Goal: Information Seeking & Learning: Check status

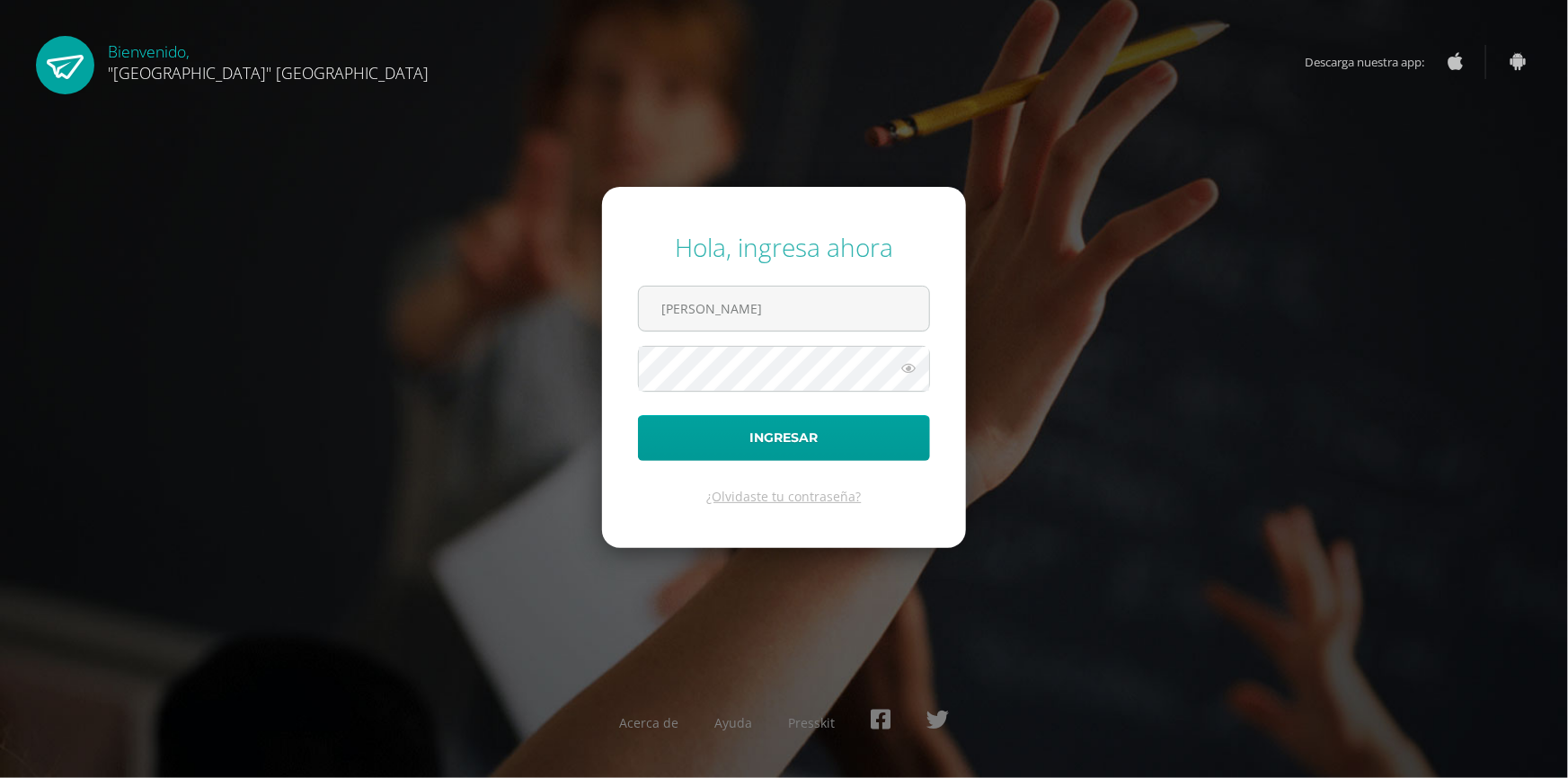
drag, startPoint x: 736, startPoint y: 314, endPoint x: 633, endPoint y: 328, distance: 103.9
click at [633, 328] on form "Hola, ingresa ahora hendrick Ingresar ¿Olvidaste tu contraseña?" at bounding box center [784, 367] width 364 height 361
type input "pedagogia@lasallechiquimula.edu.gt"
click at [638, 416] on button "Ingresar" at bounding box center [784, 438] width 292 height 46
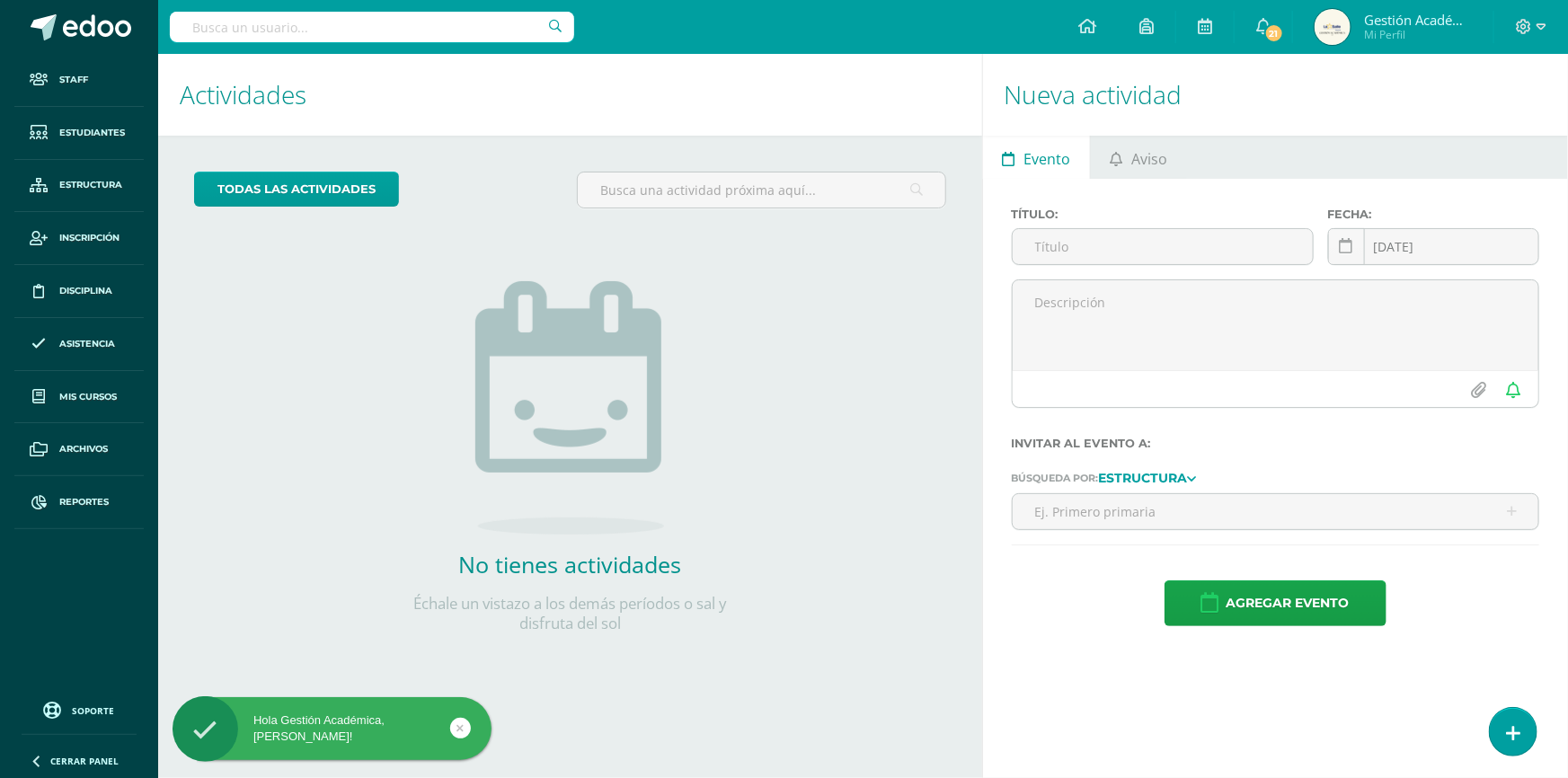
click at [235, 36] on input "text" at bounding box center [372, 27] width 405 height 31
type input "Hendrick"
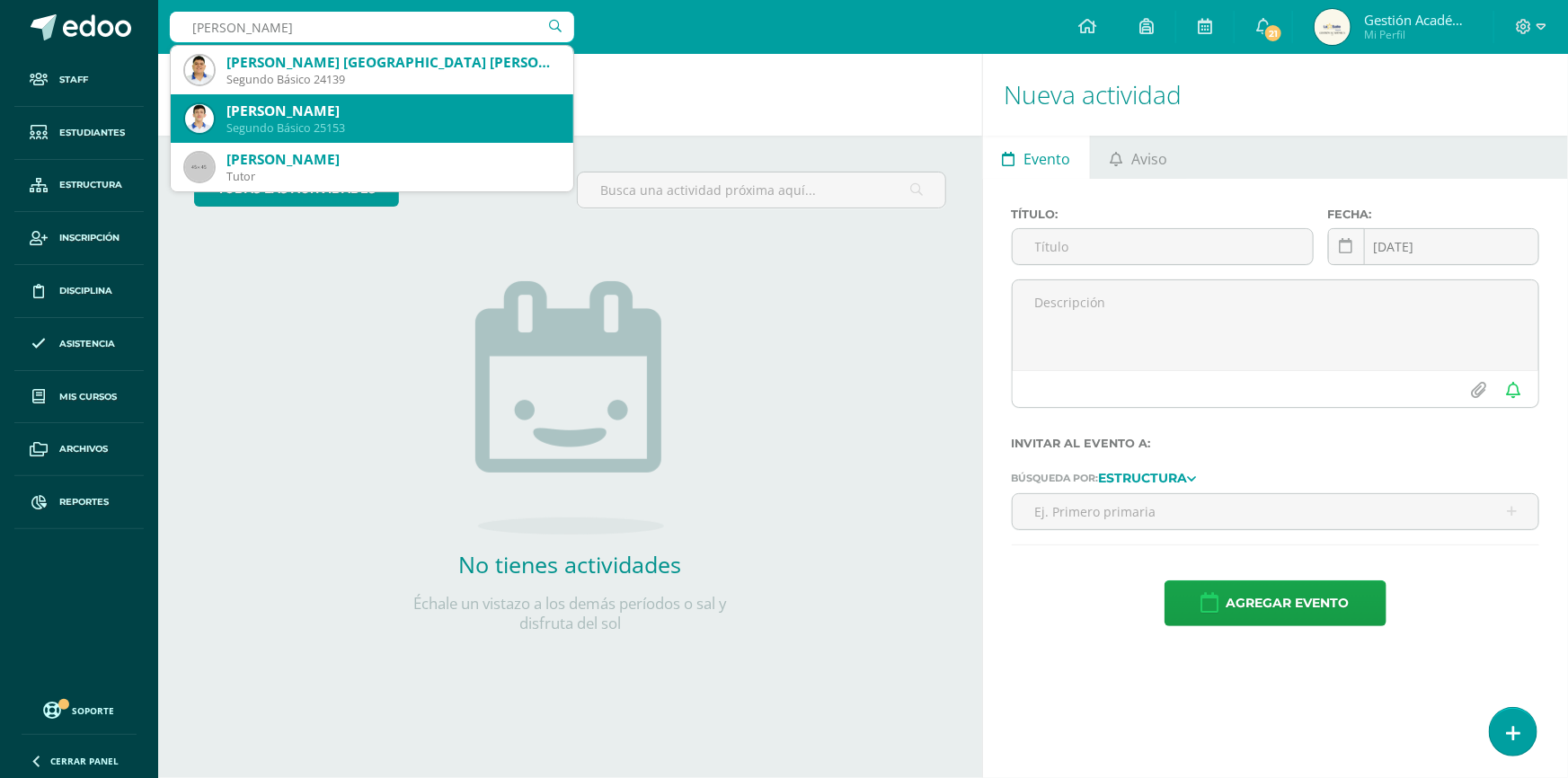
click at [364, 119] on div "Hendrick Isaí Lemus Portillo" at bounding box center [393, 111] width 332 height 19
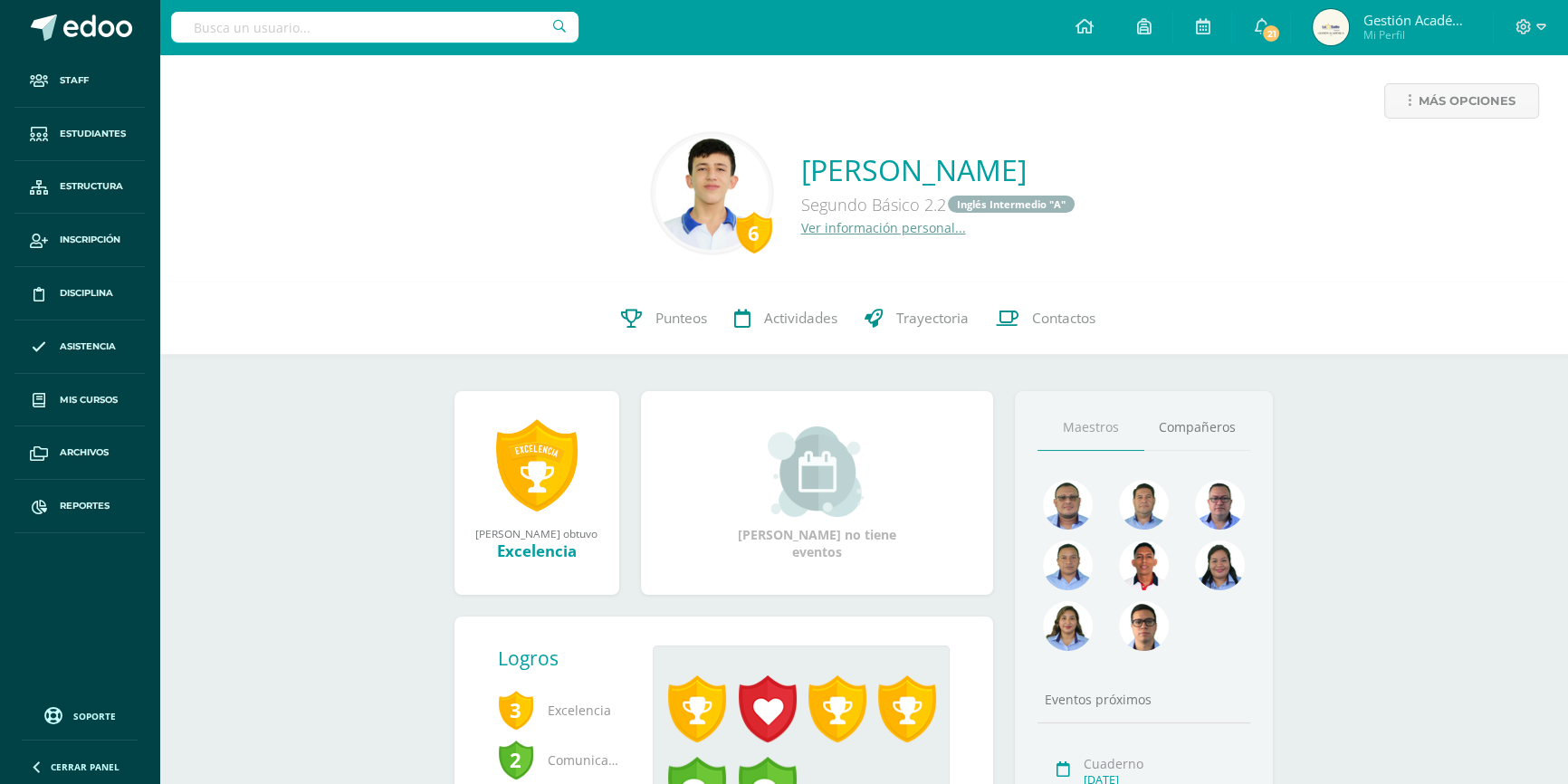
drag, startPoint x: 747, startPoint y: 151, endPoint x: 1117, endPoint y: 160, distance: 370.1
click at [1117, 160] on div "6 Hendrick Isaí Lemus Portillo Segundo Básico 2.2 Inglés Intermedio "A" Ver inf…" at bounding box center [863, 194] width 1380 height 121
copy link "Hendrick Isaí Lemus Portillo"
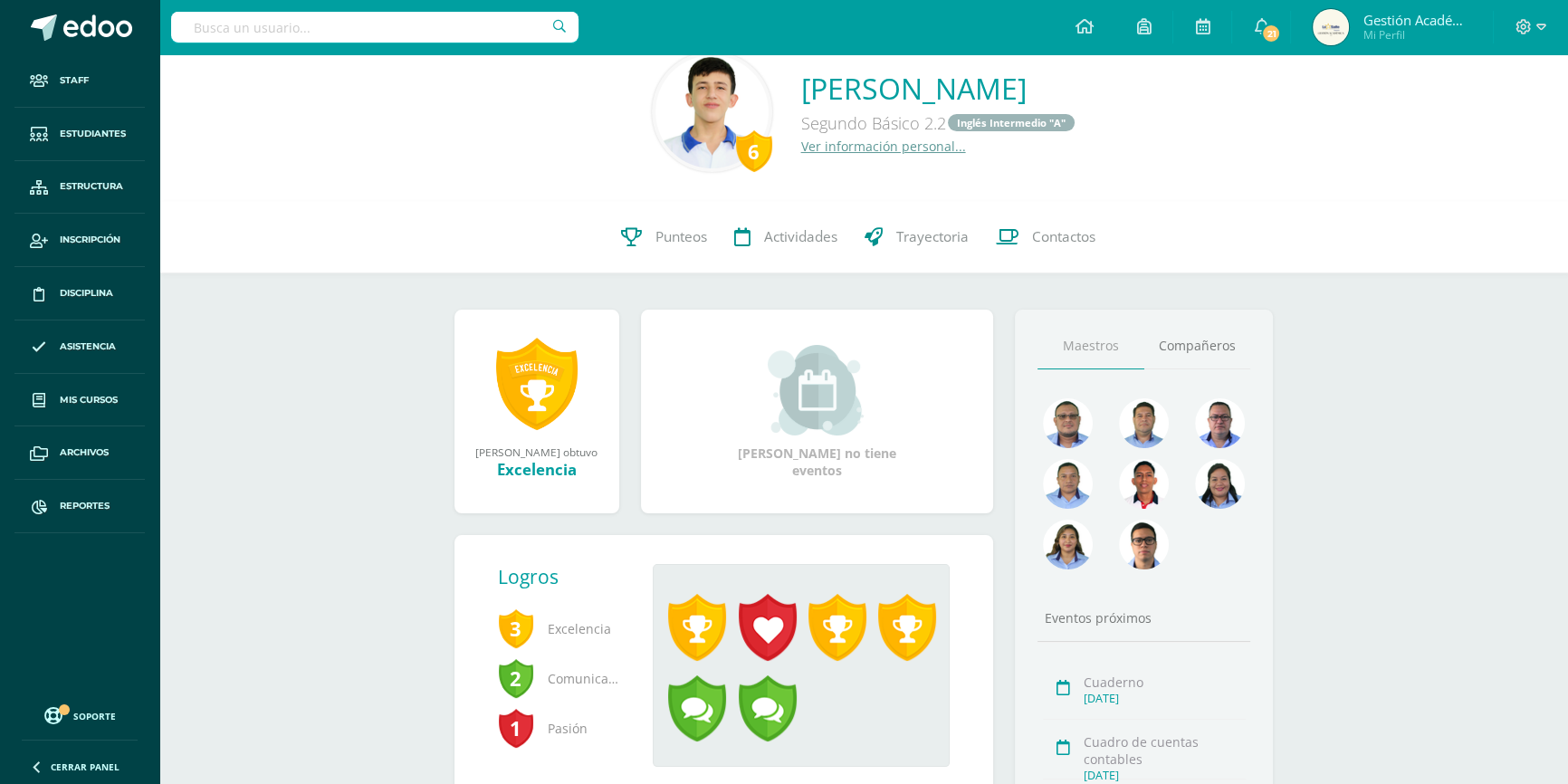
click at [374, 34] on input "text" at bounding box center [375, 27] width 408 height 31
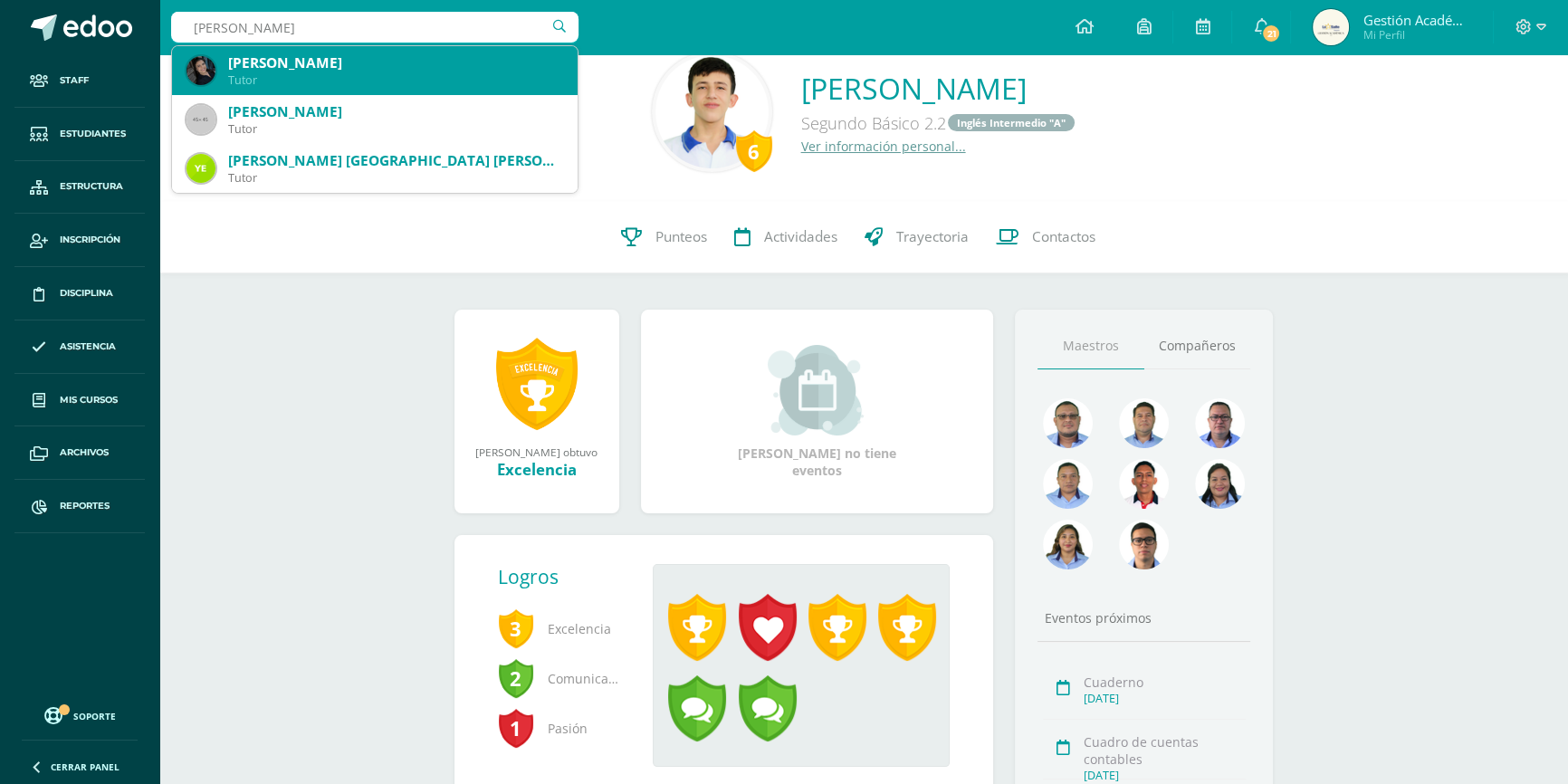
type input "Brian Alfaro"
click at [371, 70] on div "Brian Andre Alfaro Orellana" at bounding box center [396, 63] width 335 height 19
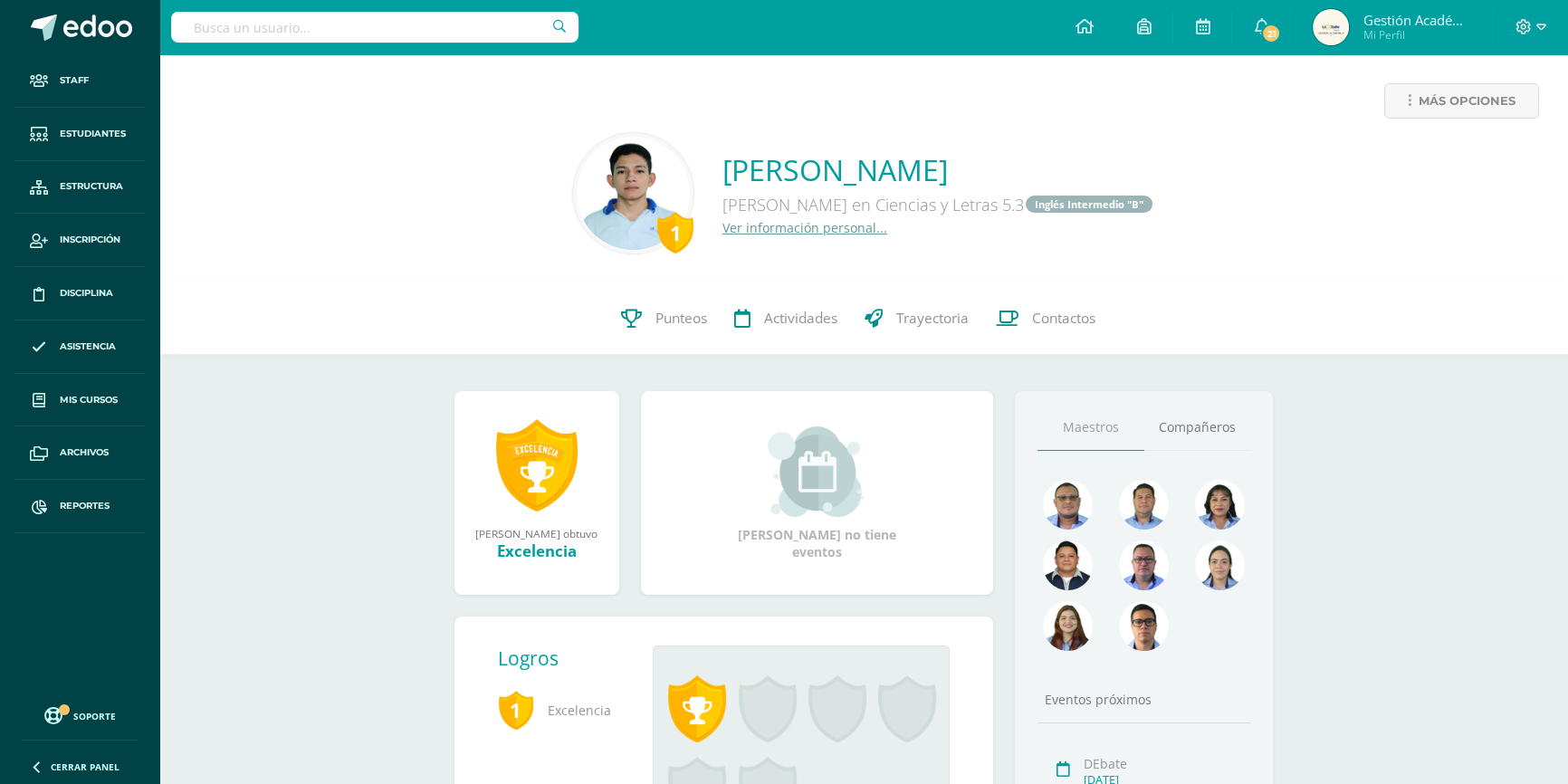
drag, startPoint x: 1083, startPoint y: 145, endPoint x: 1106, endPoint y: 163, distance: 29.2
click at [1106, 163] on div "1 Brian Andre Alfaro Orellana Quinto Bachillerato en Ciencias y Letras 5.3 Ingl…" at bounding box center [863, 194] width 1380 height 121
copy link "[PERSON_NAME]"
click at [380, 33] on input "text" at bounding box center [375, 27] width 408 height 31
type input "Keyrith"
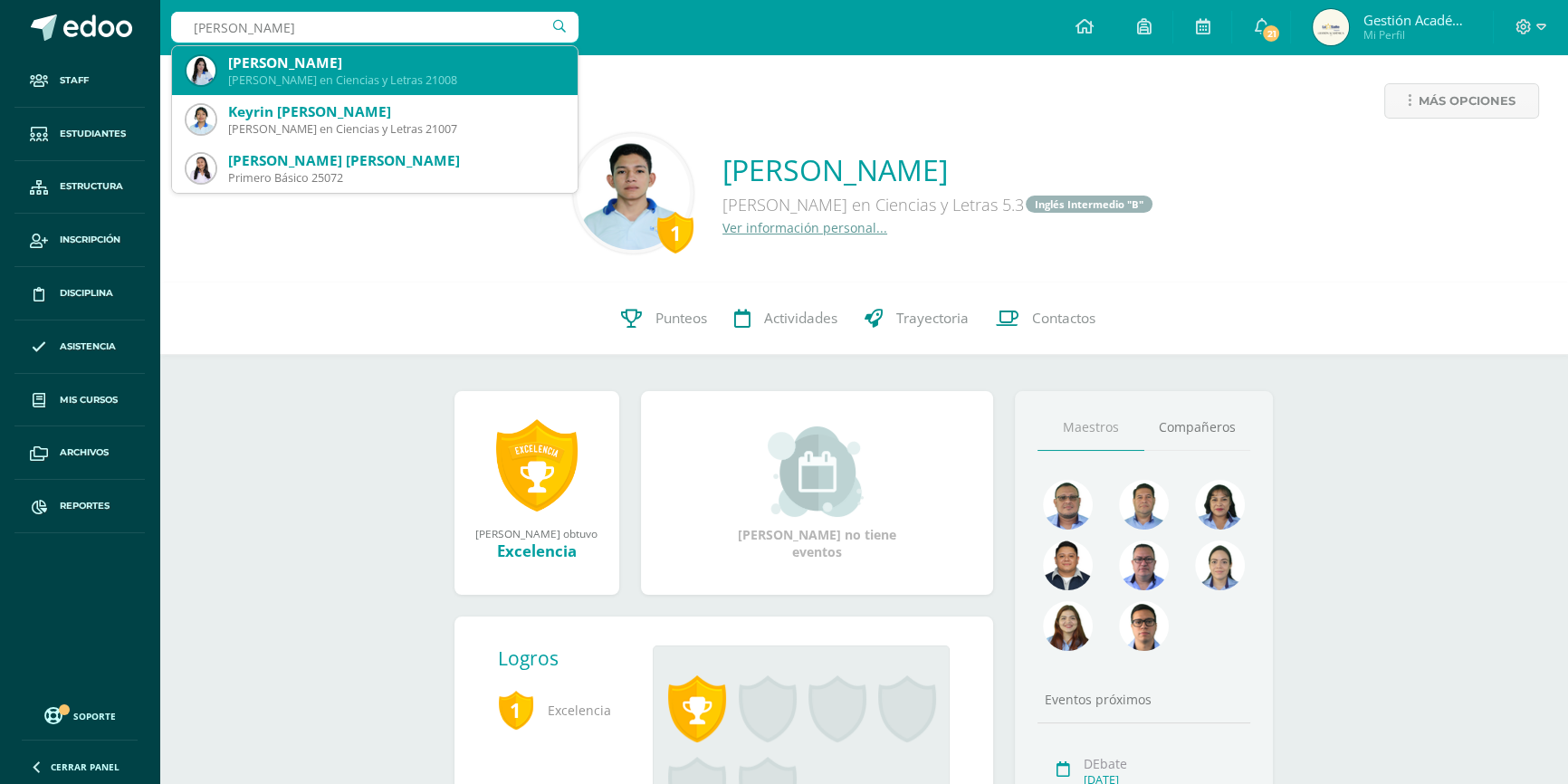
click at [308, 59] on div "Keyrith Andrea Paiz Sagastume" at bounding box center [396, 63] width 335 height 19
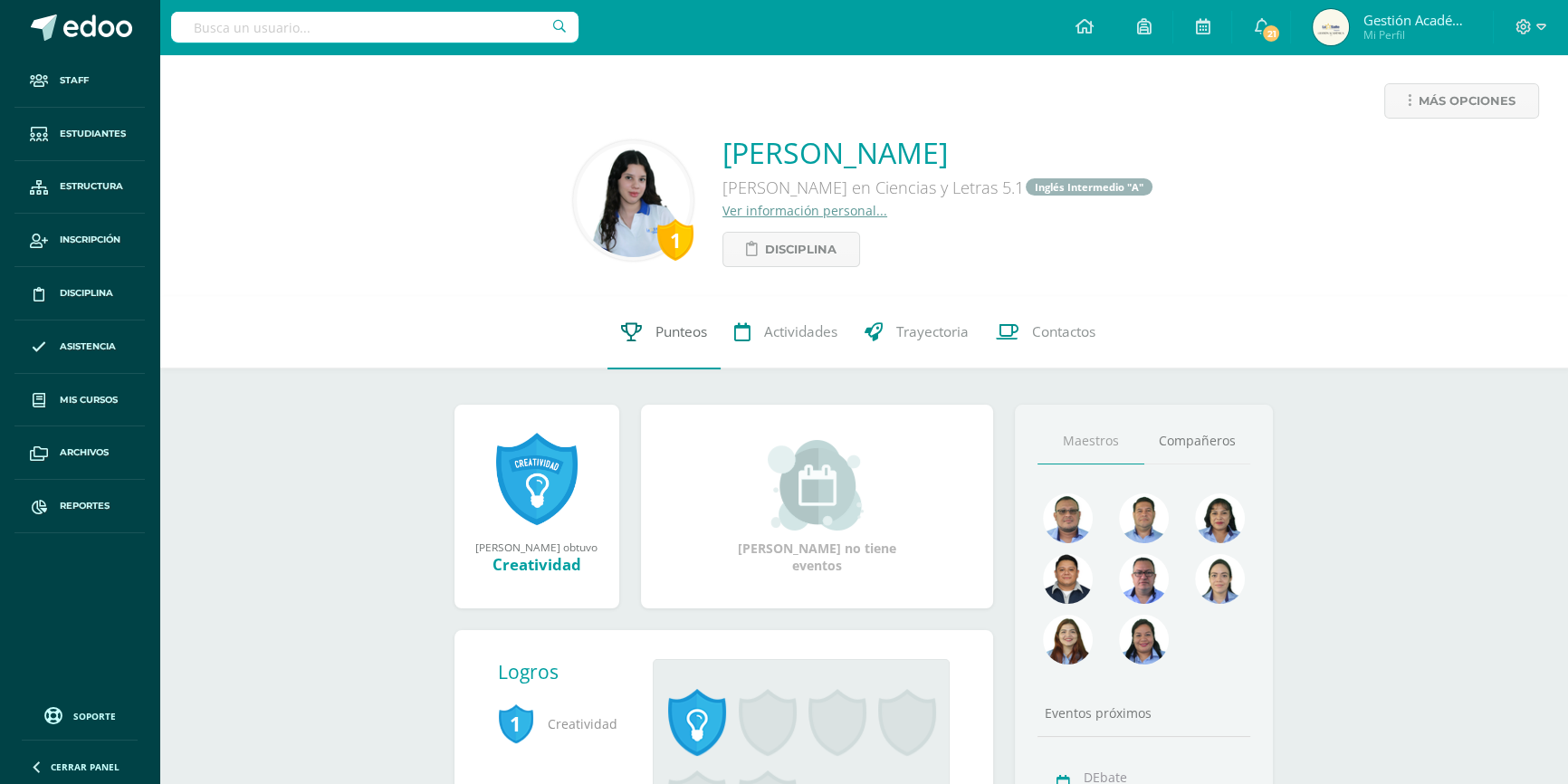
click at [696, 339] on span "Punteos" at bounding box center [682, 332] width 52 height 19
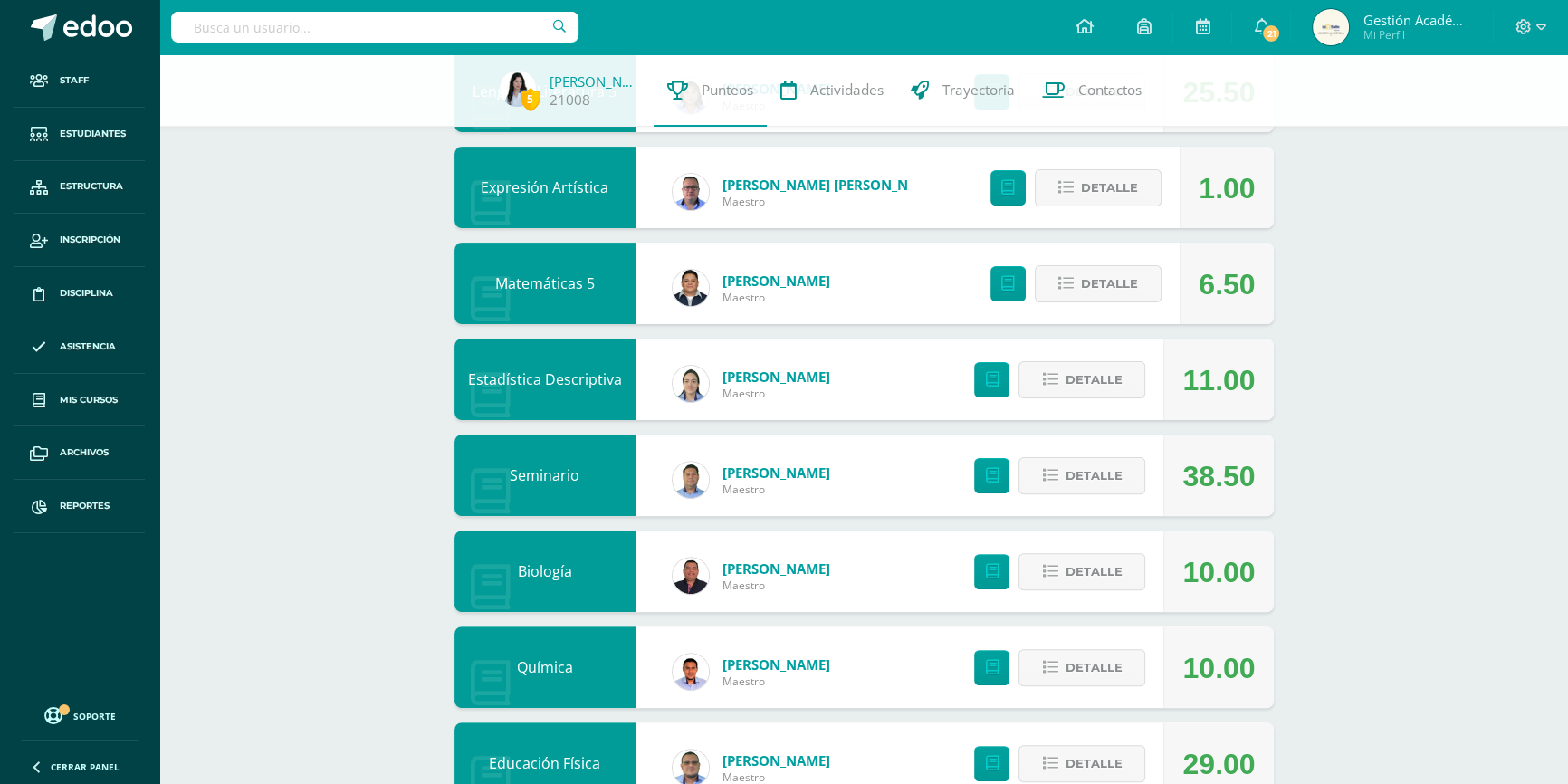
scroll to position [537, 0]
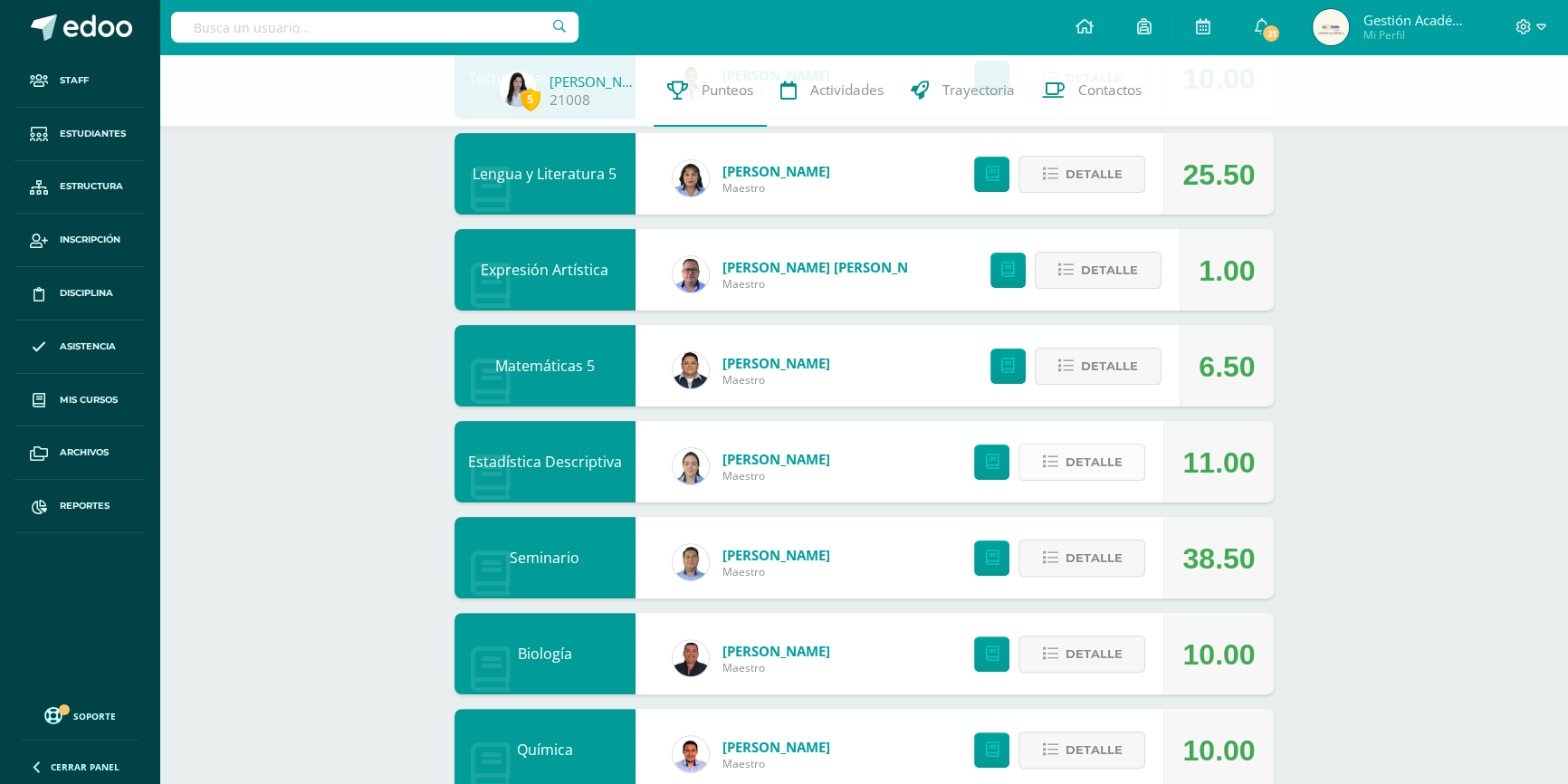
click at [1111, 459] on span "Detalle" at bounding box center [1093, 463] width 57 height 34
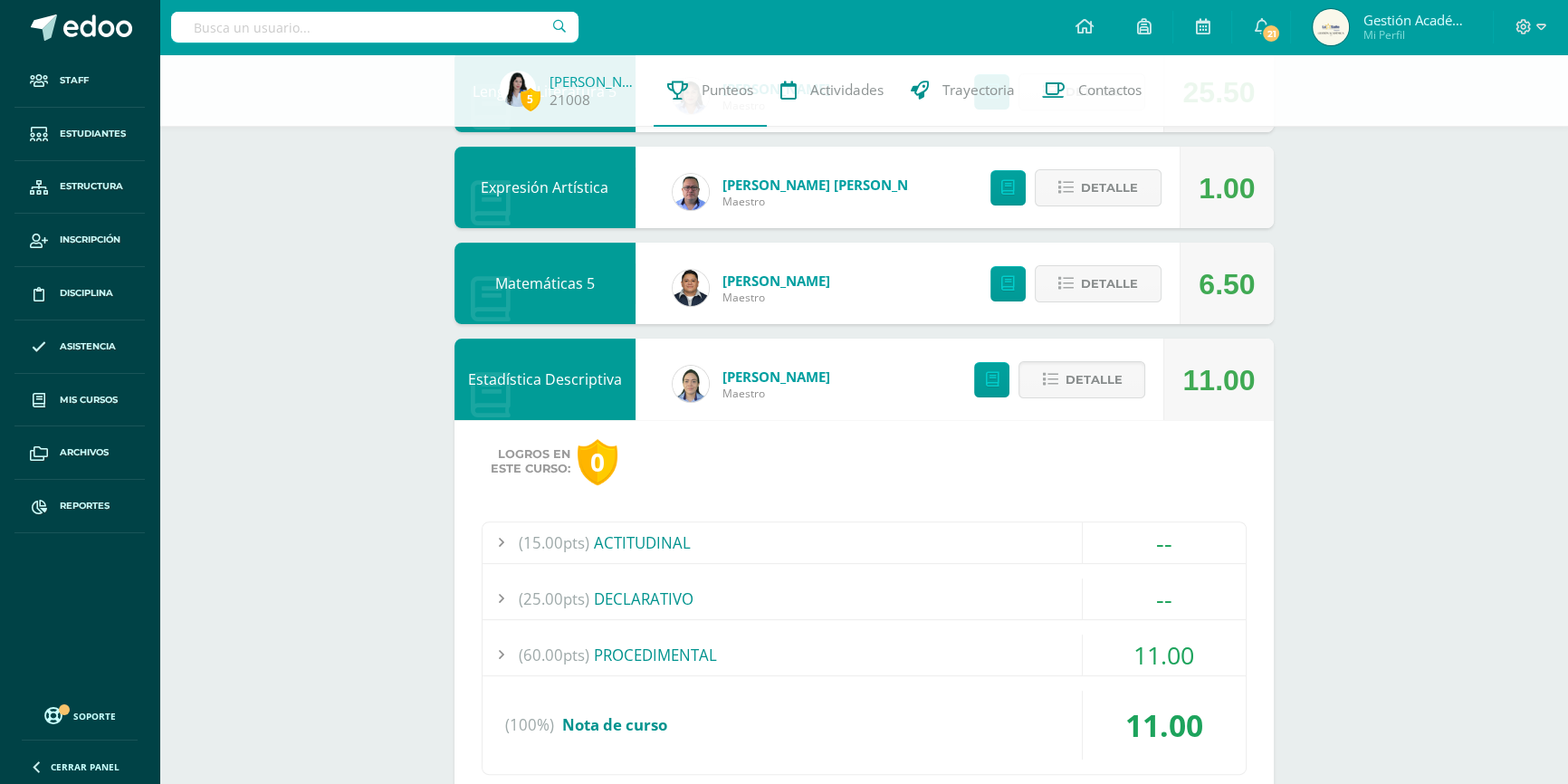
scroll to position [701, 0]
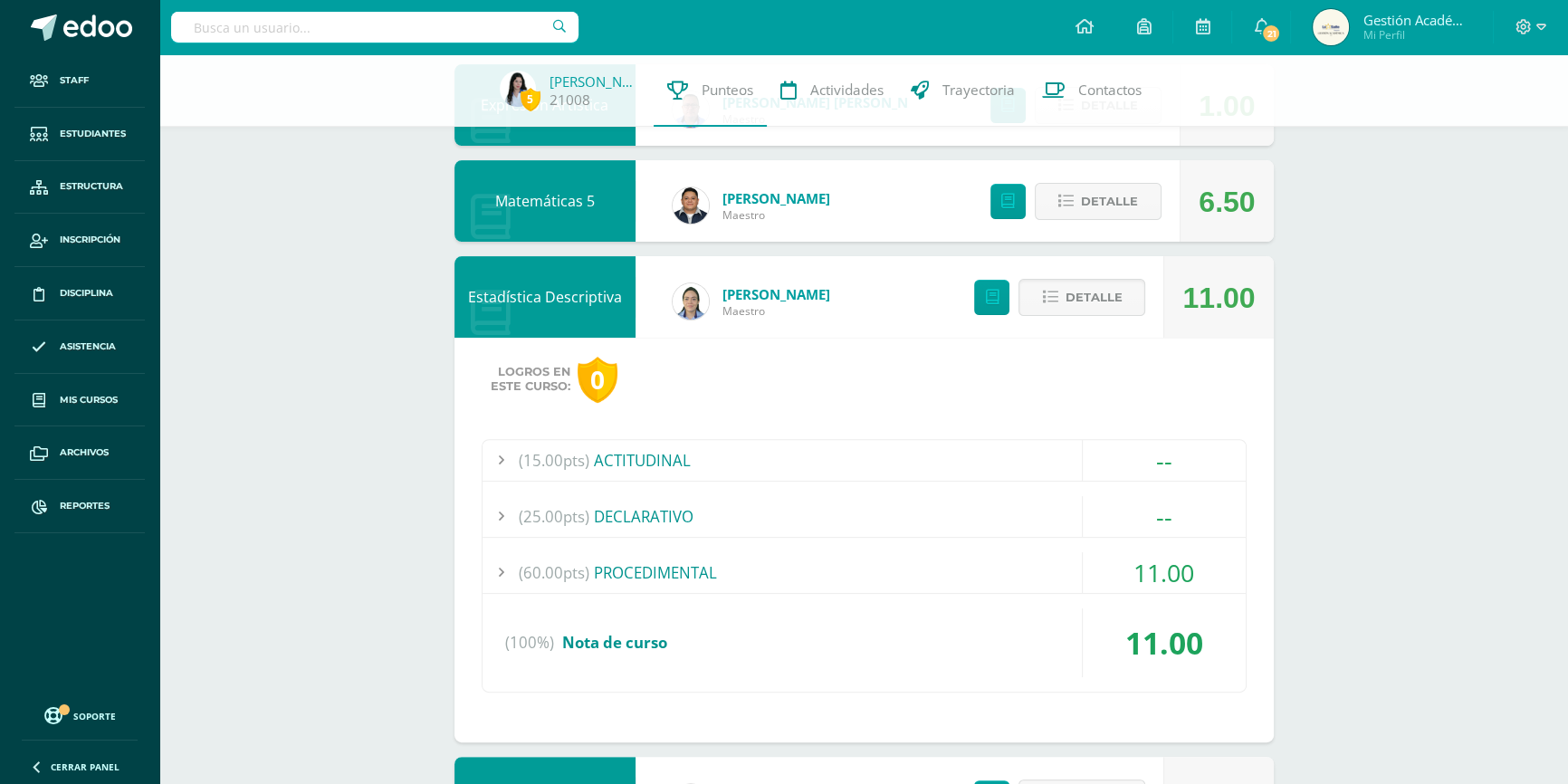
click at [563, 573] on span "(60.00pts)" at bounding box center [553, 573] width 71 height 41
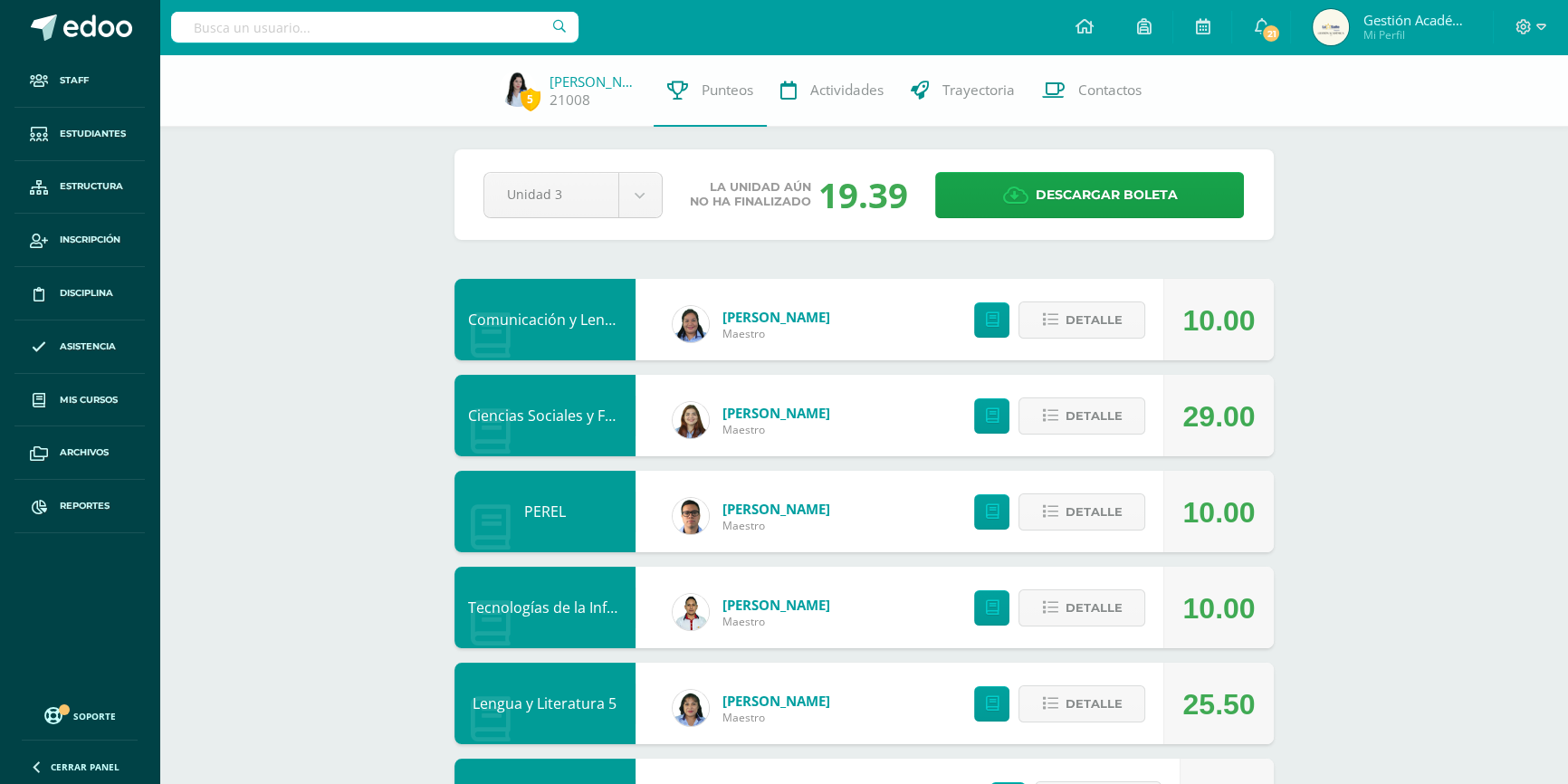
scroll to position [0, 0]
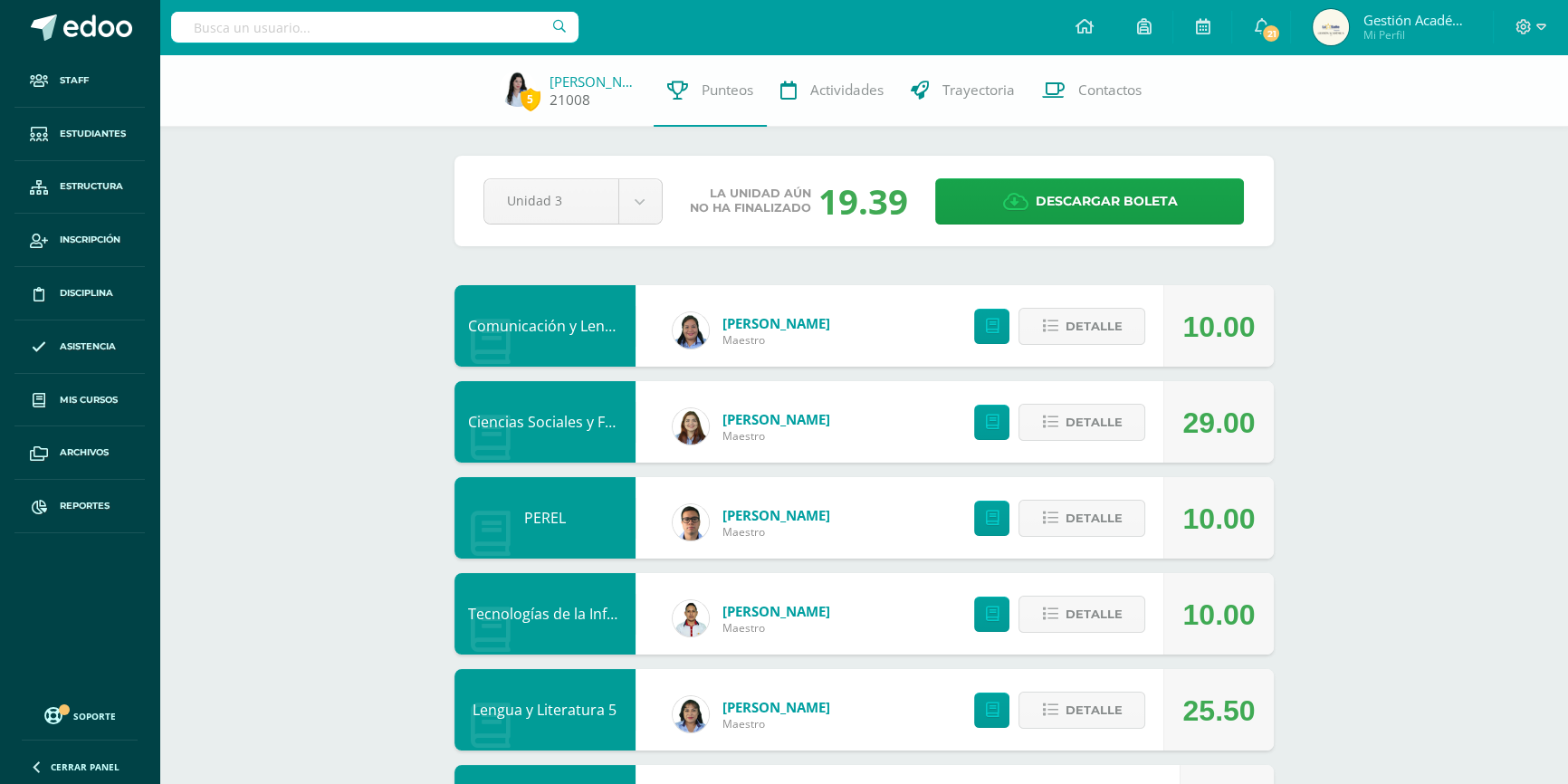
click at [609, 85] on link "[PERSON_NAME]" at bounding box center [594, 82] width 91 height 18
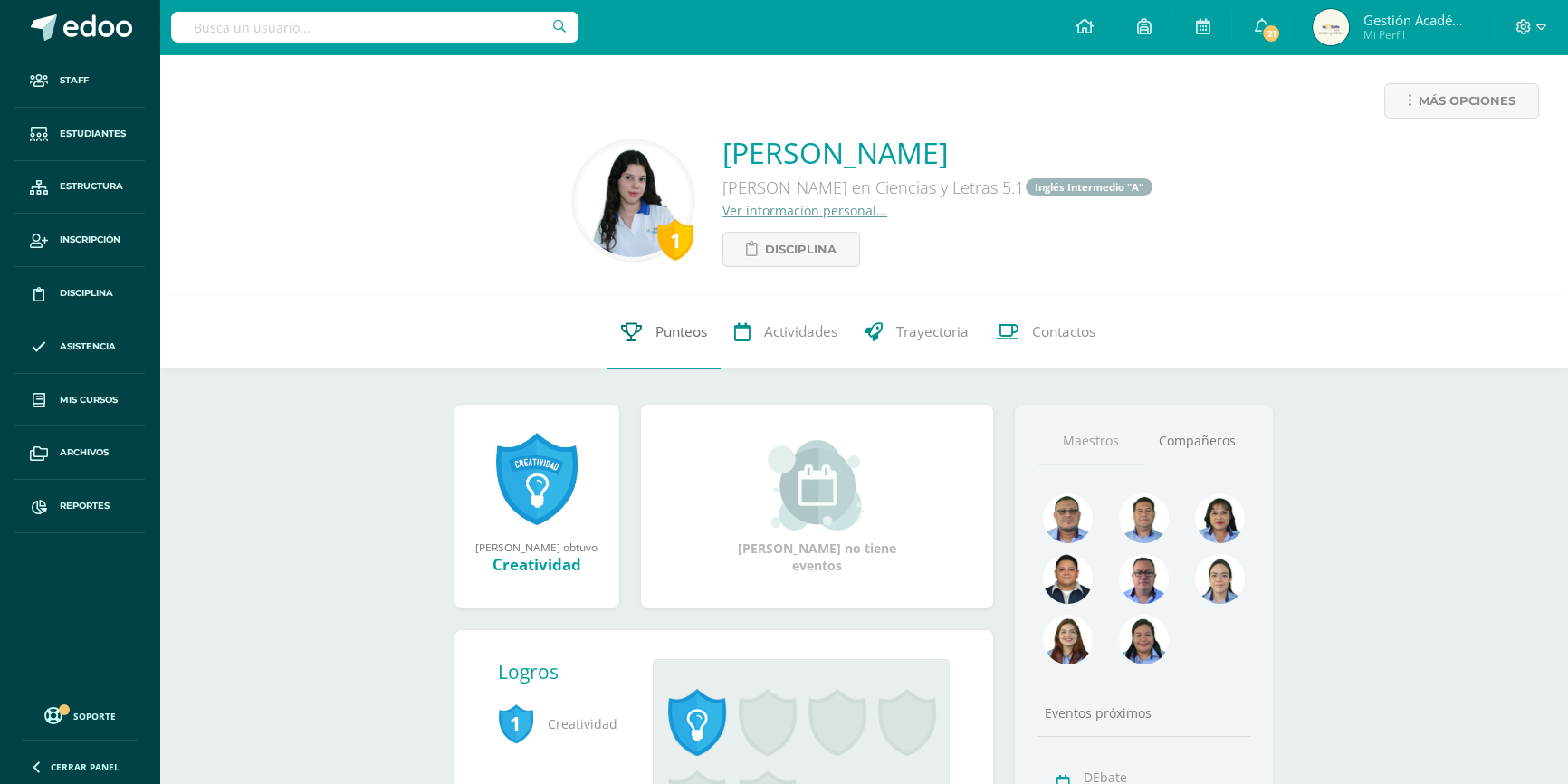
click at [692, 357] on link "Punteos" at bounding box center [664, 332] width 114 height 73
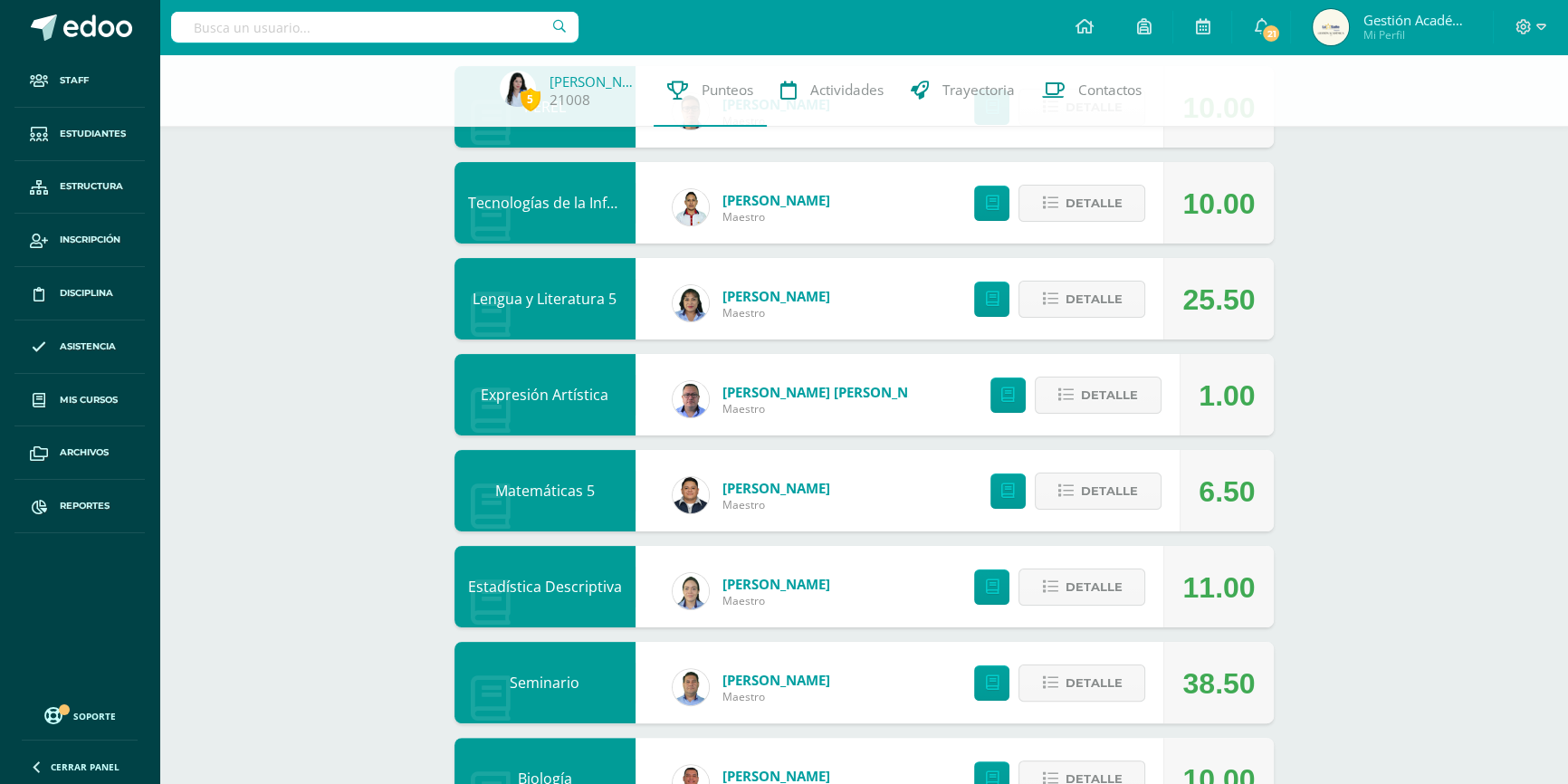
scroll to position [577, 0]
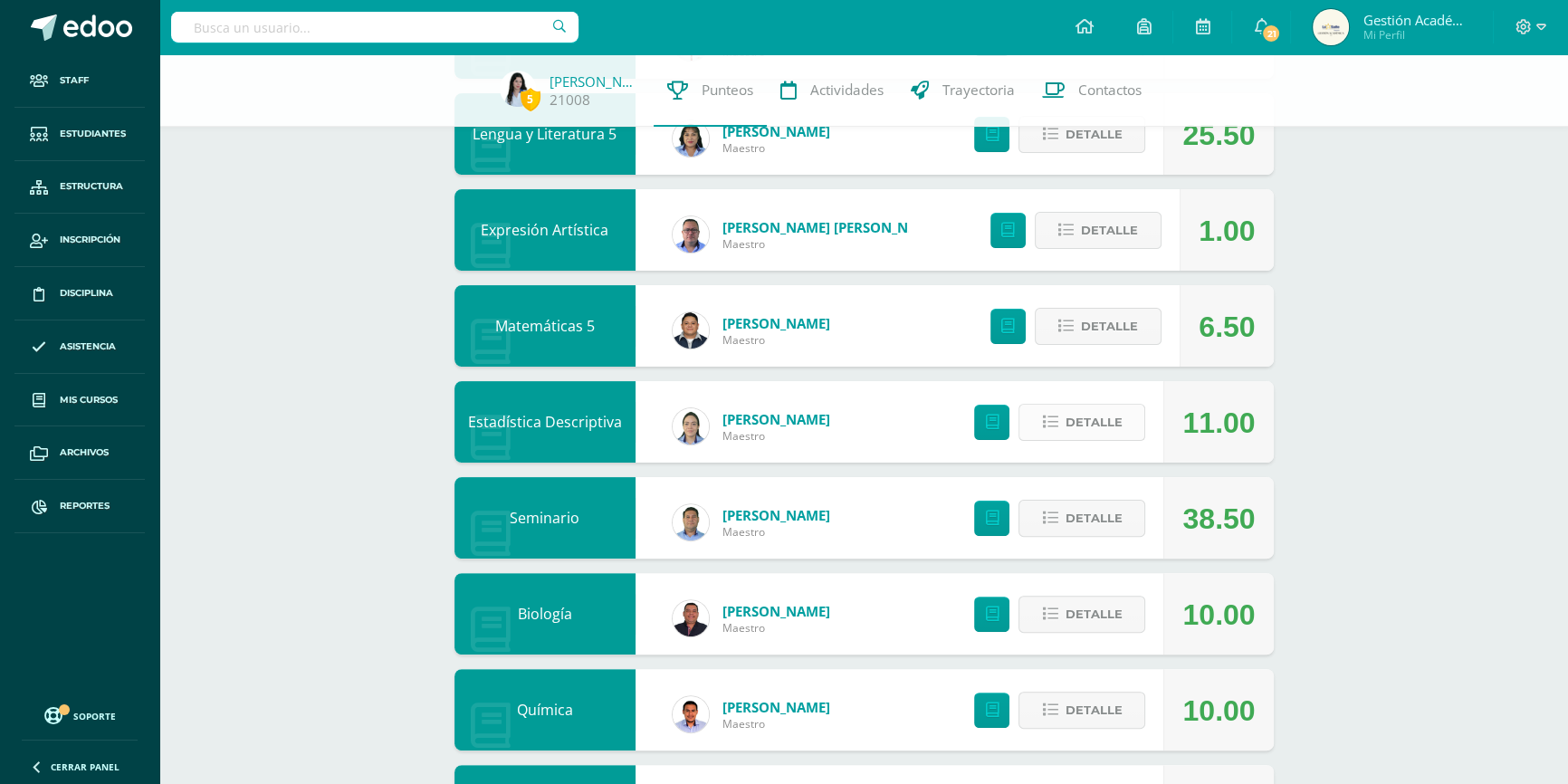
click at [1094, 419] on span "Detalle" at bounding box center [1093, 423] width 57 height 34
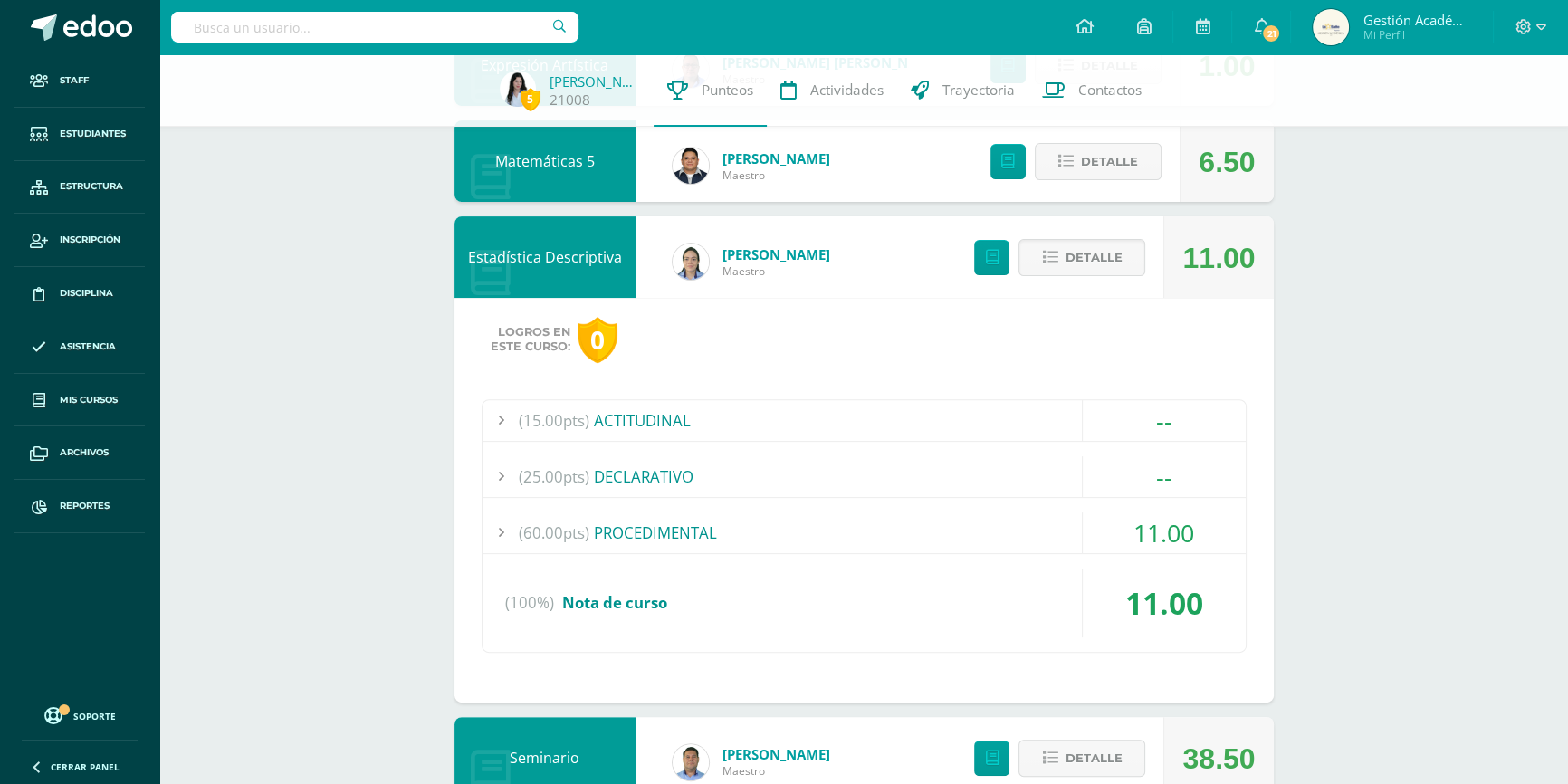
scroll to position [824, 0]
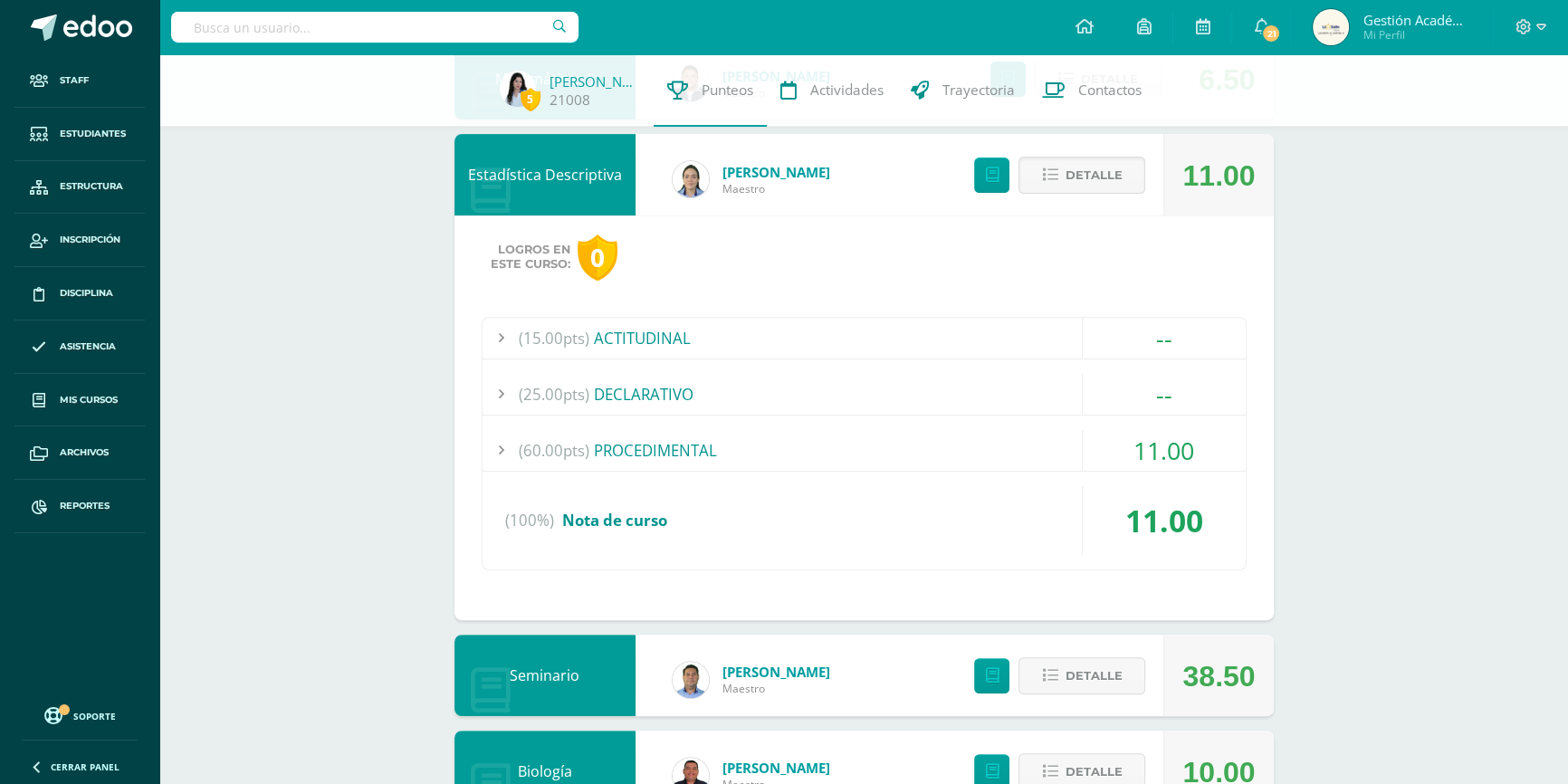
click at [654, 445] on div "(60.00pts) PROCEDIMENTAL" at bounding box center [864, 450] width 764 height 41
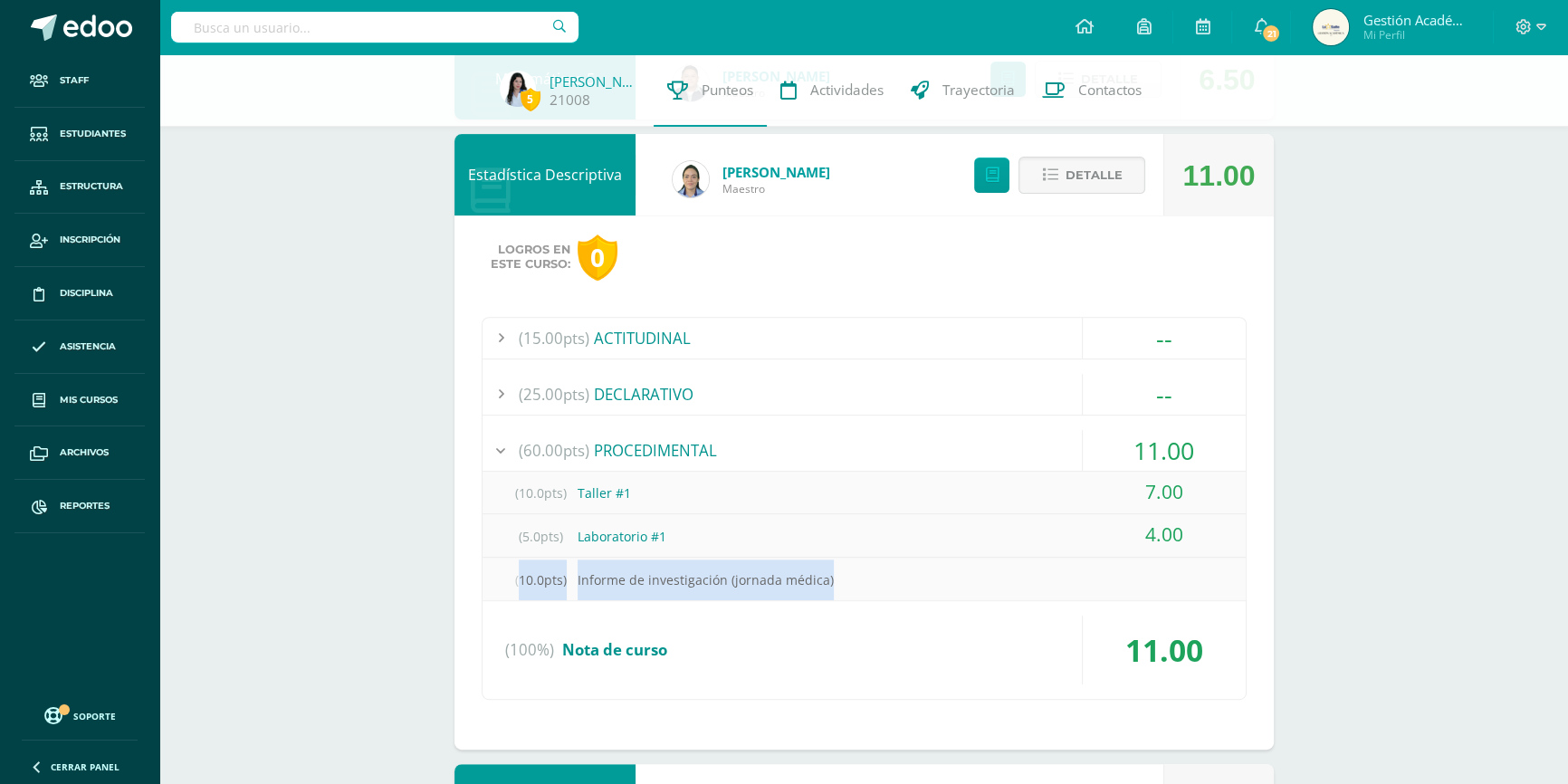
drag, startPoint x: 507, startPoint y: 579, endPoint x: 1195, endPoint y: 578, distance: 688.0
click at [1195, 578] on div "(10.0pts) Informe de investigación (jornada médica)" at bounding box center [864, 580] width 764 height 41
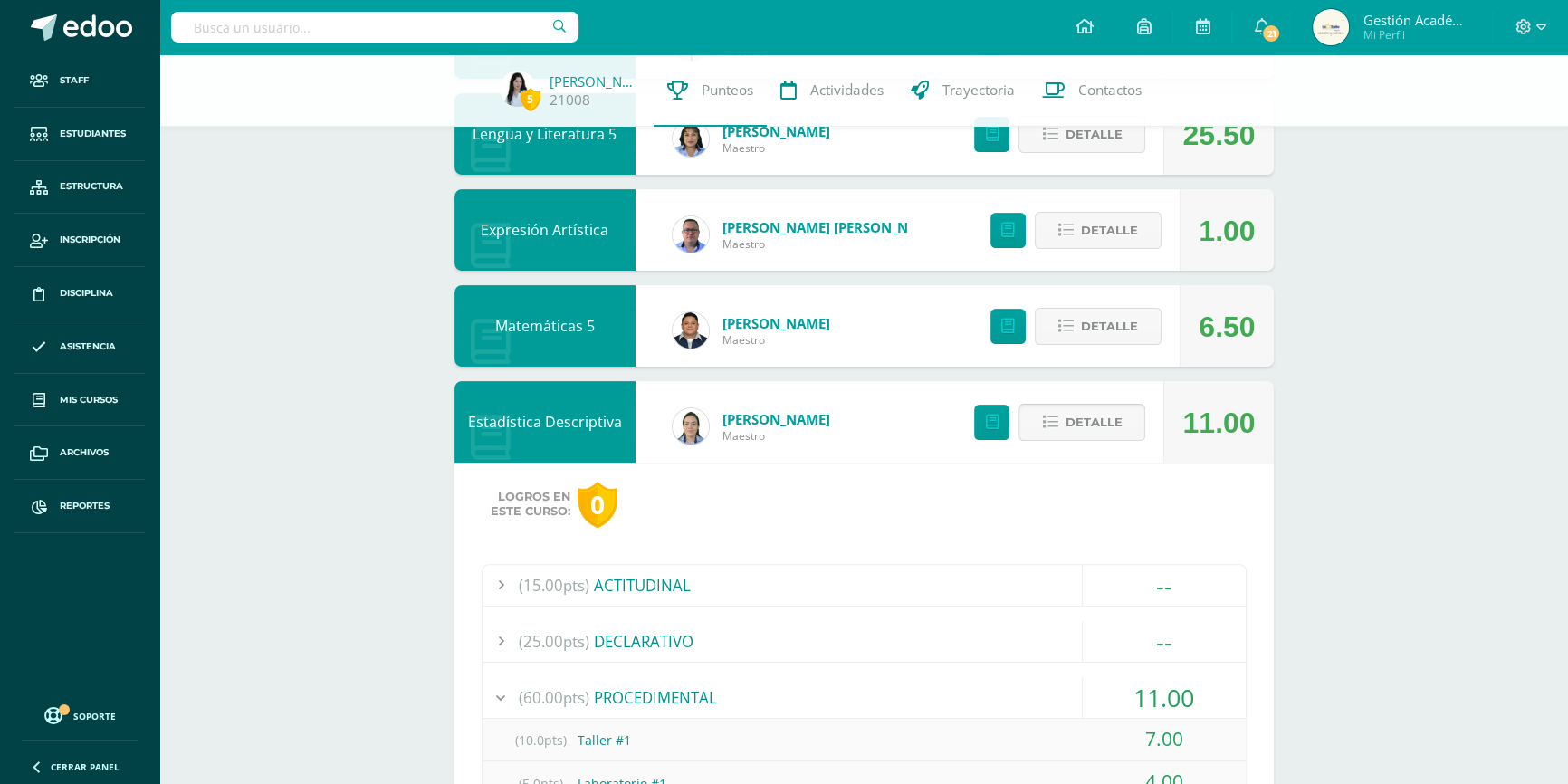
click at [1096, 434] on span "Detalle" at bounding box center [1093, 423] width 57 height 34
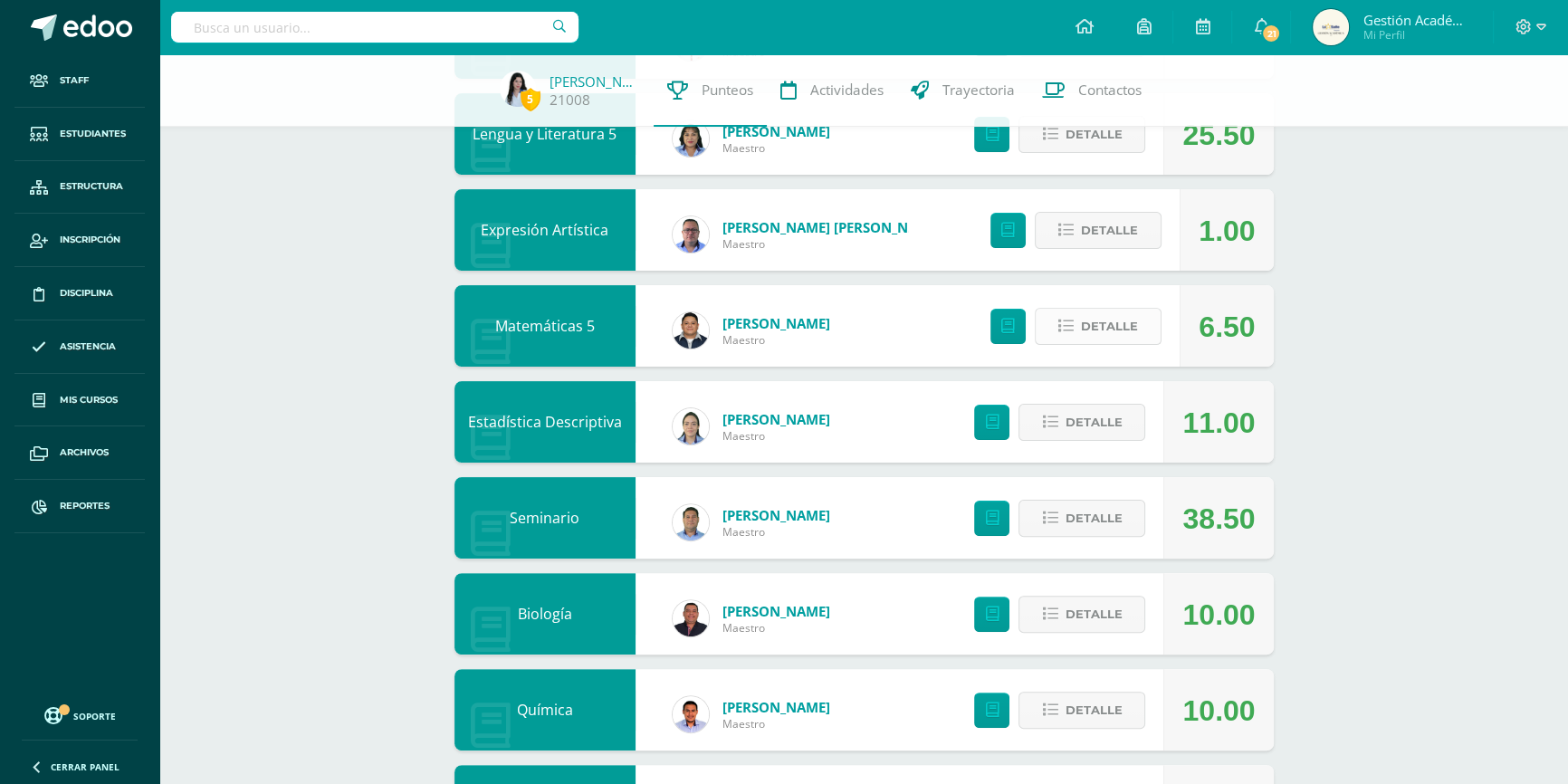
click at [1090, 325] on span "Detalle" at bounding box center [1108, 327] width 57 height 34
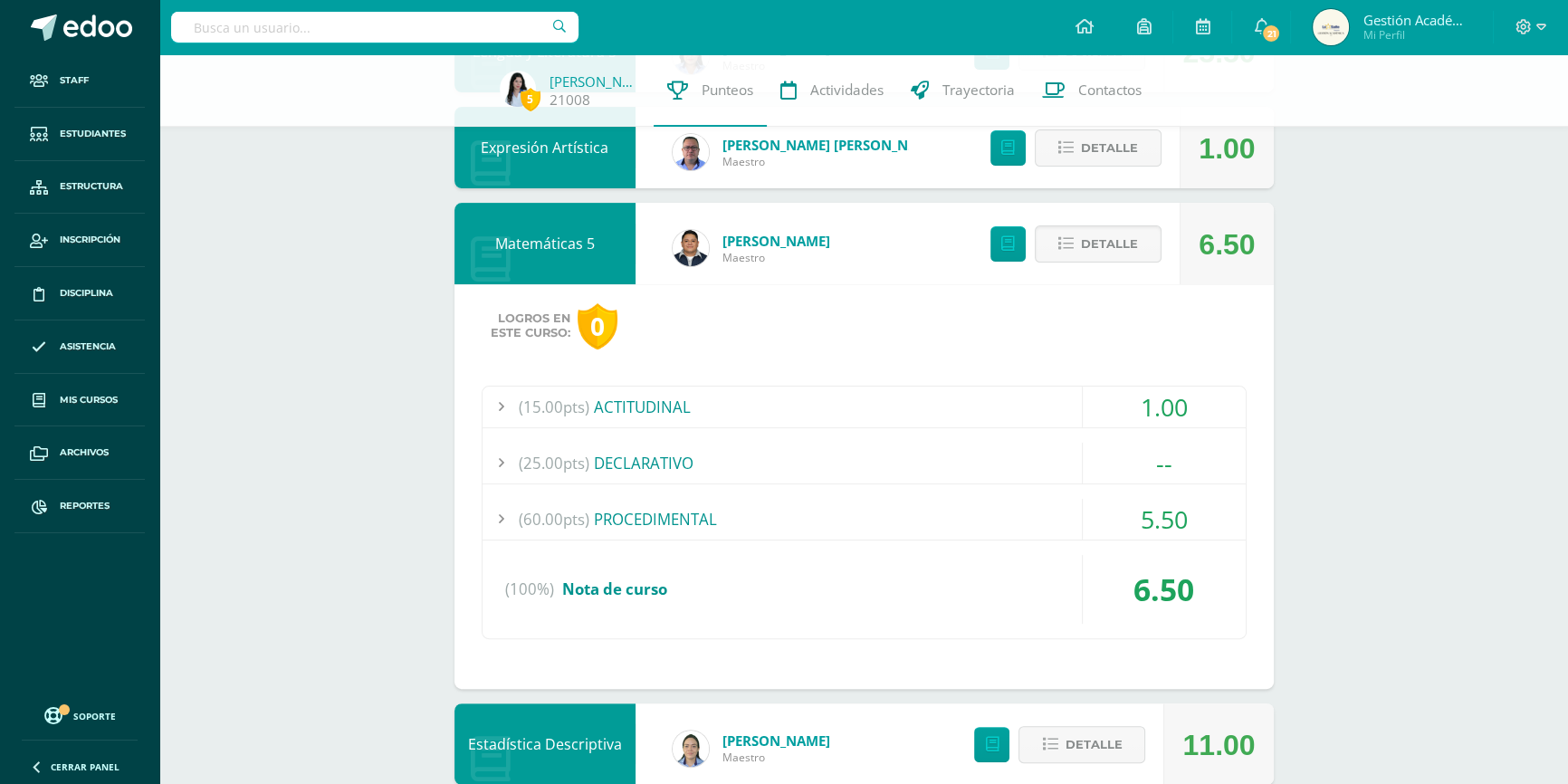
scroll to position [741, 0]
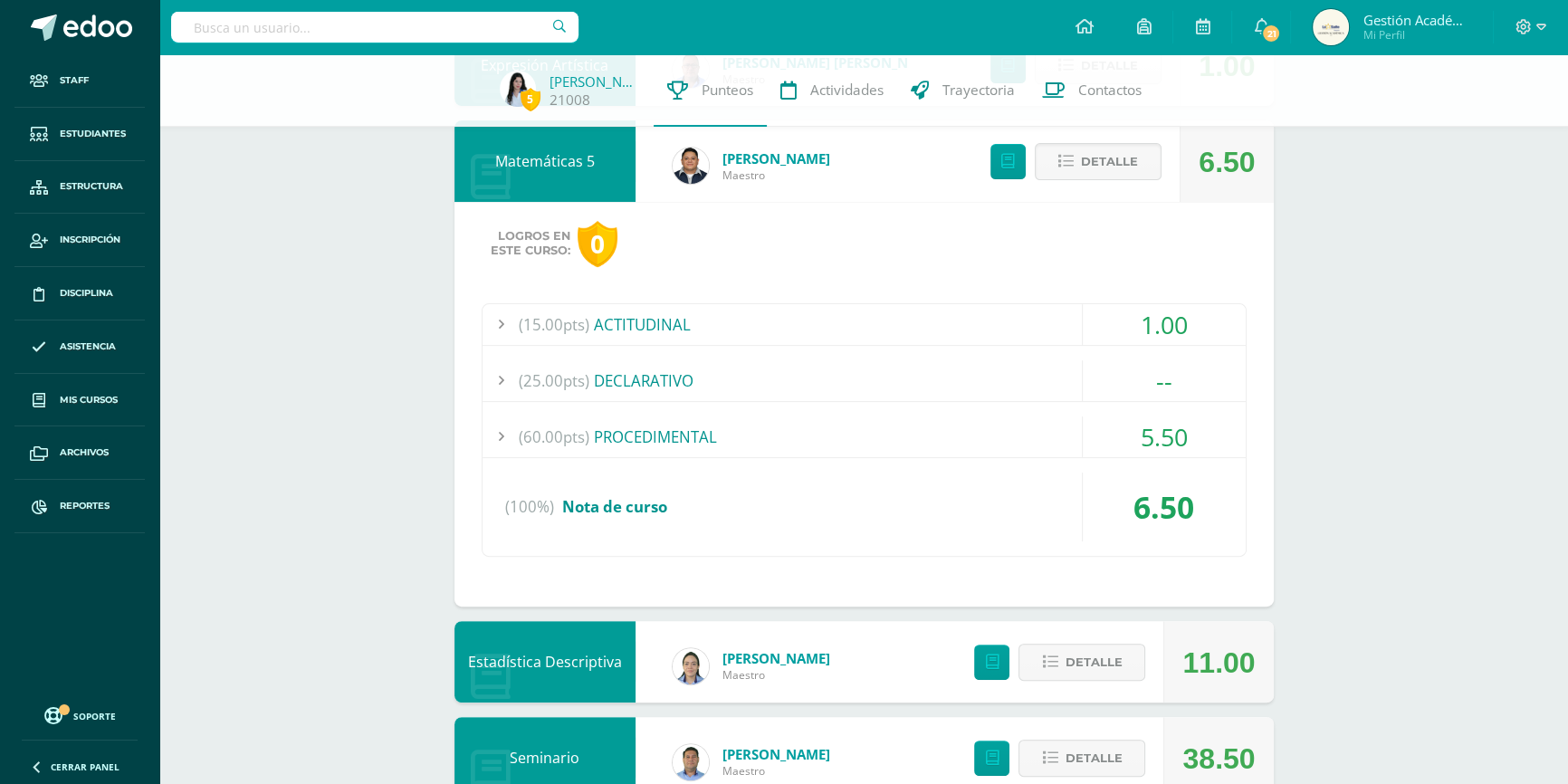
click at [643, 442] on div "(60.00pts) PROCEDIMENTAL" at bounding box center [864, 437] width 764 height 41
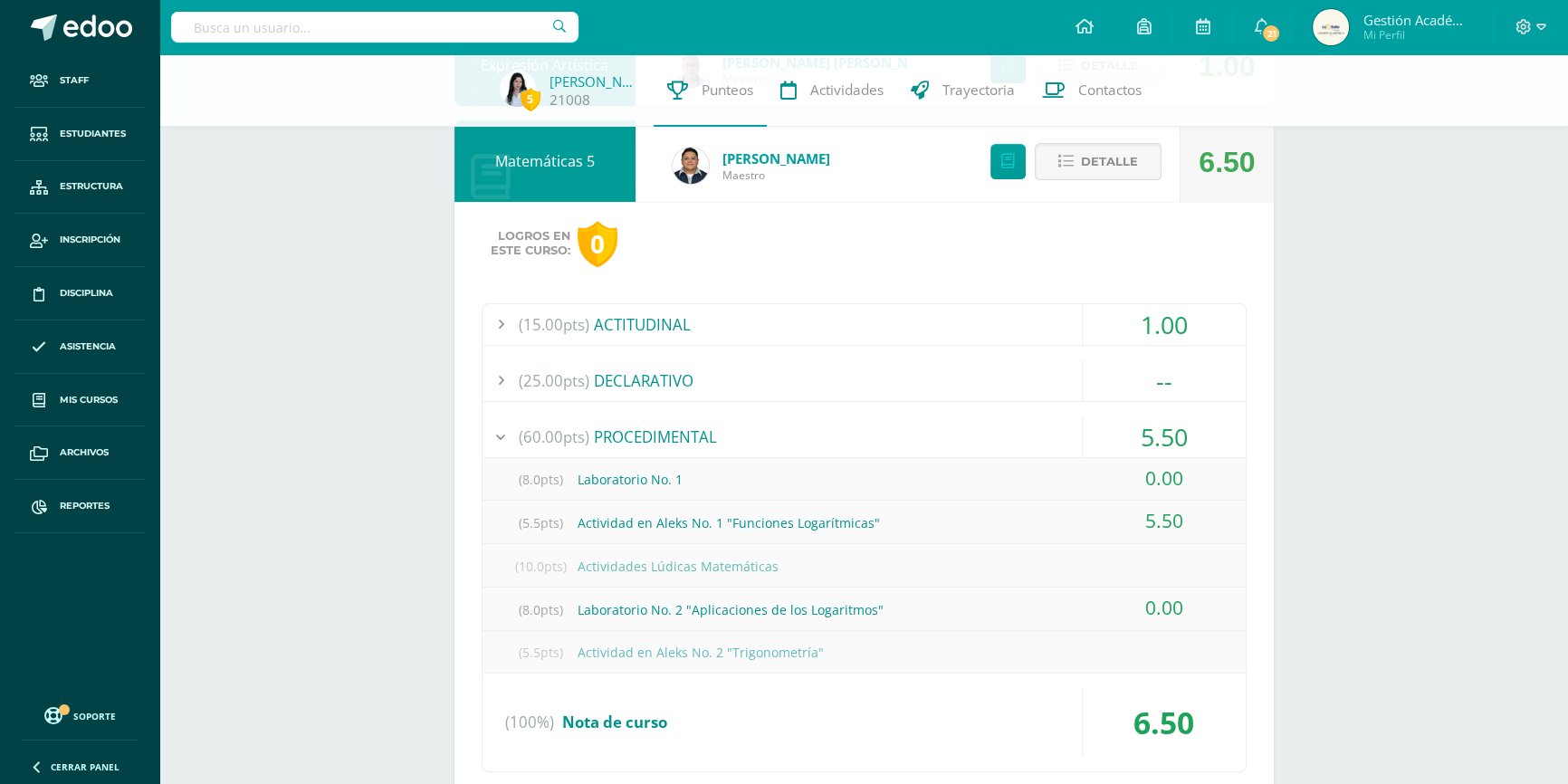
scroll to position [824, 0]
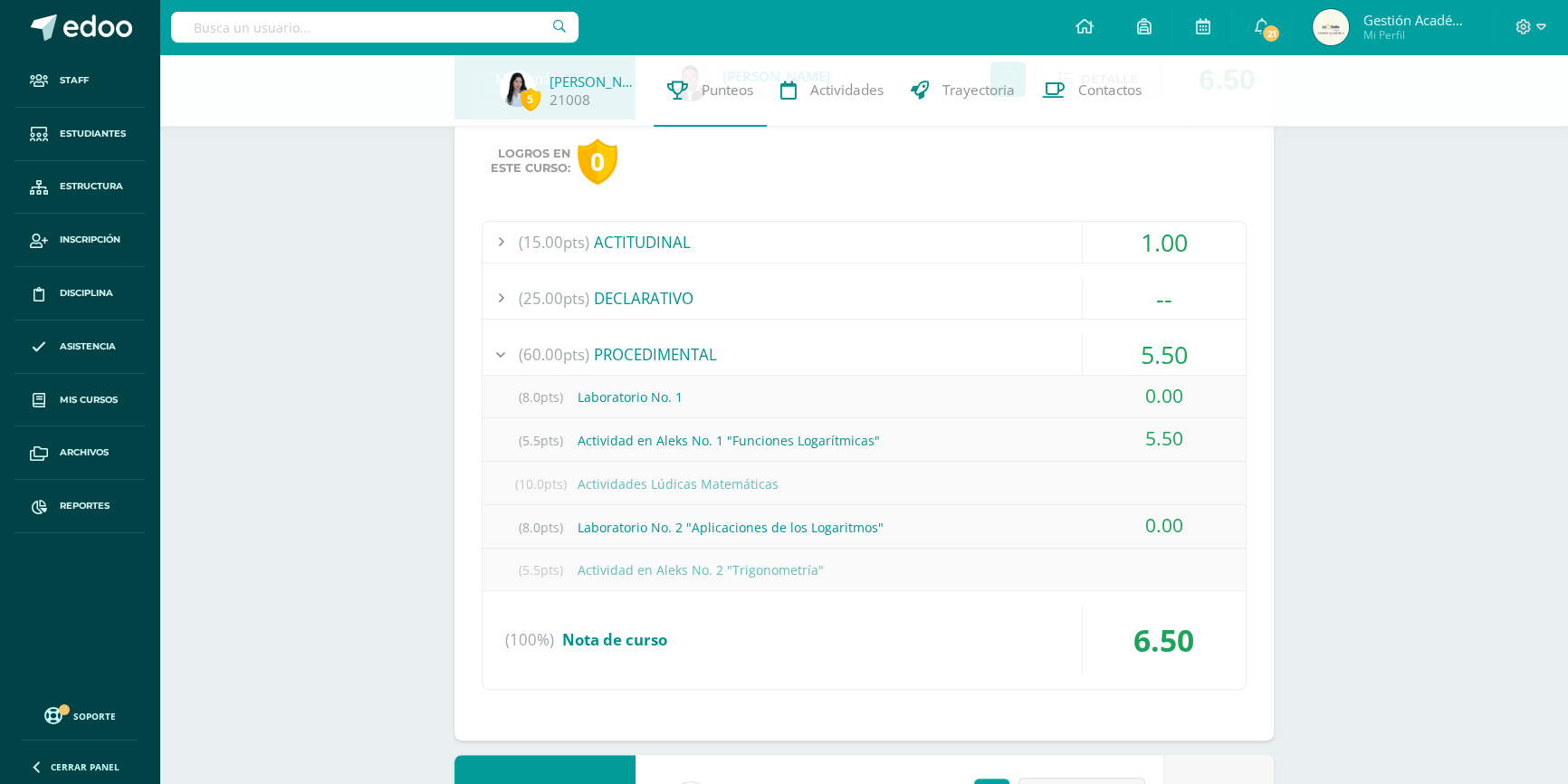
drag, startPoint x: 516, startPoint y: 522, endPoint x: 1204, endPoint y: 523, distance: 688.0
click at [1204, 523] on div "(8.0pts) Laboratorio No. 2 "Aplicaciones de los Logaritmos" 0.00" at bounding box center [864, 528] width 764 height 44
drag, startPoint x: 522, startPoint y: 396, endPoint x: 1221, endPoint y: 389, distance: 699.0
click at [1221, 389] on div "(8.0pts) Laboratorio No. 1 0.00" at bounding box center [864, 398] width 764 height 44
click at [1023, 631] on div "(100%) Nota de curso" at bounding box center [864, 640] width 764 height 69
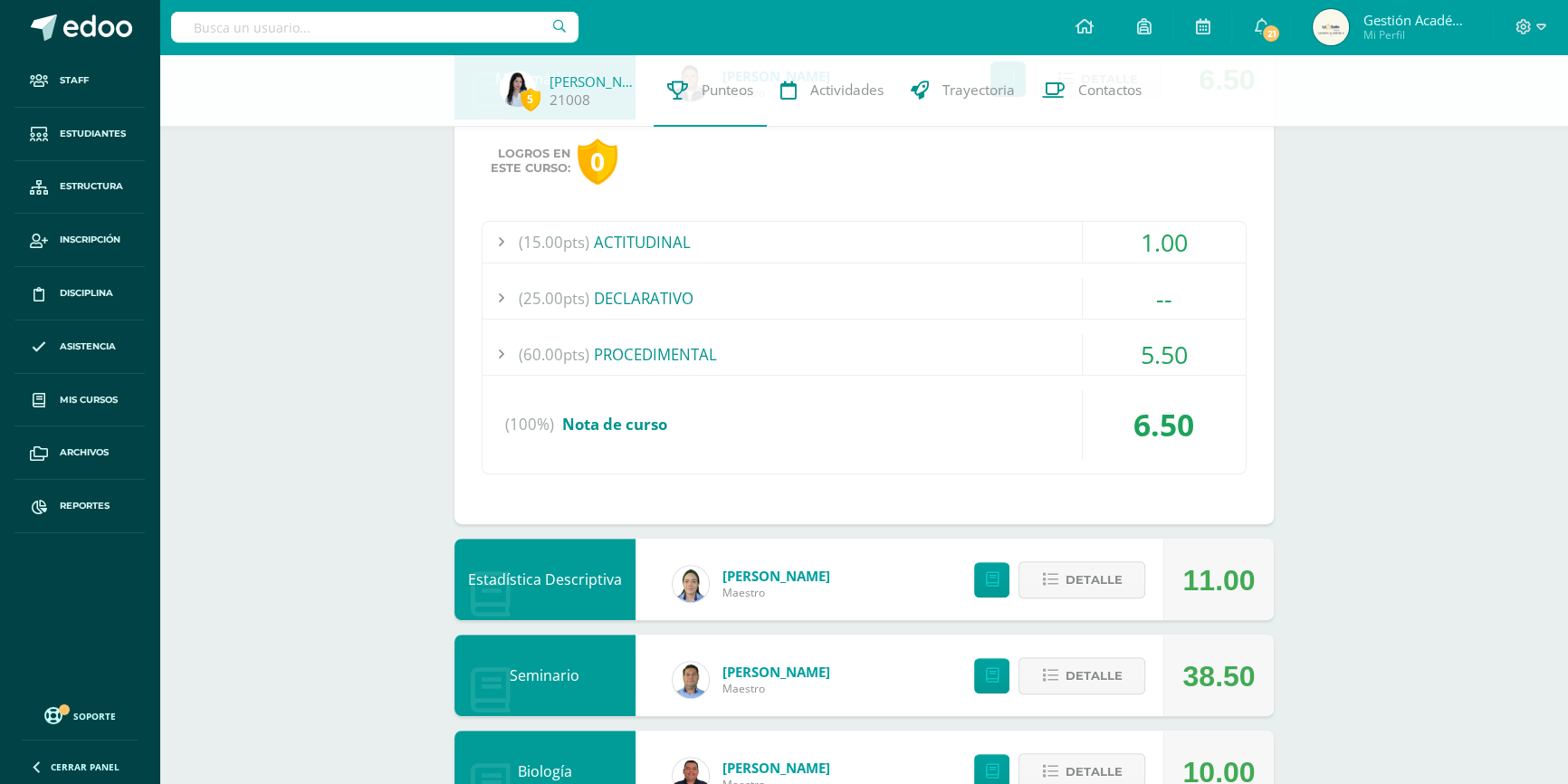
click at [588, 353] on div "(60.00pts) PROCEDIMENTAL" at bounding box center [864, 354] width 764 height 41
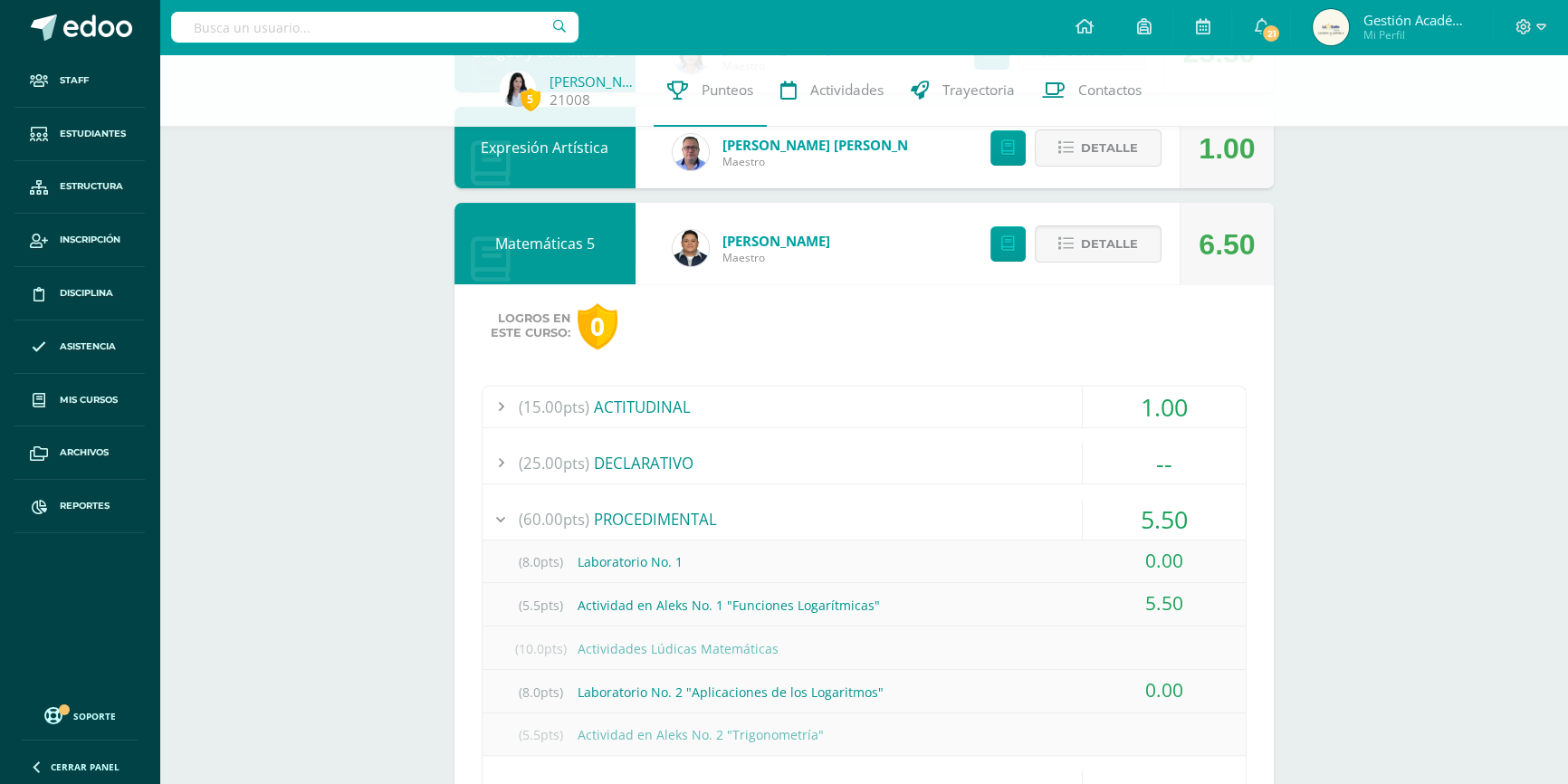
scroll to position [741, 0]
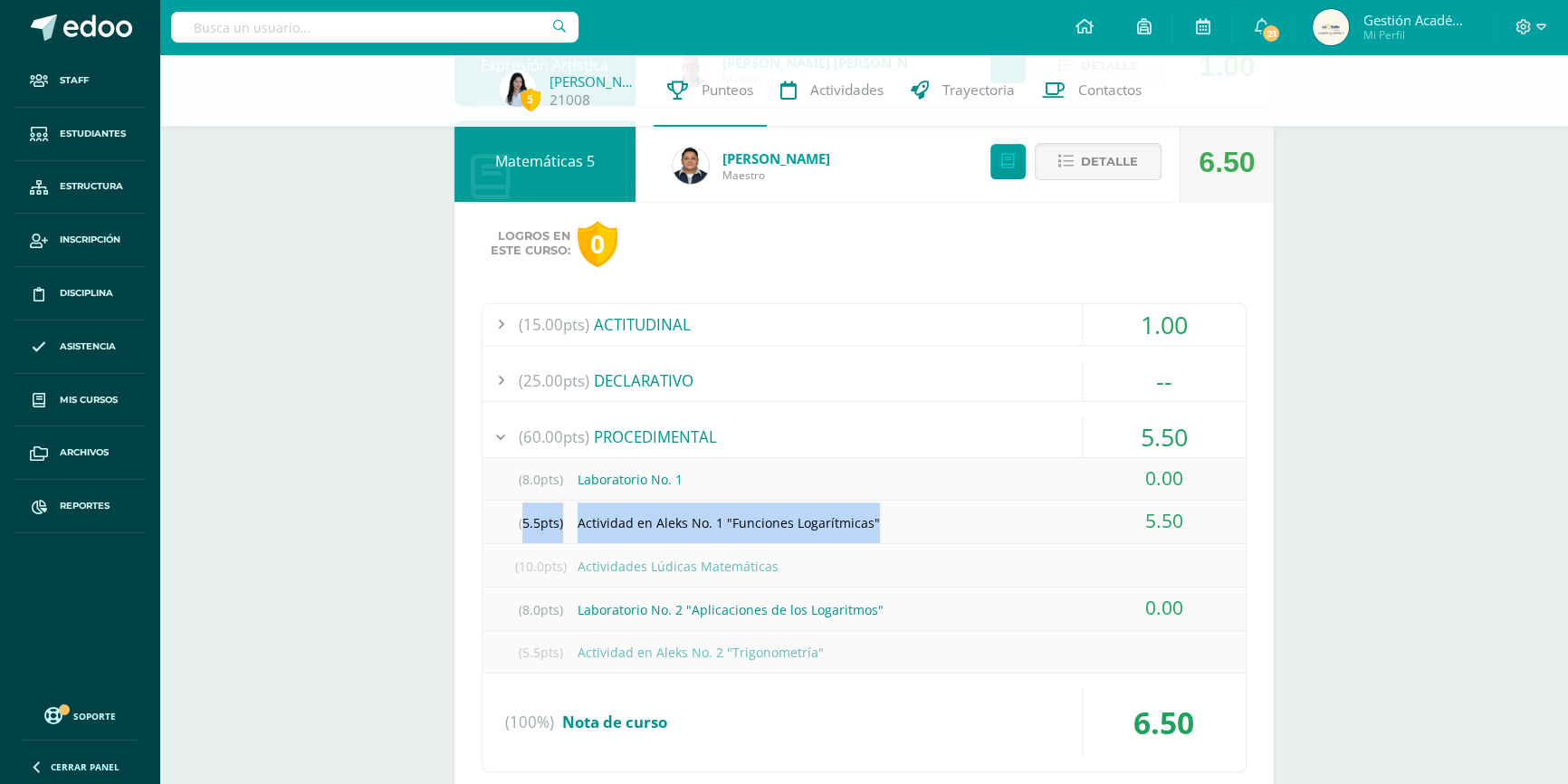
drag, startPoint x: 519, startPoint y: 526, endPoint x: 894, endPoint y: 508, distance: 375.4
click at [894, 508] on div "(5.5pts) Actividad en Aleks No. 1 "Funciones Logarítmicas"" at bounding box center [864, 523] width 764 height 41
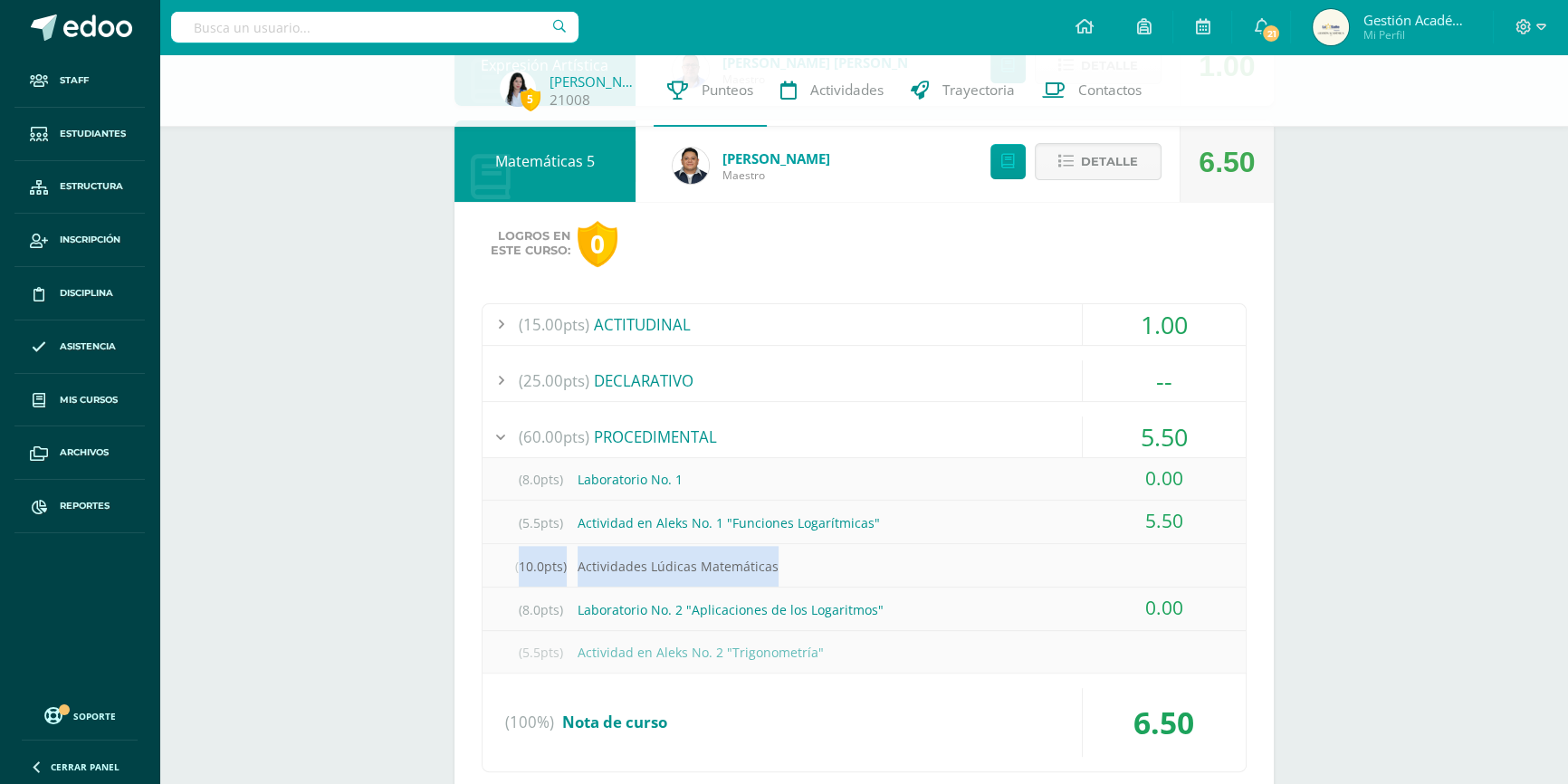
drag, startPoint x: 515, startPoint y: 565, endPoint x: 800, endPoint y: 556, distance: 285.1
click at [800, 556] on div "(10.0pts) Actividades Lúdicas Matemáticas" at bounding box center [864, 567] width 764 height 41
drag, startPoint x: 516, startPoint y: 523, endPoint x: 1180, endPoint y: 504, distance: 664.3
click at [1180, 504] on div "(5.5pts) Actividad en Aleks No. 1 "Funciones Logarítmicas" 5.50" at bounding box center [864, 523] width 764 height 44
click at [1121, 175] on span "Detalle" at bounding box center [1108, 162] width 57 height 34
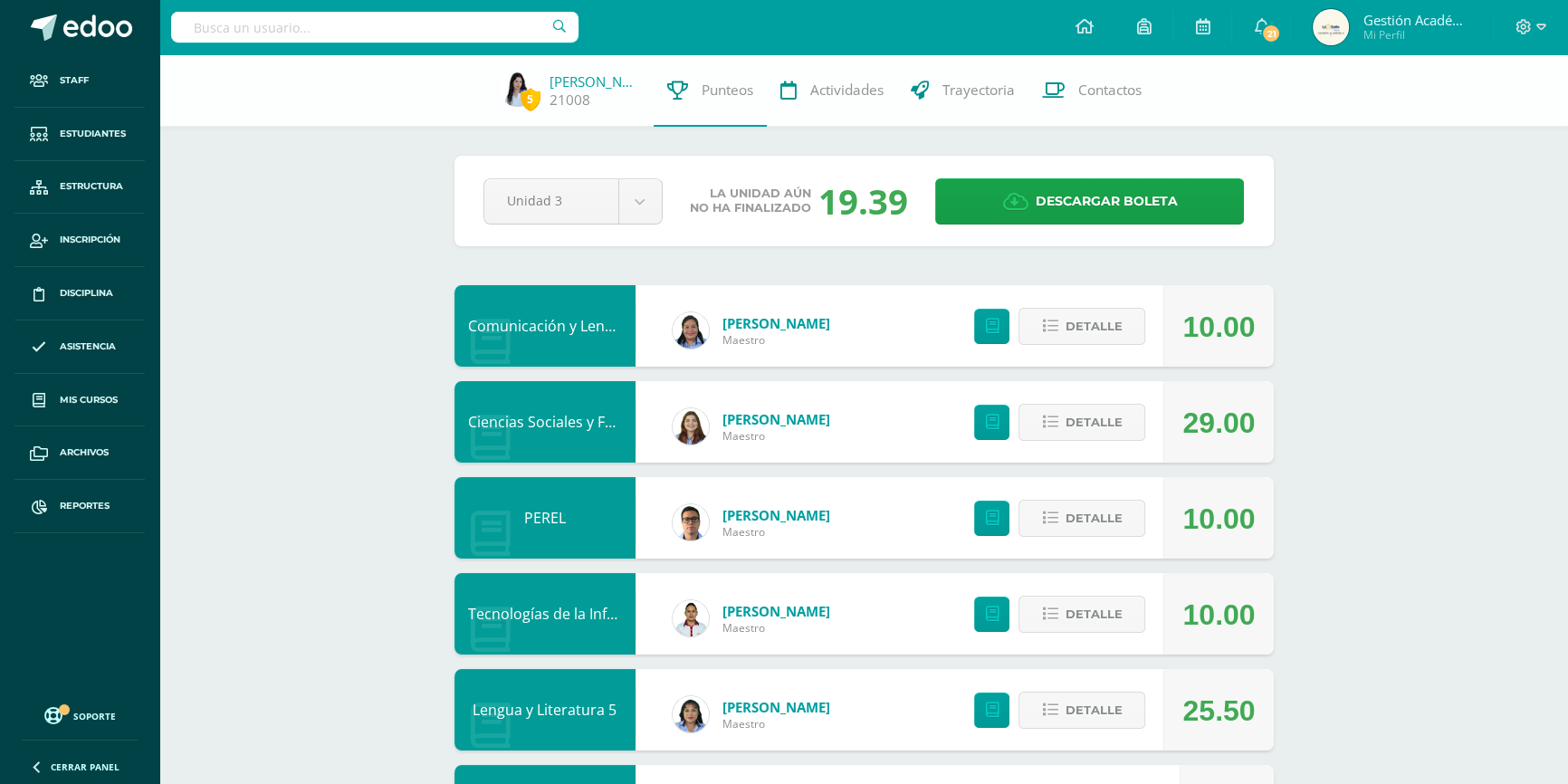
scroll to position [82, 0]
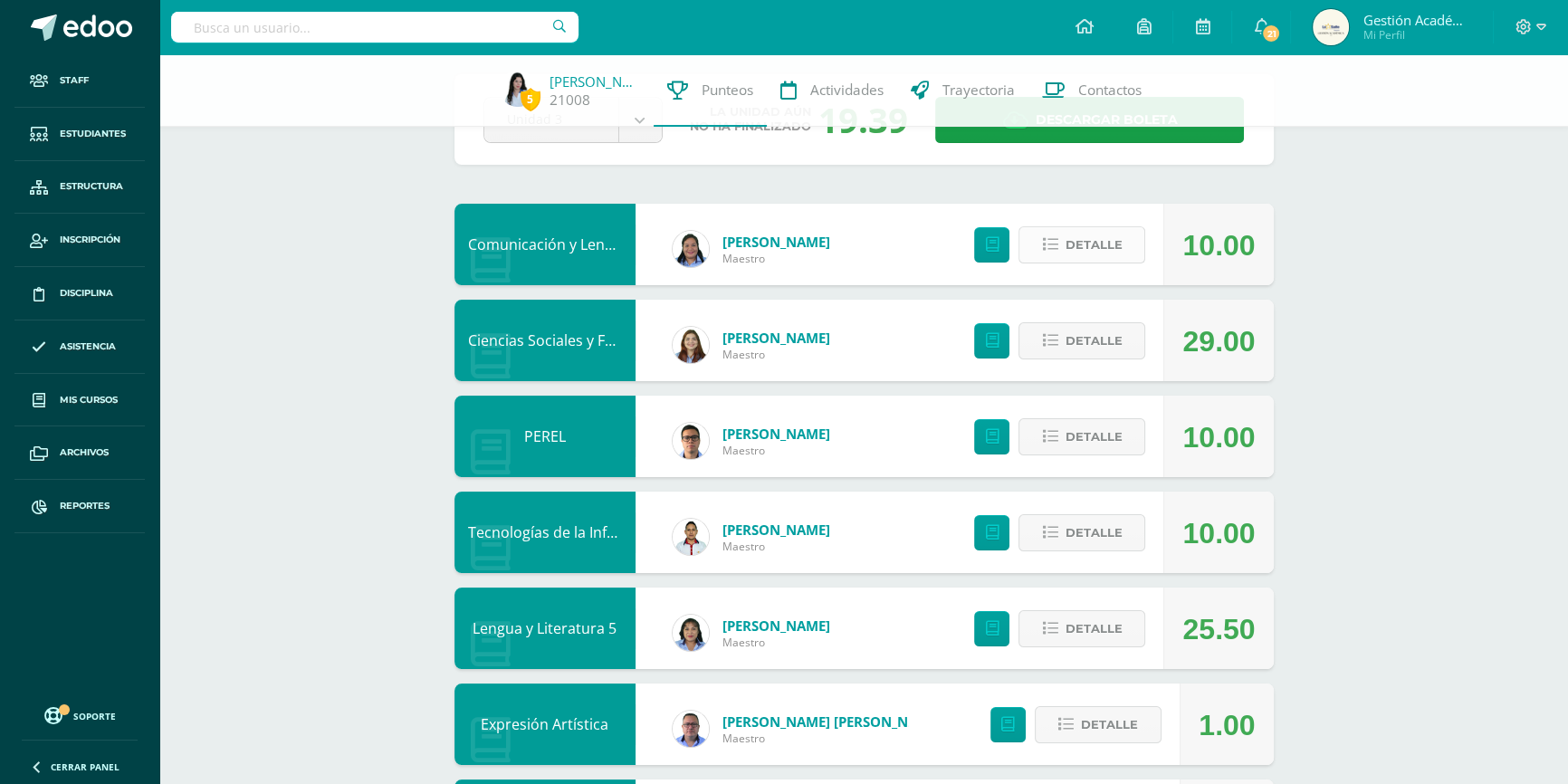
click at [1070, 238] on span "Detalle" at bounding box center [1093, 245] width 57 height 34
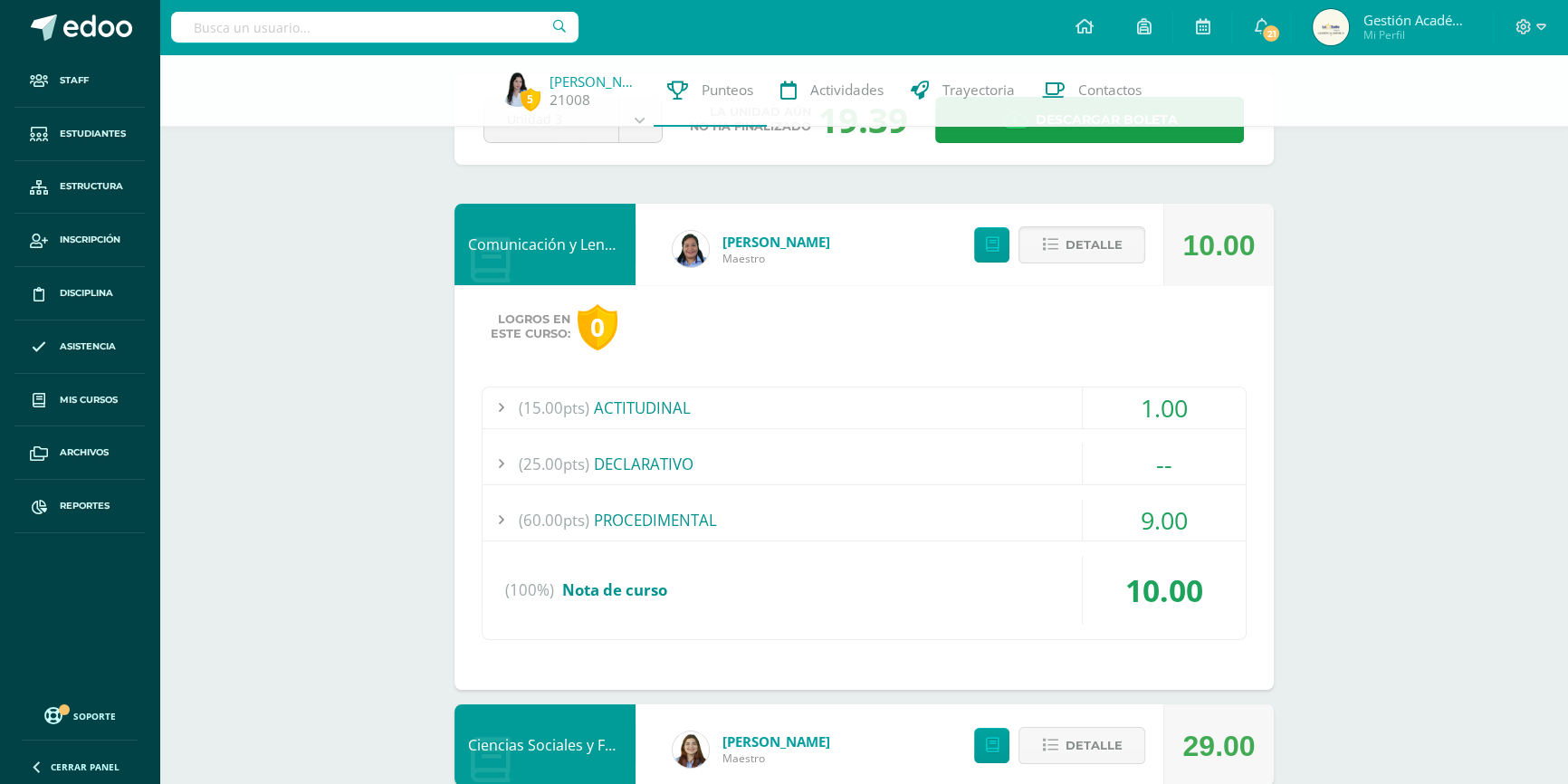
click at [687, 524] on div "(60.00pts) PROCEDIMENTAL" at bounding box center [864, 520] width 764 height 41
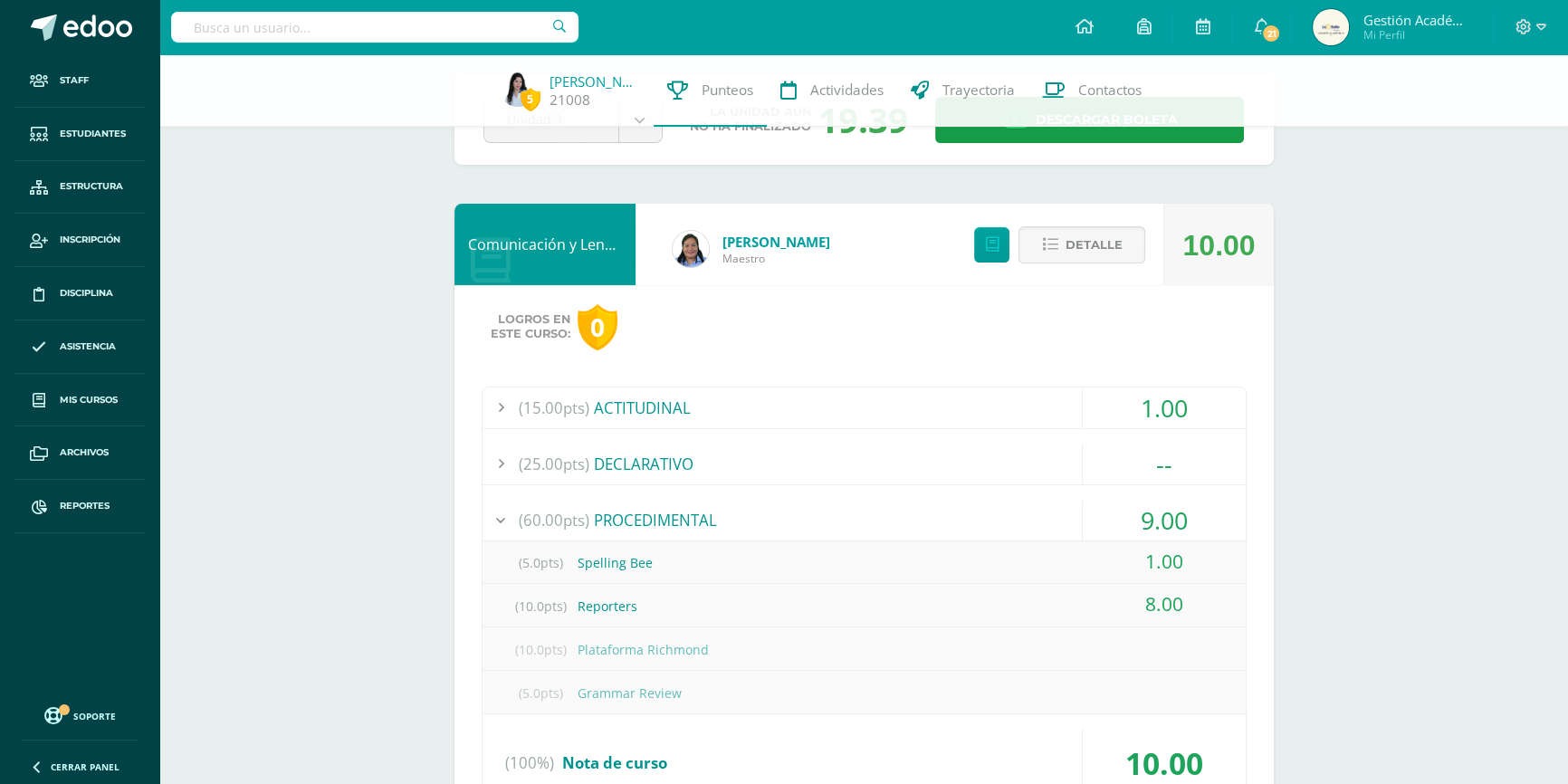
scroll to position [164, 0]
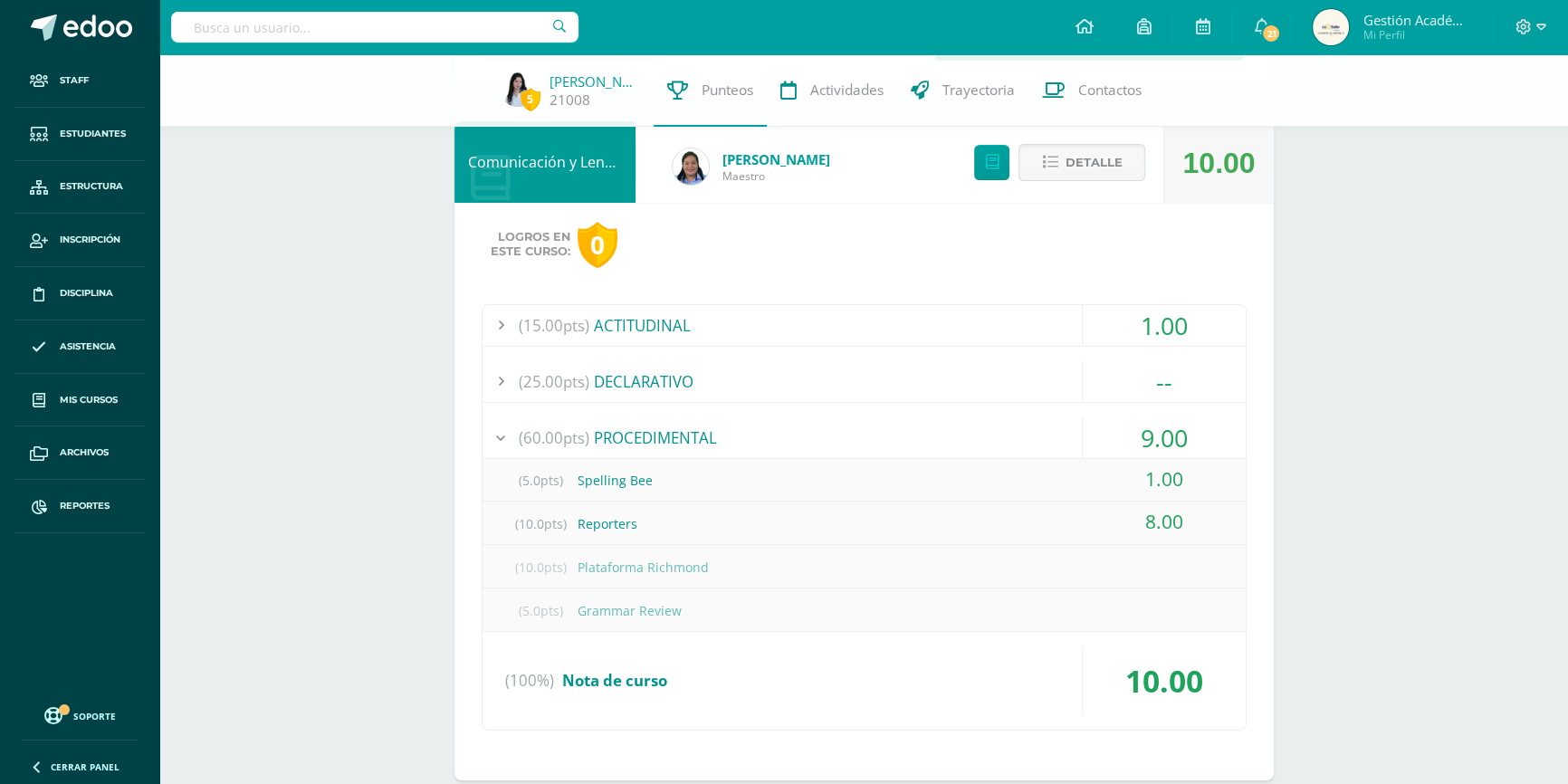
drag, startPoint x: 508, startPoint y: 479, endPoint x: 1198, endPoint y: 479, distance: 690.0
click at [1198, 479] on div "(5.0pts) Spelling Bee 1.00" at bounding box center [864, 481] width 764 height 44
drag, startPoint x: 514, startPoint y: 525, endPoint x: 1193, endPoint y: 519, distance: 679.0
click at [1193, 519] on div "(10.0pts) Reporters 8.00" at bounding box center [864, 524] width 764 height 44
drag, startPoint x: 516, startPoint y: 562, endPoint x: 709, endPoint y: 562, distance: 193.0
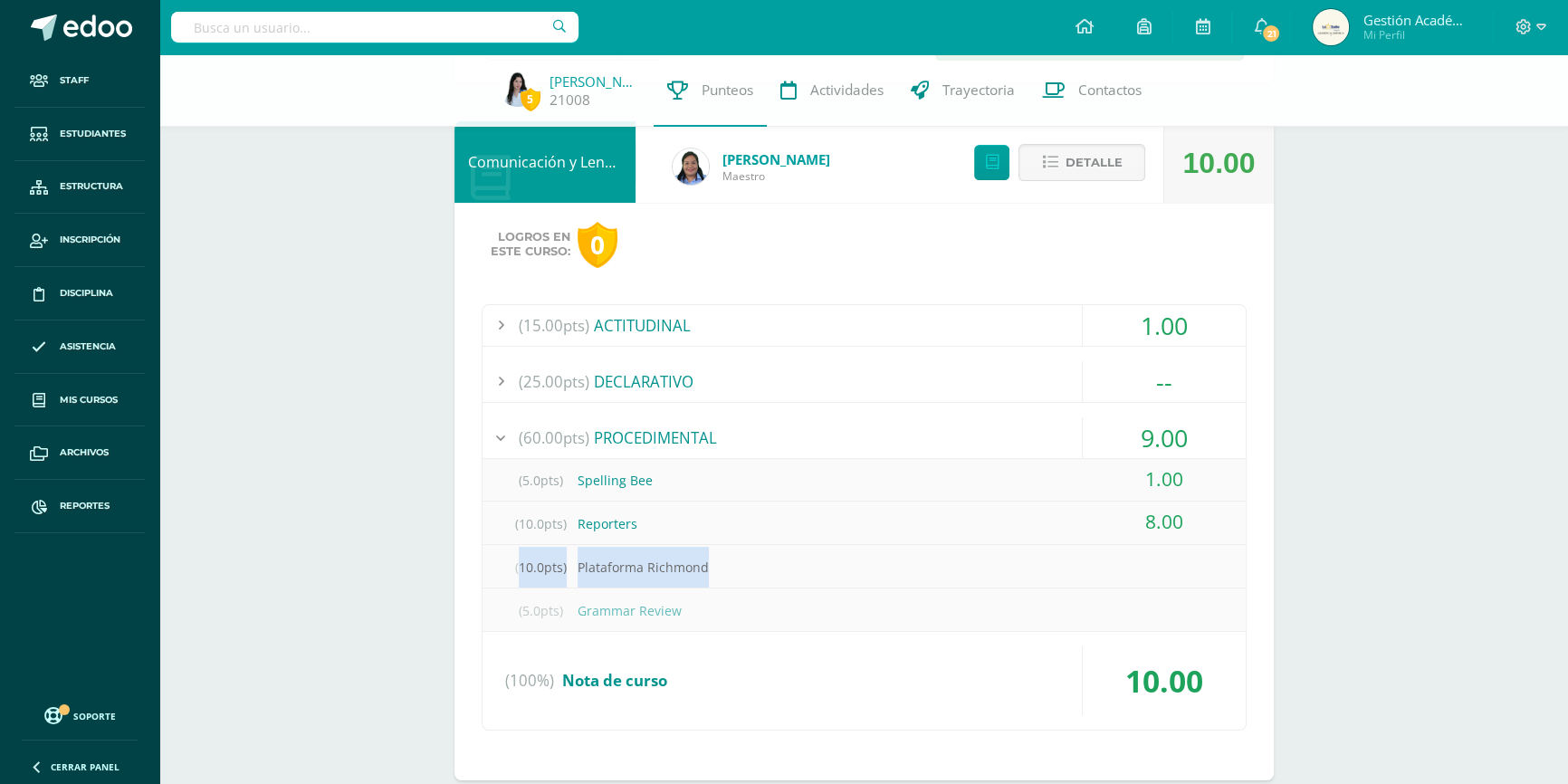
click at [709, 562] on div "(10.0pts) Plataforma Richmond" at bounding box center [864, 568] width 764 height 41
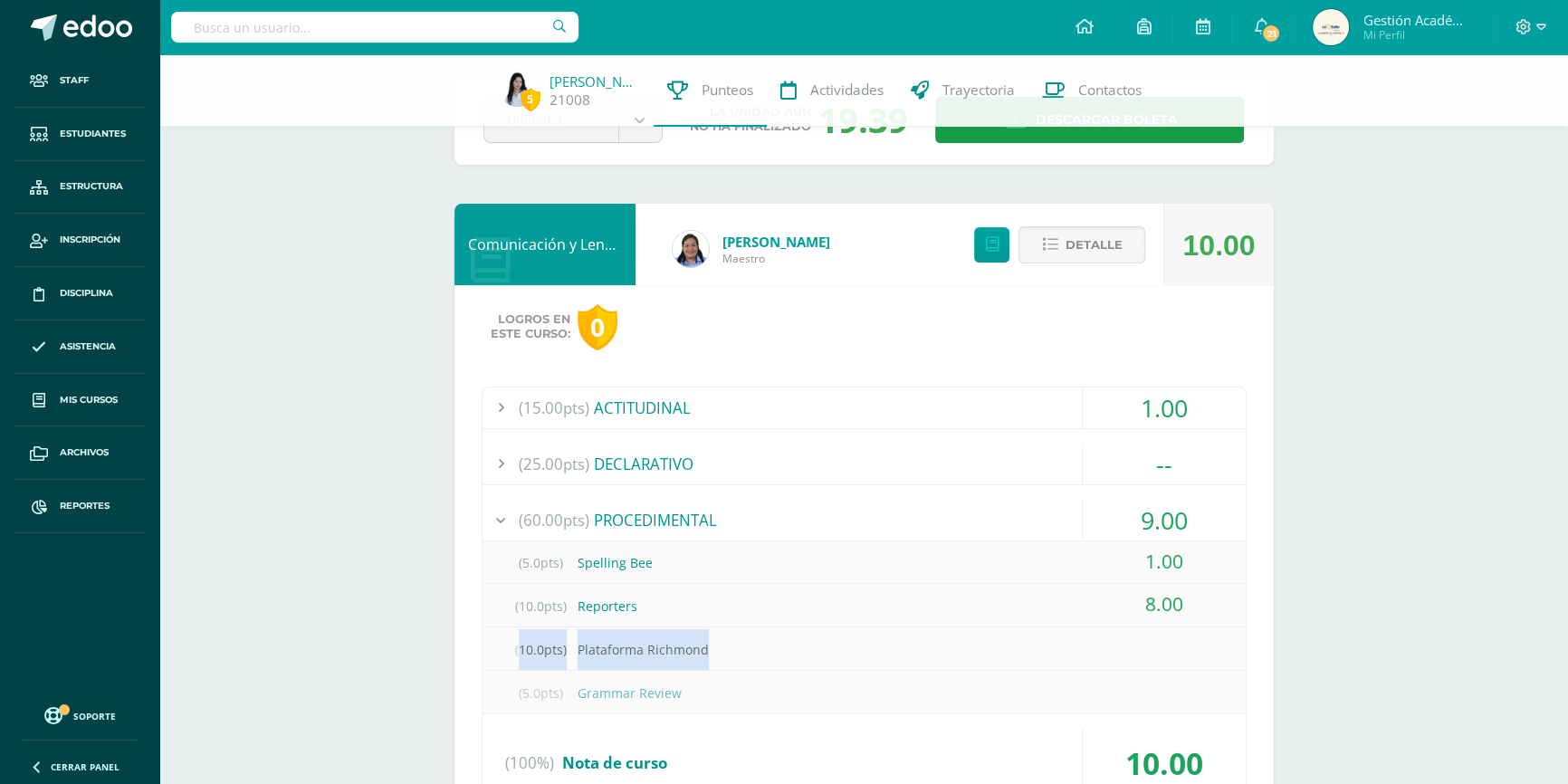
scroll to position [0, 0]
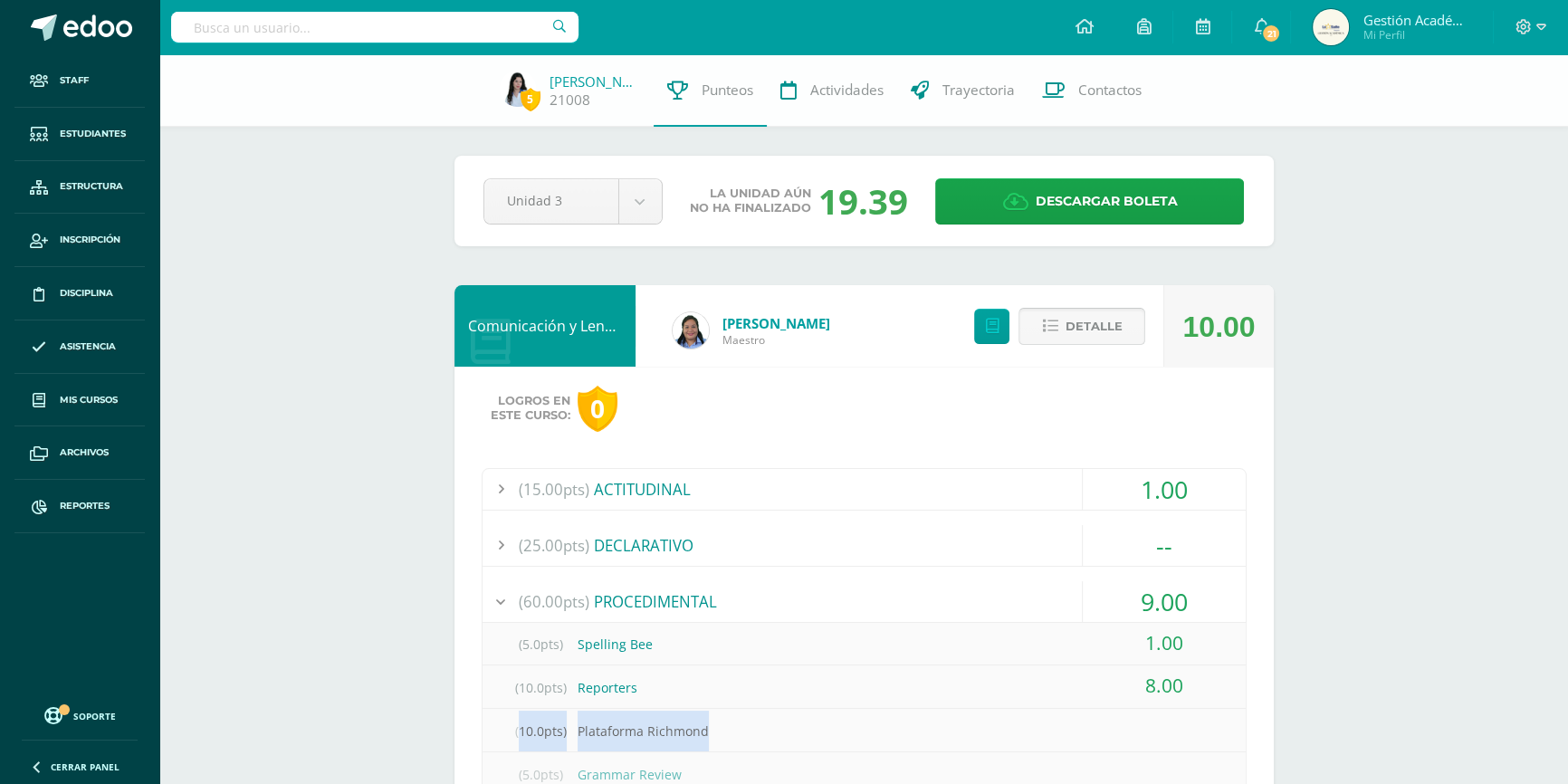
click at [1082, 331] on span "Detalle" at bounding box center [1093, 327] width 57 height 34
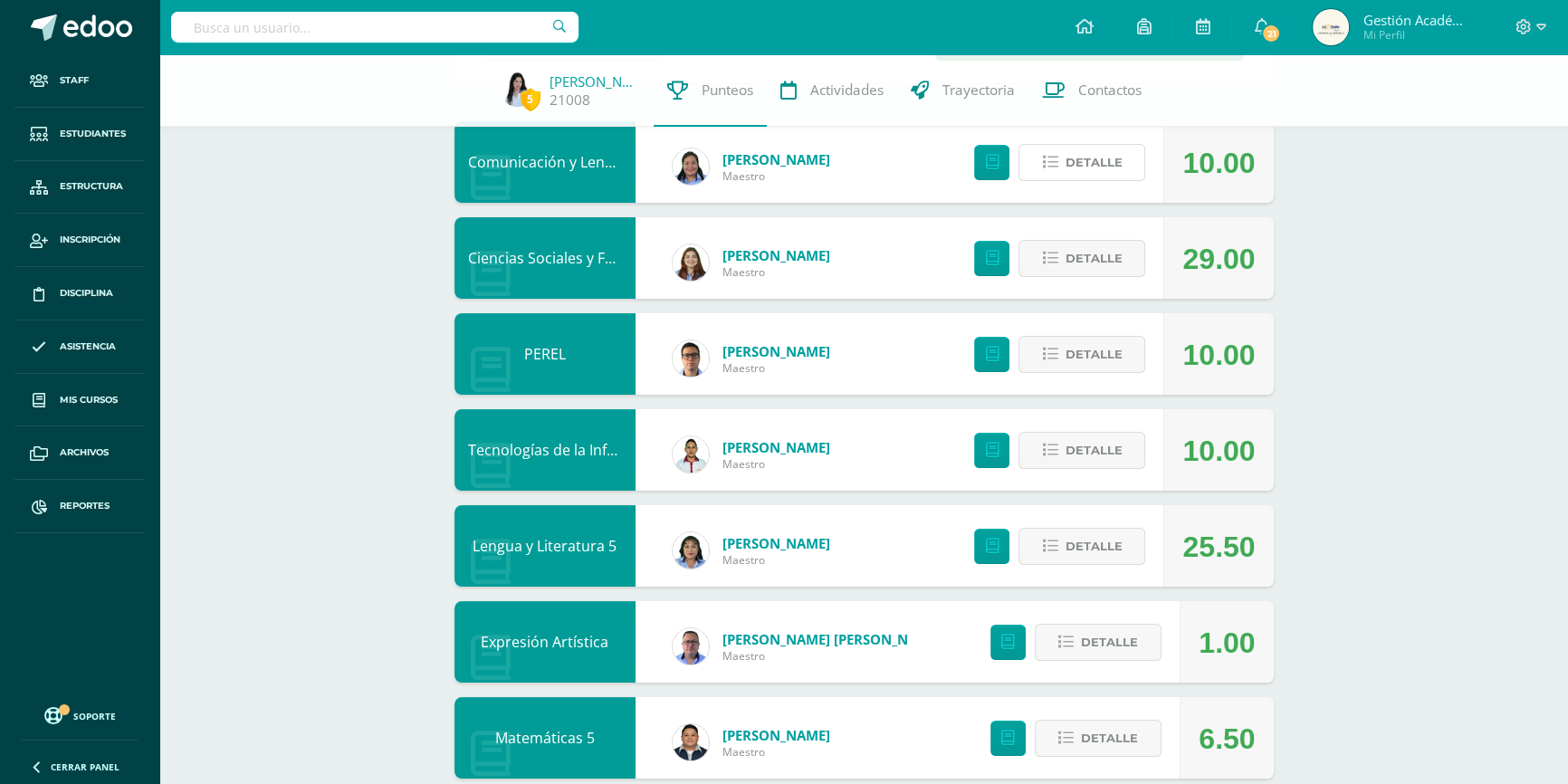
scroll to position [329, 0]
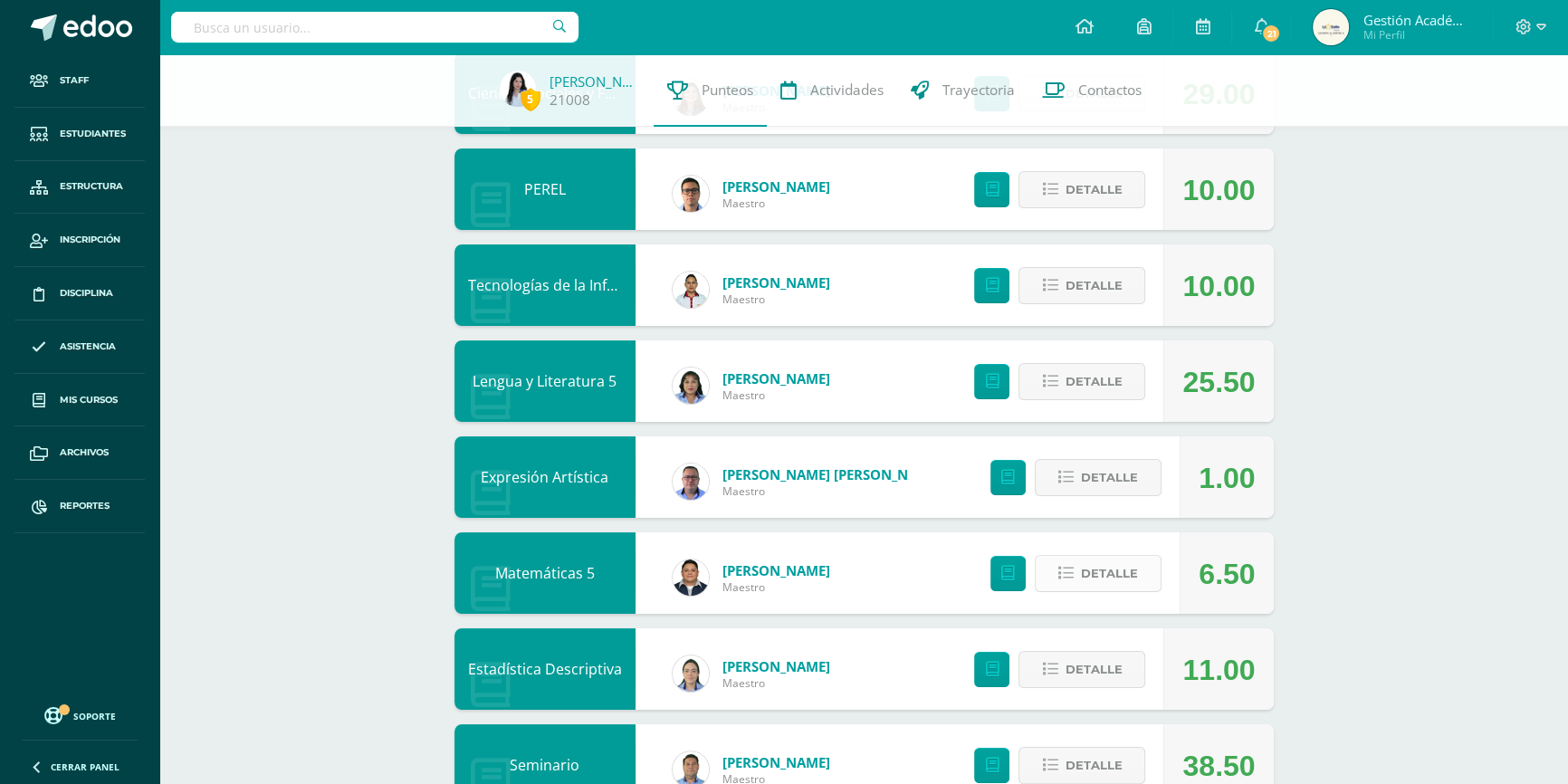
click at [1105, 569] on span "Detalle" at bounding box center [1108, 575] width 57 height 34
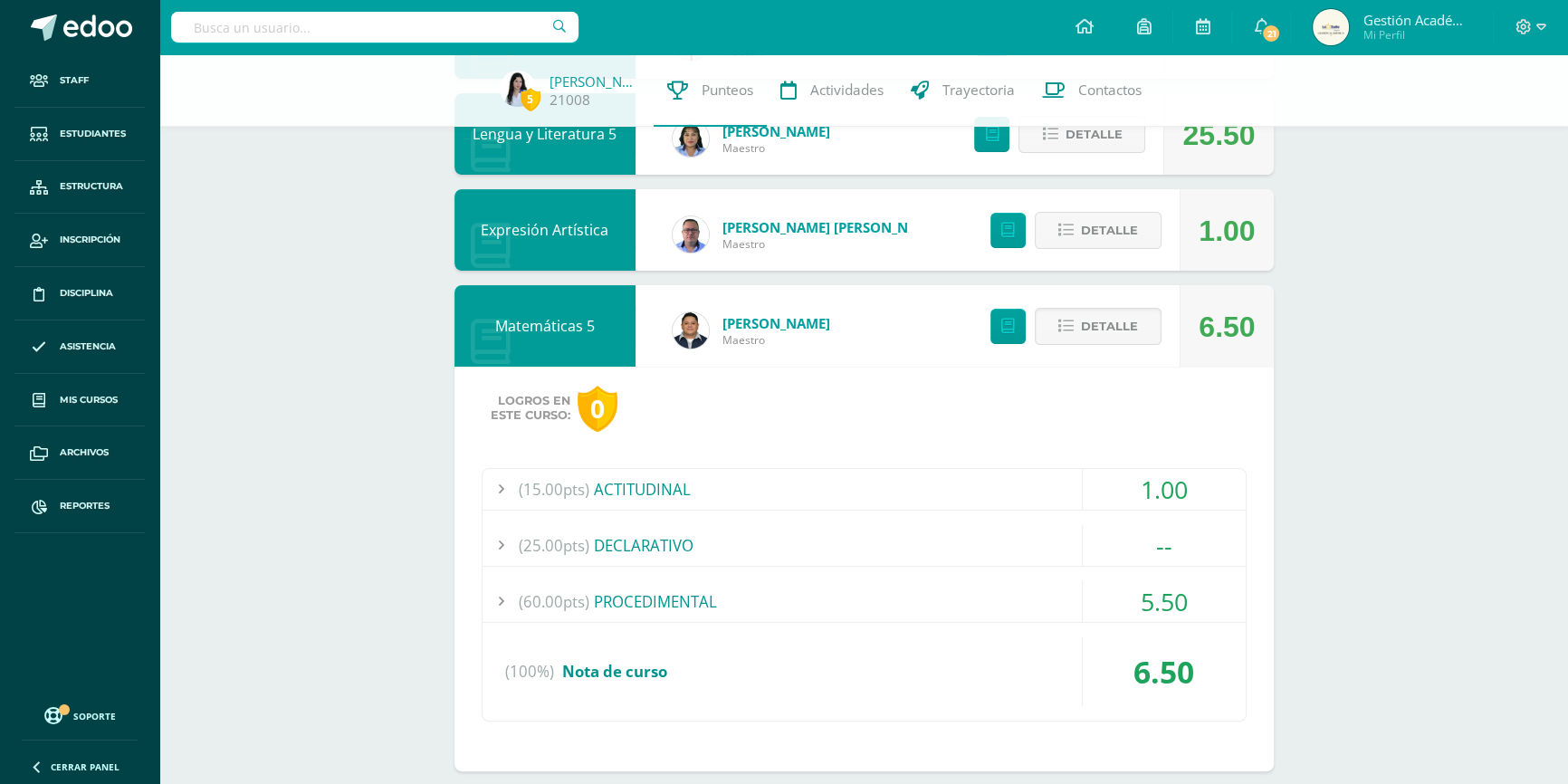
scroll to position [658, 0]
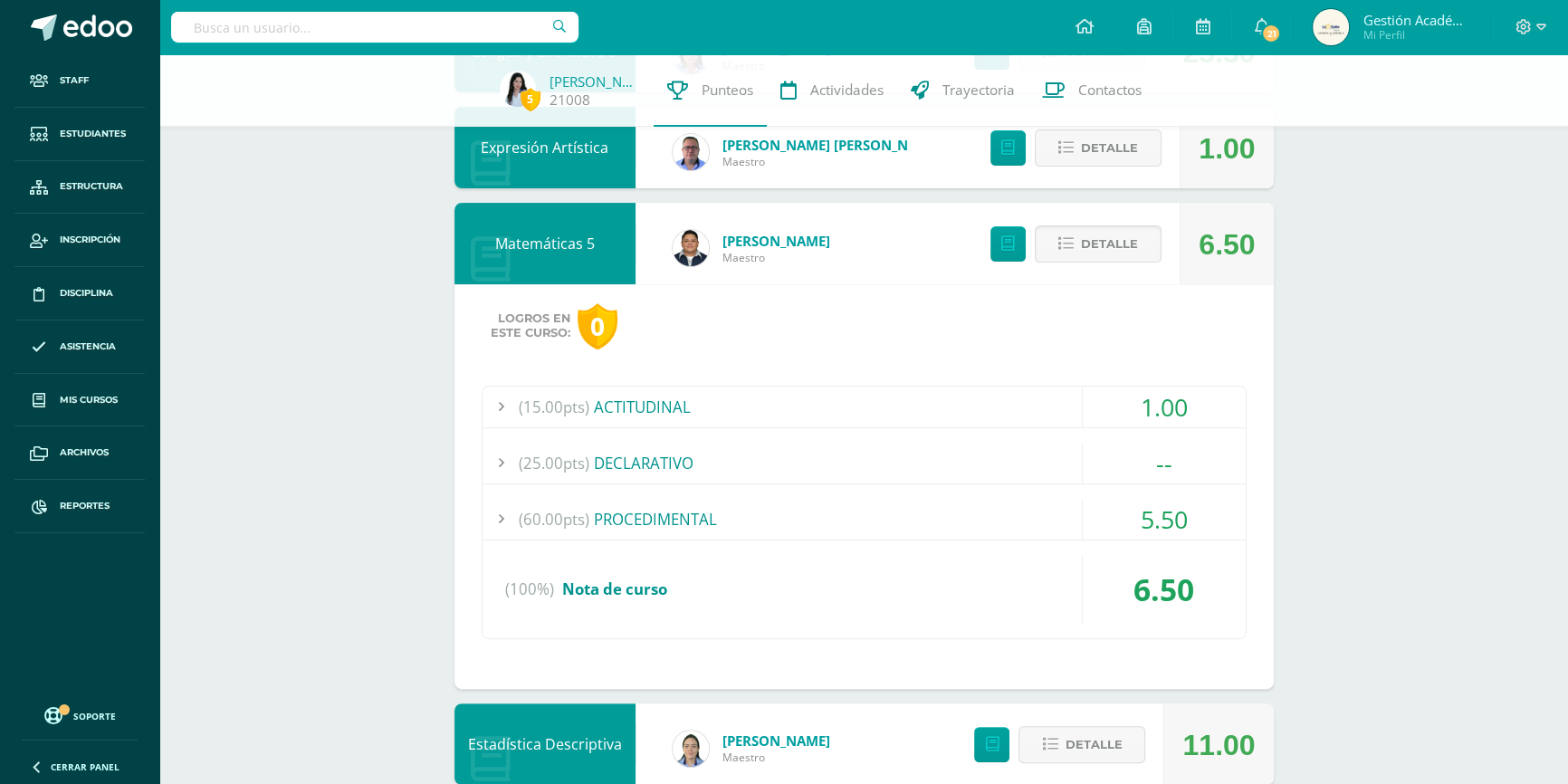
click at [649, 534] on div "(60.00pts) PROCEDIMENTAL" at bounding box center [864, 519] width 764 height 41
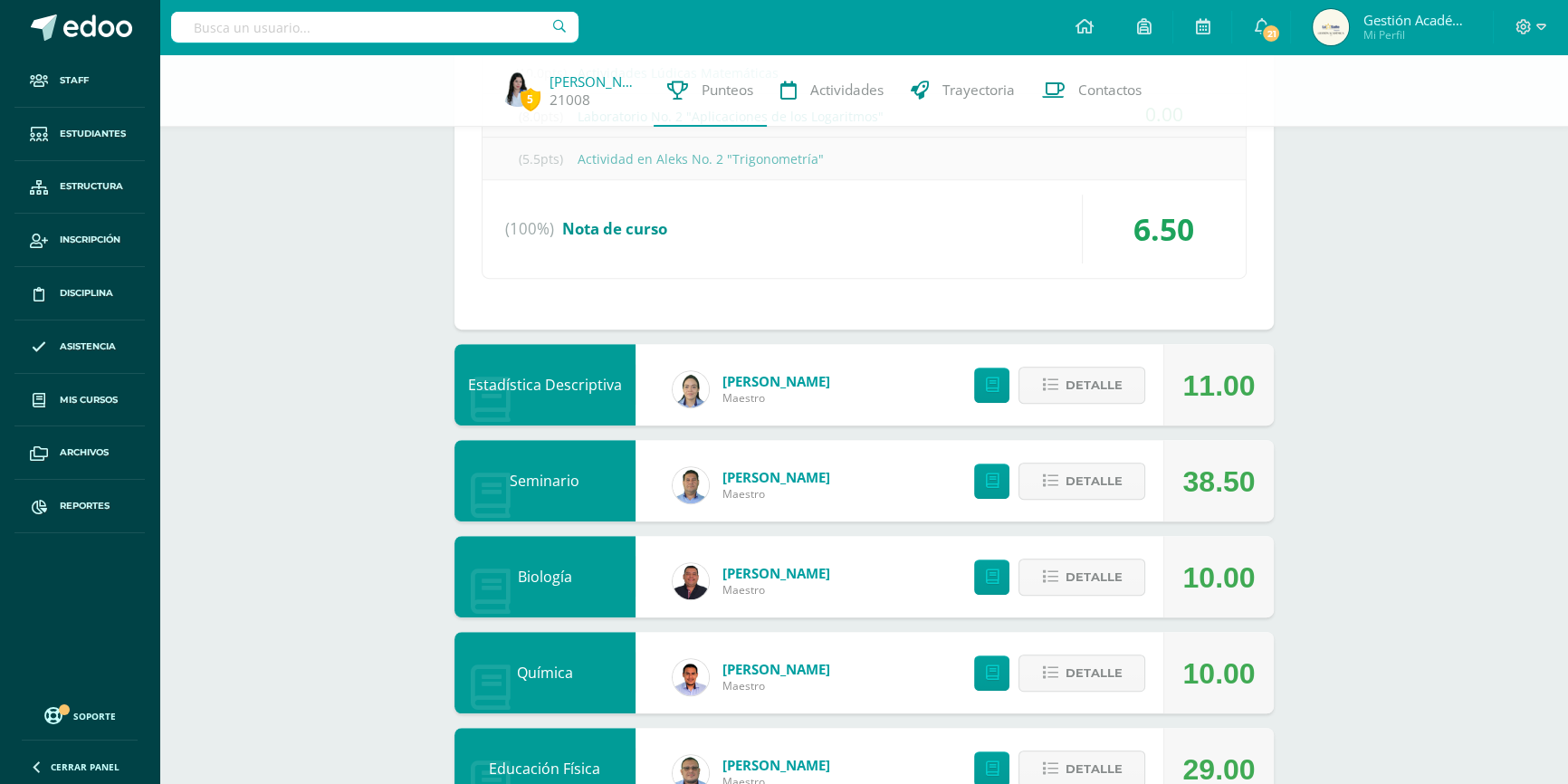
scroll to position [1399, 0]
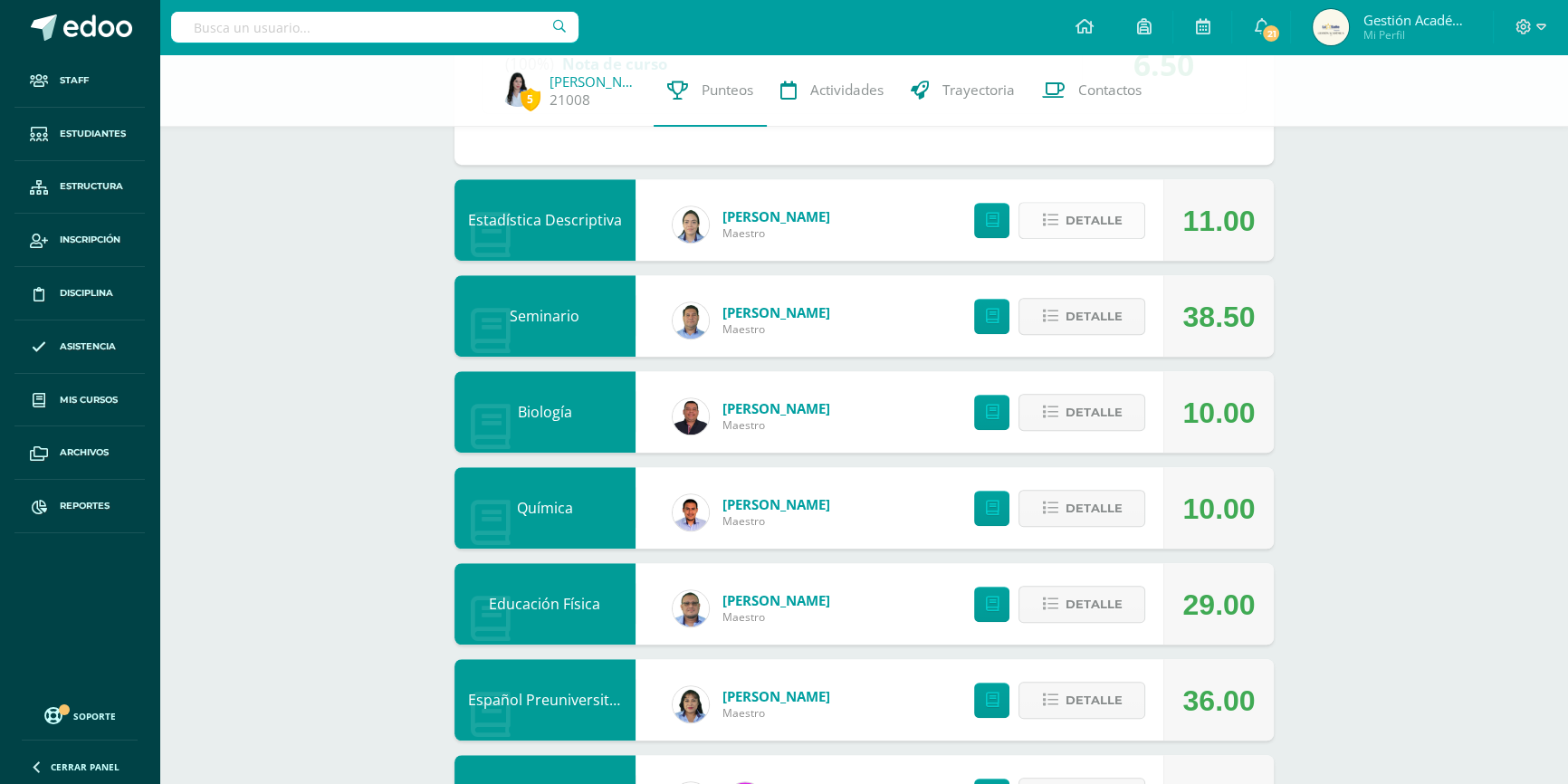
click at [1083, 207] on span "Detalle" at bounding box center [1093, 220] width 57 height 34
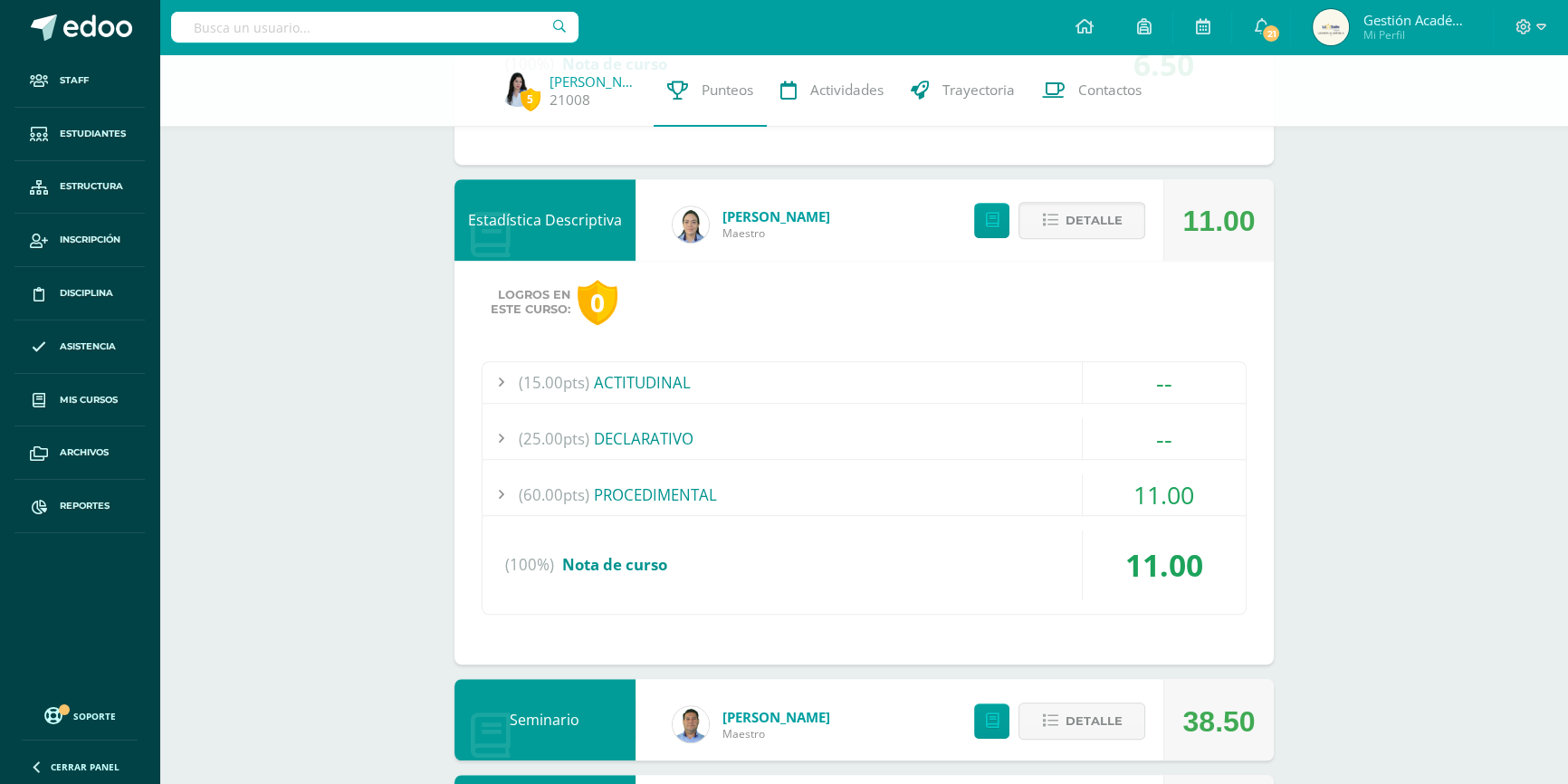
click at [530, 490] on span "(60.00pts)" at bounding box center [553, 495] width 71 height 41
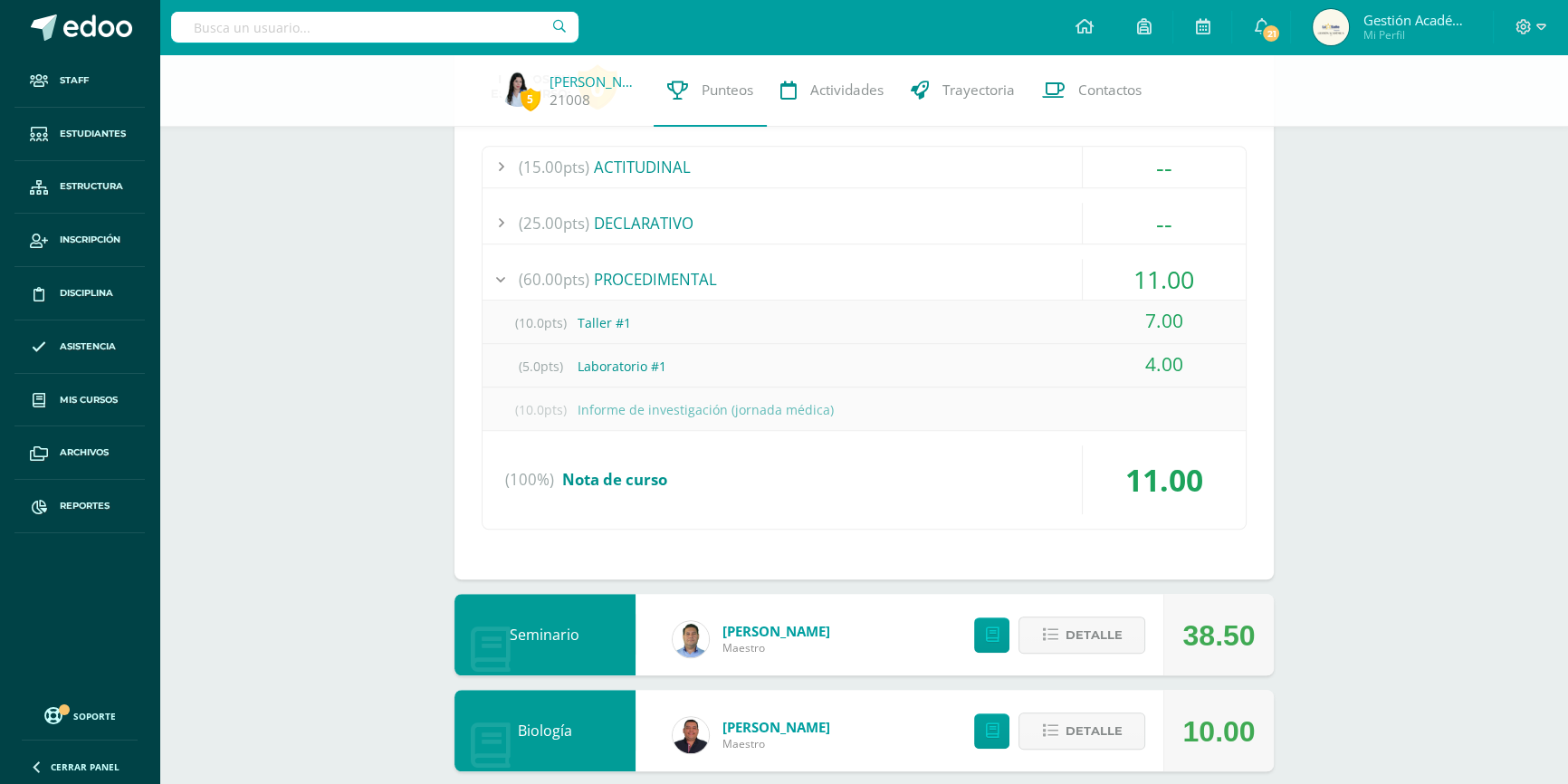
scroll to position [1234, 0]
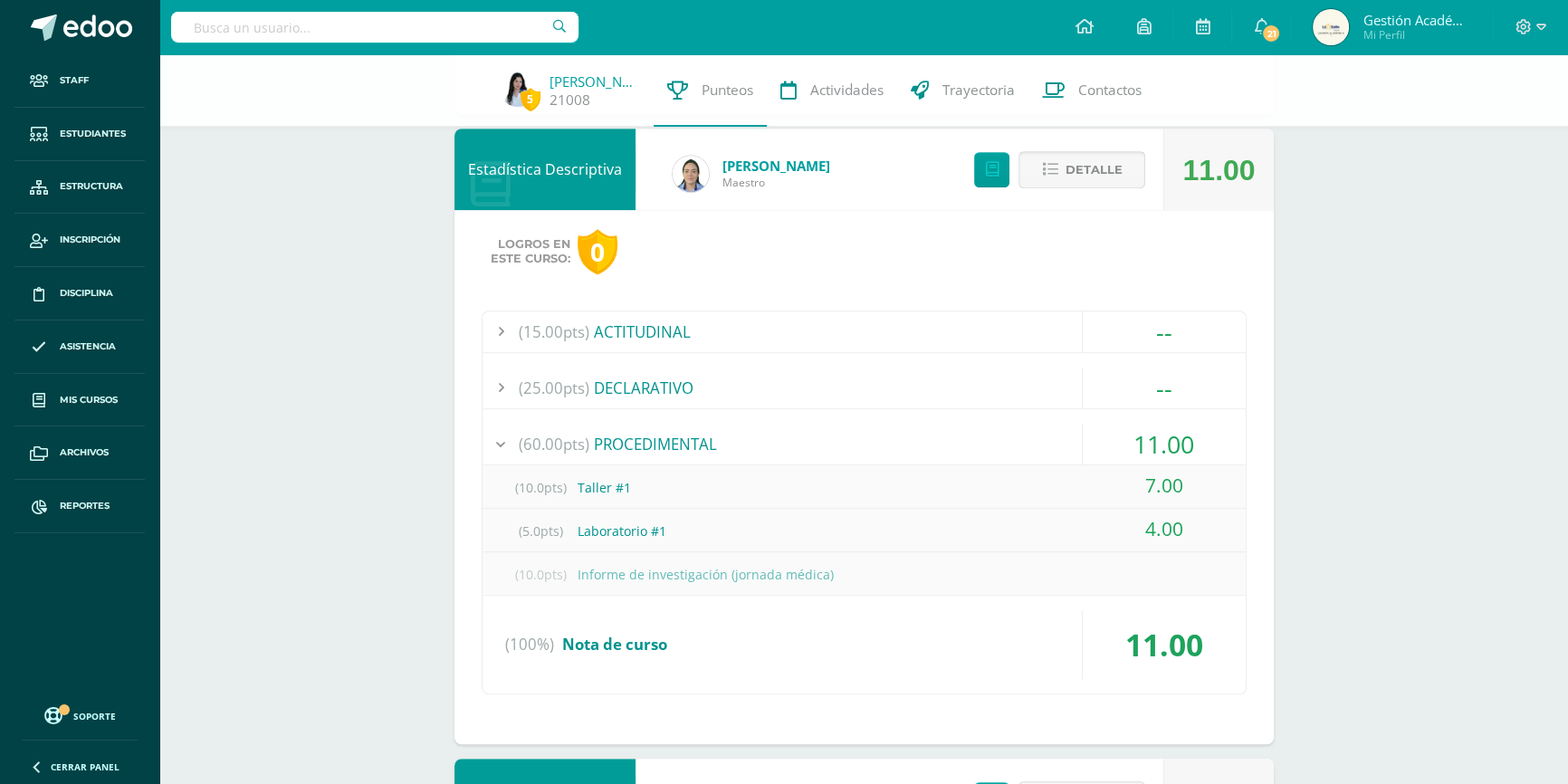
click at [1100, 180] on span "Detalle" at bounding box center [1093, 170] width 57 height 34
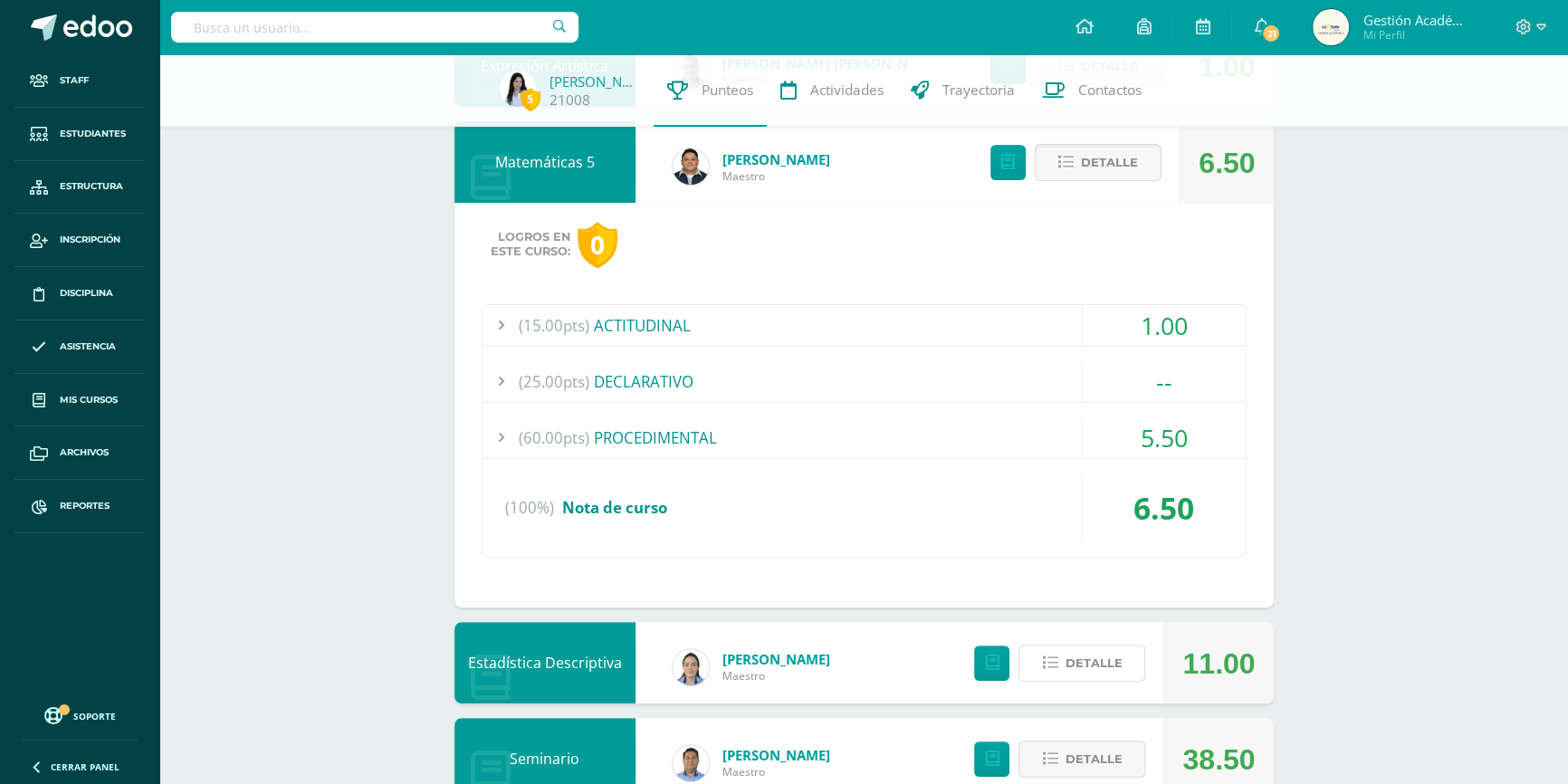
scroll to position [657, 0]
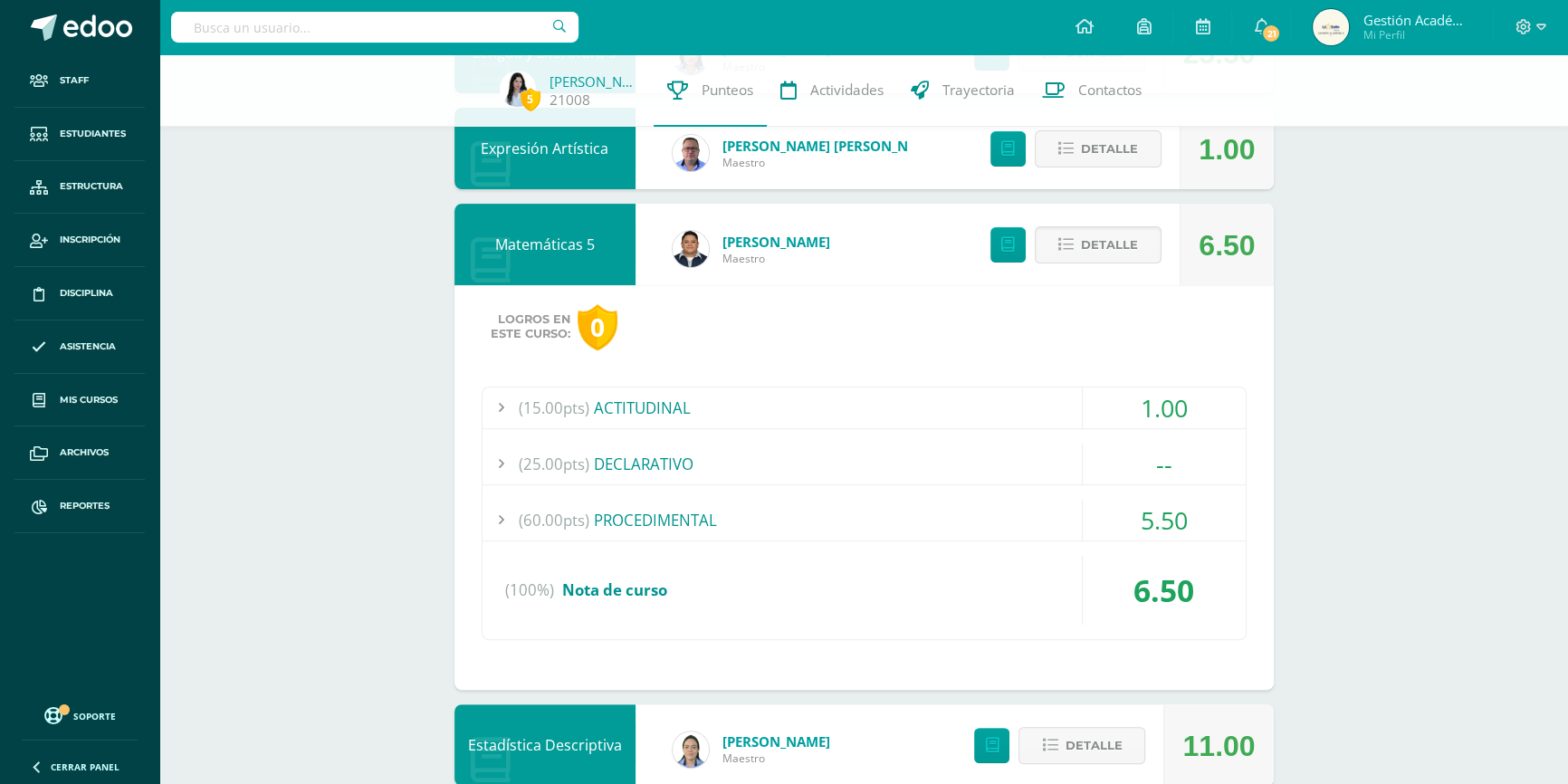
click at [636, 525] on div "(60.00pts) PROCEDIMENTAL" at bounding box center [864, 520] width 764 height 41
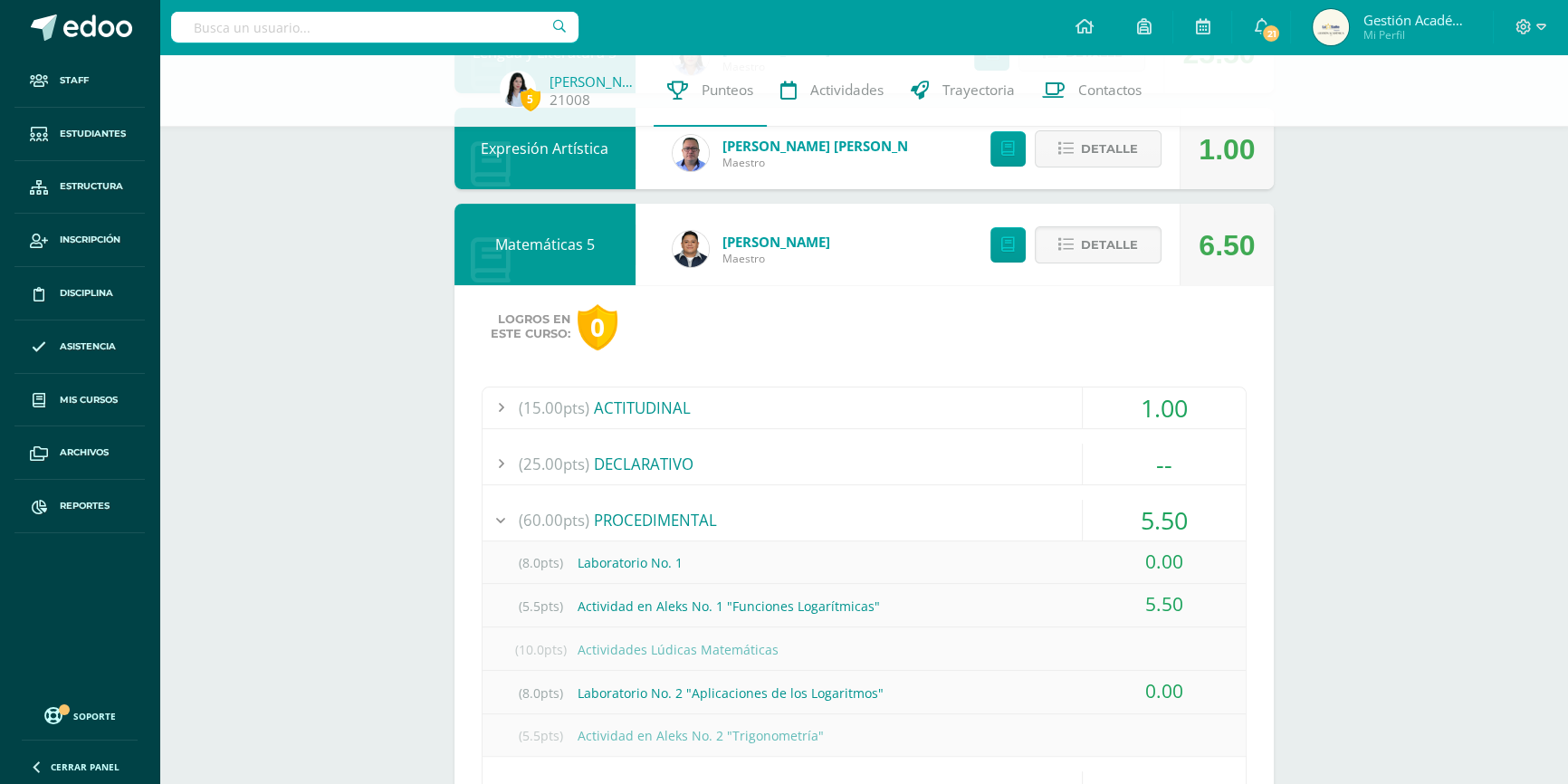
scroll to position [740, 0]
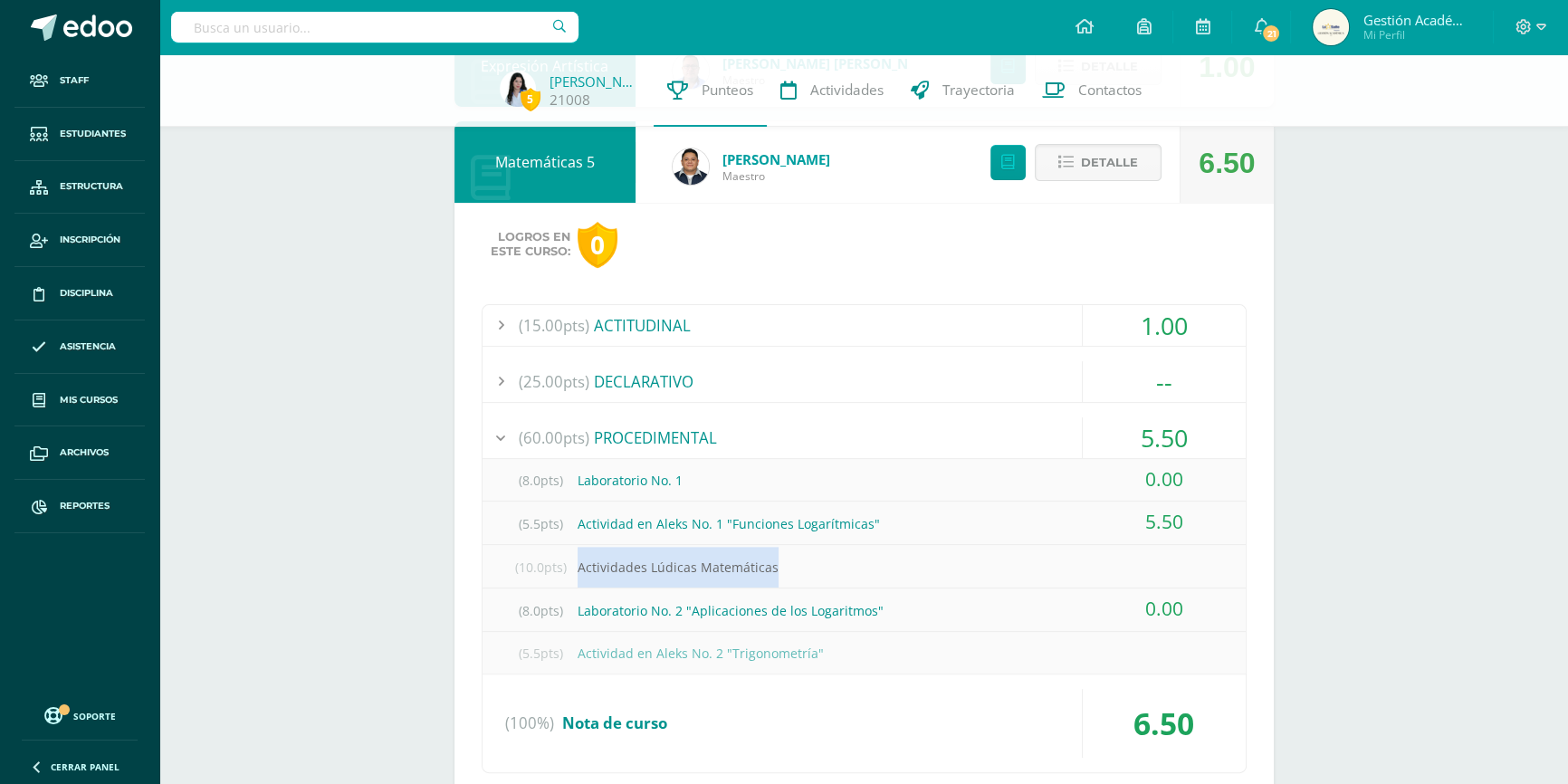
drag, startPoint x: 574, startPoint y: 568, endPoint x: 804, endPoint y: 566, distance: 230.0
click at [804, 566] on div "(10.0pts) Actividades Lúdicas Matemáticas" at bounding box center [864, 568] width 764 height 41
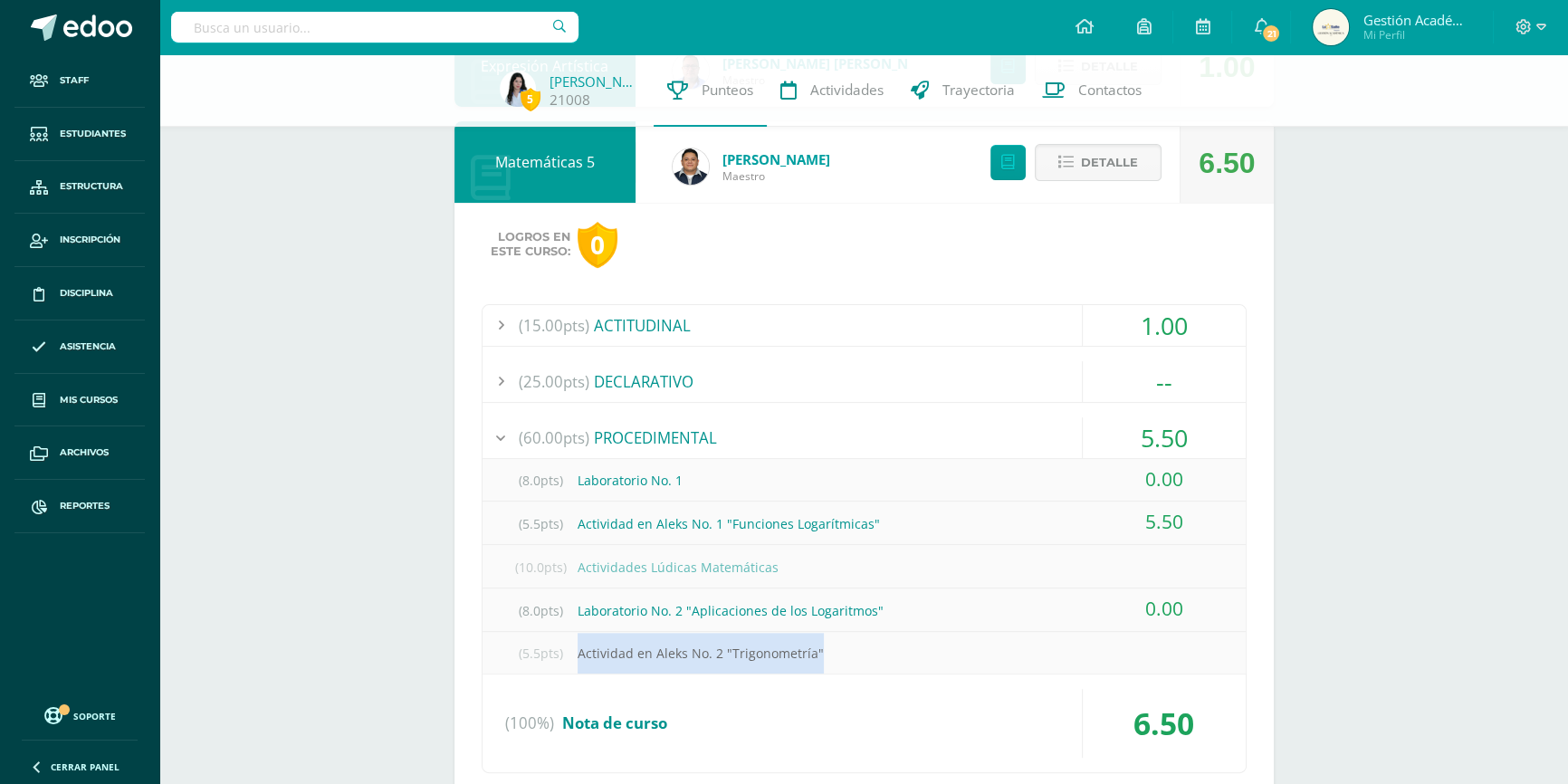
drag, startPoint x: 575, startPoint y: 648, endPoint x: 832, endPoint y: 634, distance: 257.4
click at [832, 634] on div "(5.5pts) Actividad en Aleks No. 2 "Trigonometría"" at bounding box center [864, 653] width 764 height 41
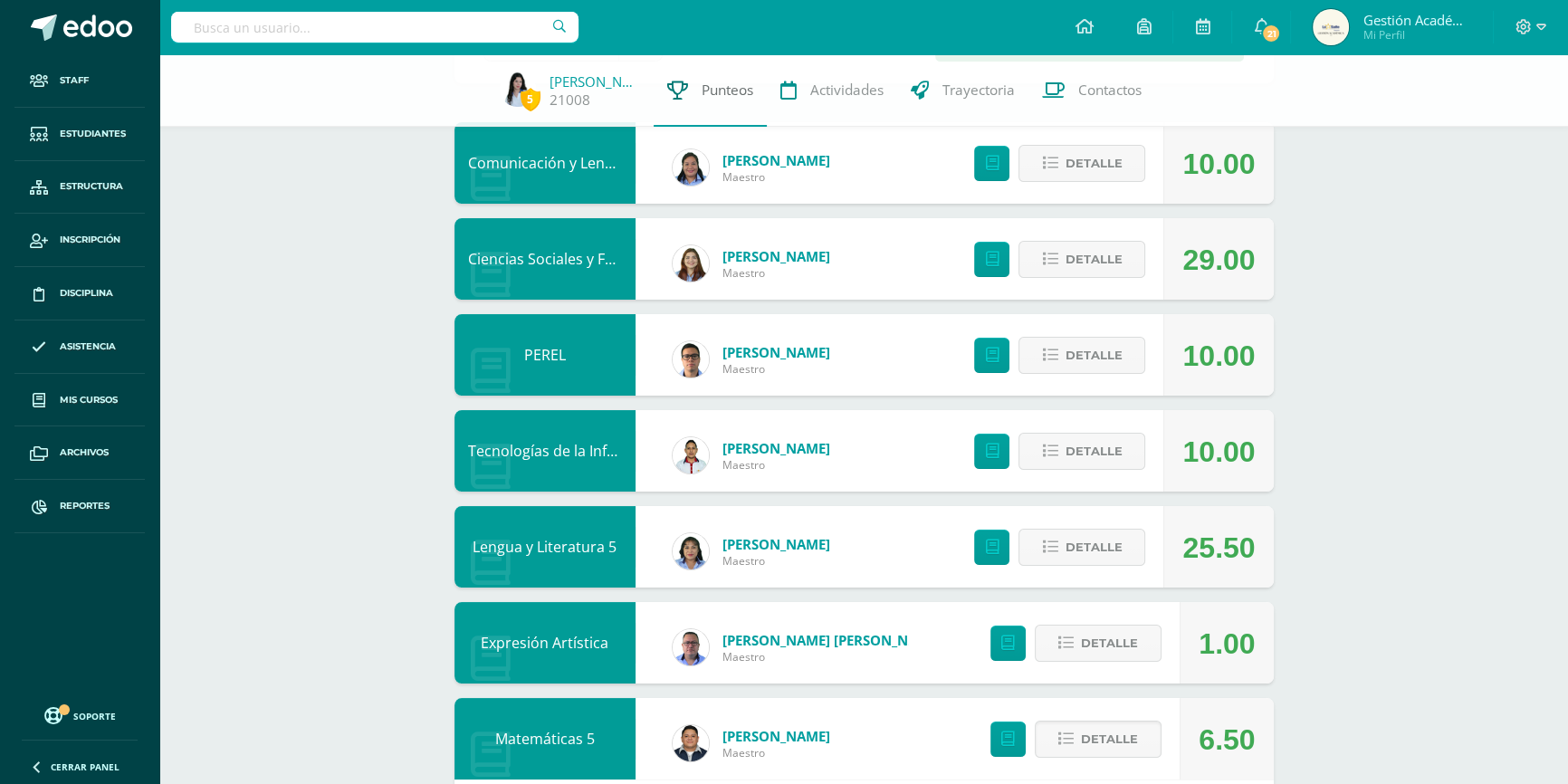
scroll to position [0, 0]
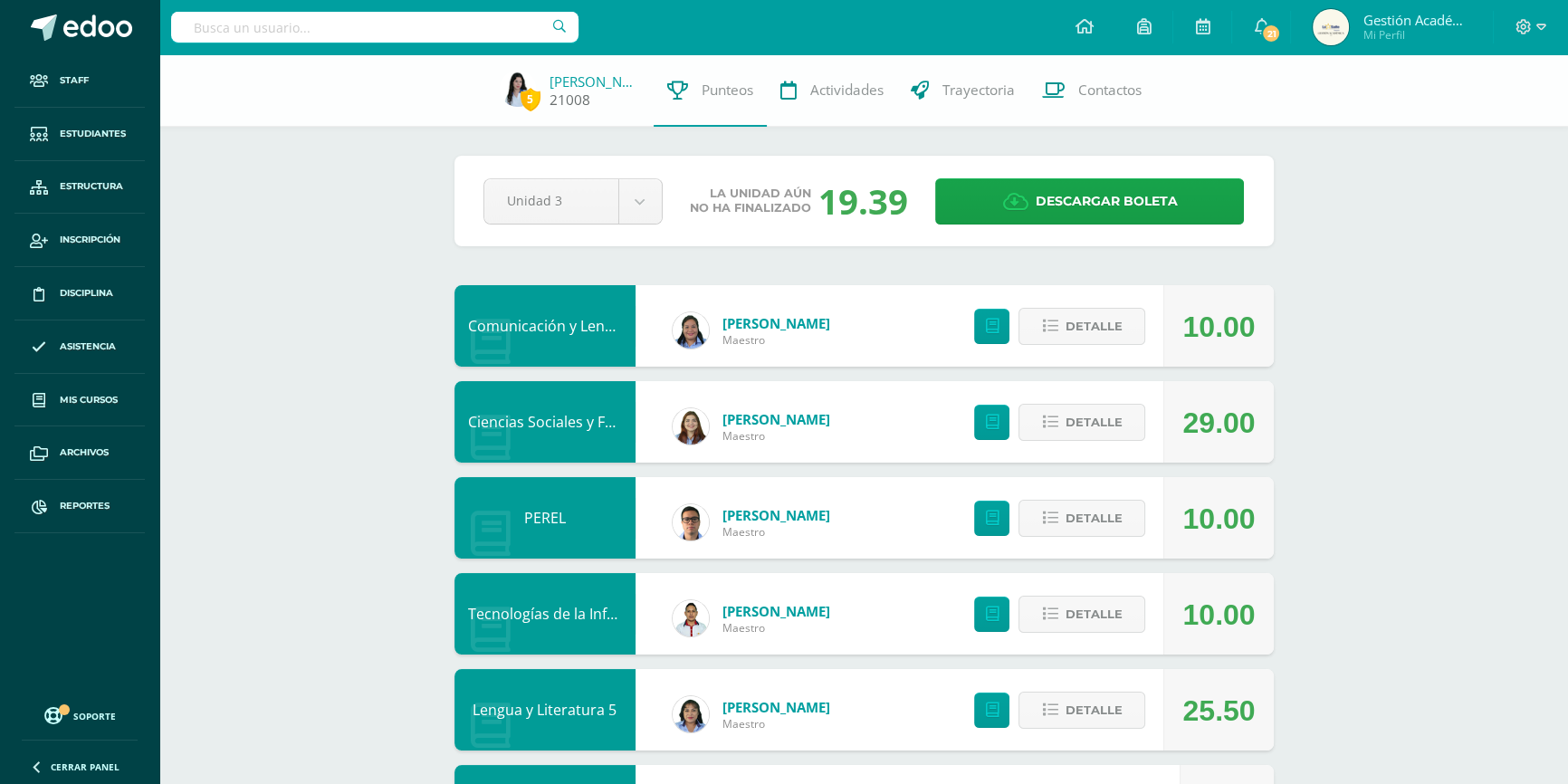
click at [597, 73] on link "Keyrith Paiz" at bounding box center [594, 82] width 91 height 18
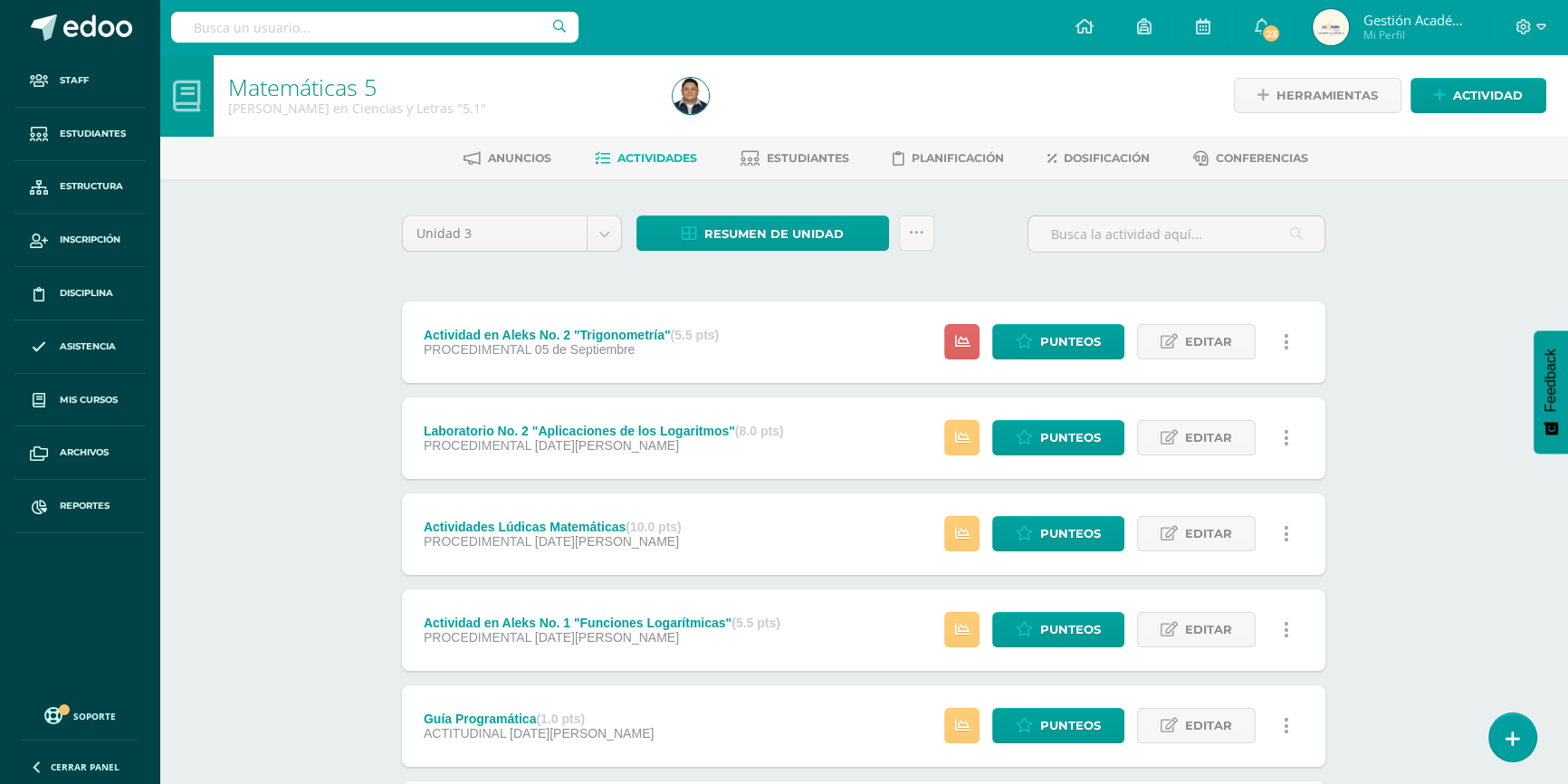
scroll to position [164, 0]
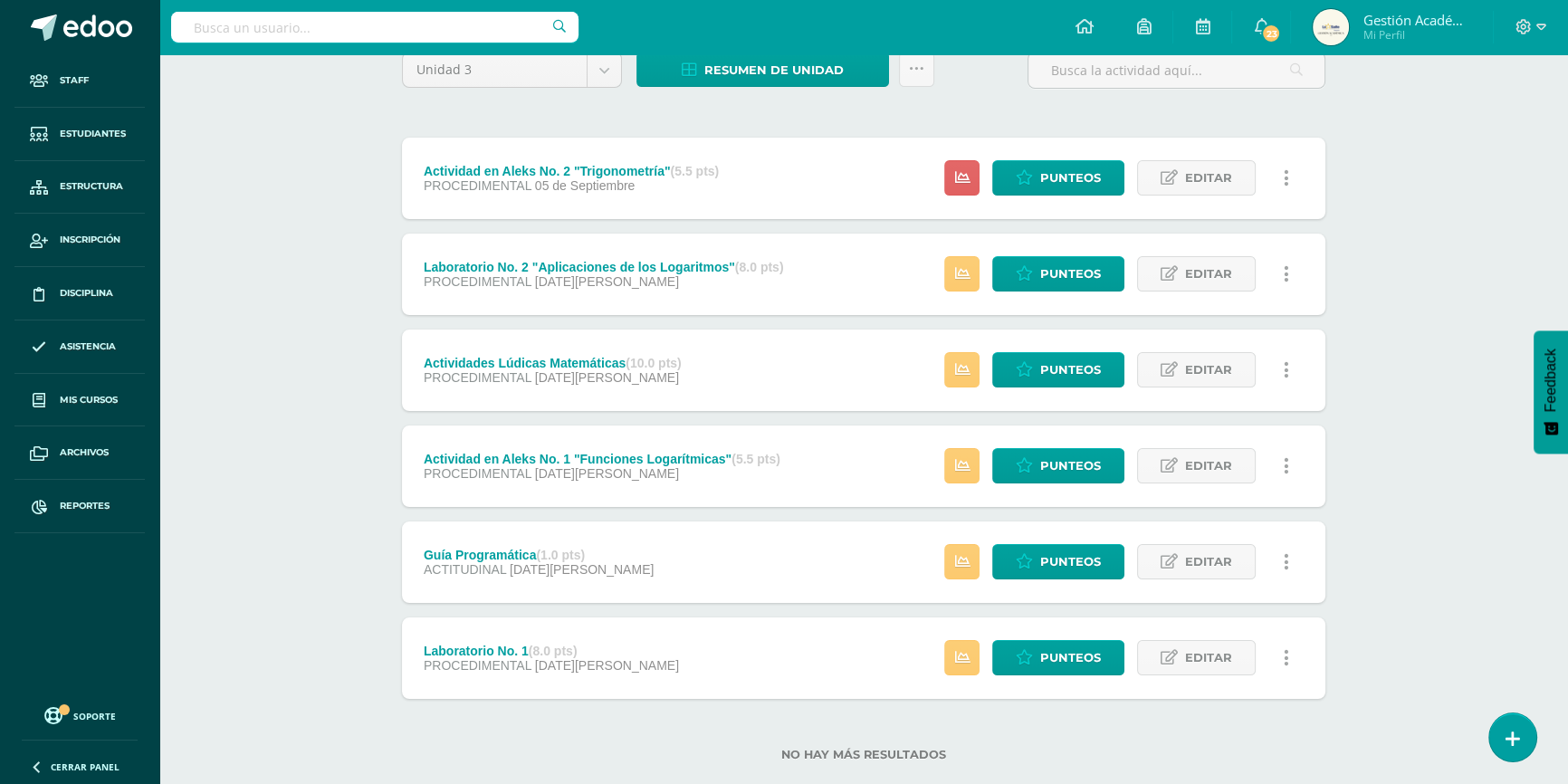
click at [755, 359] on div "Actividades Lúdicas Matemáticas (10.0 pts) PROCEDIMENTAL [DATE][PERSON_NAME] Es…" at bounding box center [863, 371] width 923 height 82
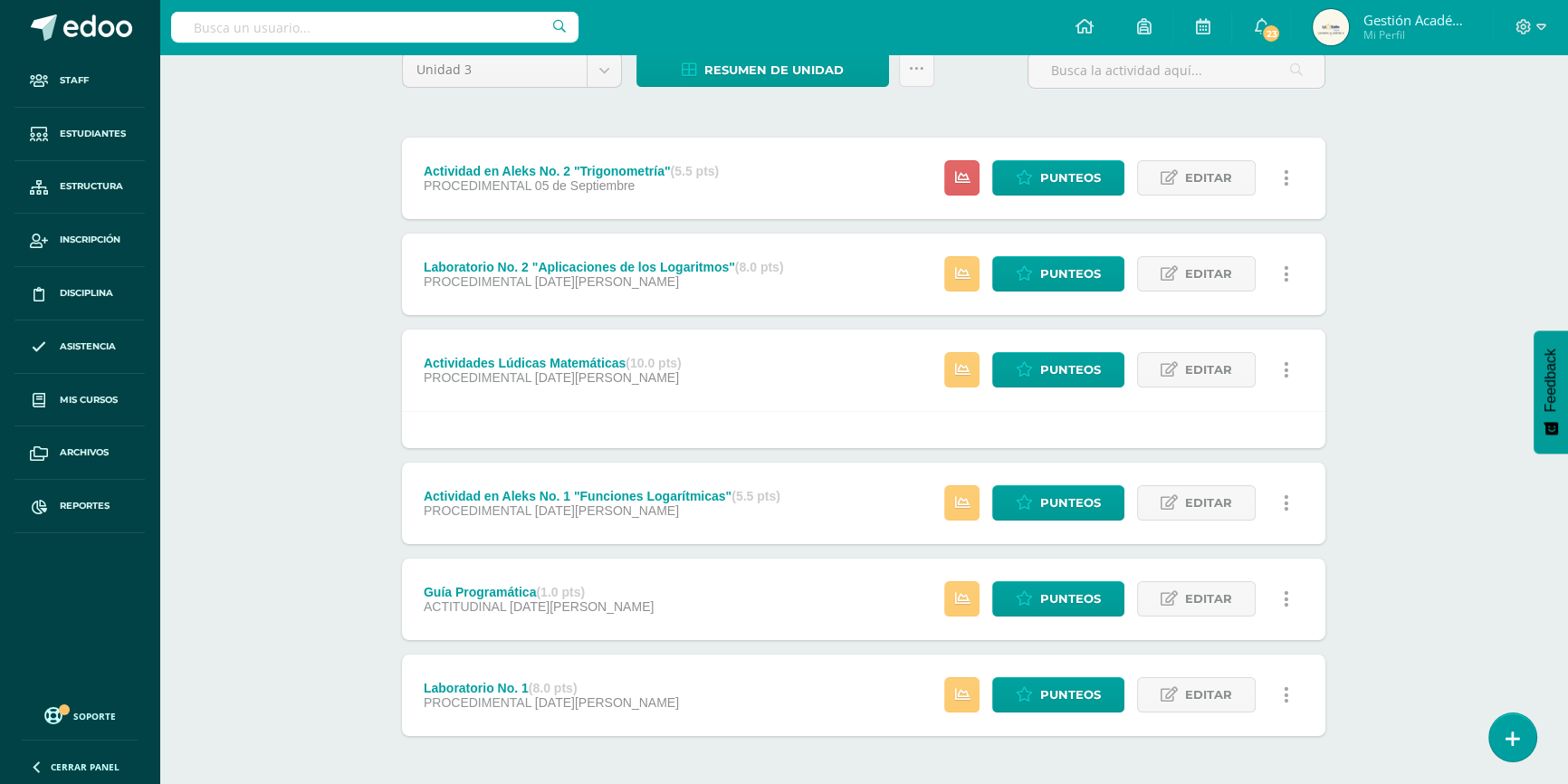
click at [812, 376] on div "Actividades Lúdicas Matemáticas (10.0 pts) PROCEDIMENTAL [DATE][PERSON_NAME] Es…" at bounding box center [863, 371] width 923 height 82
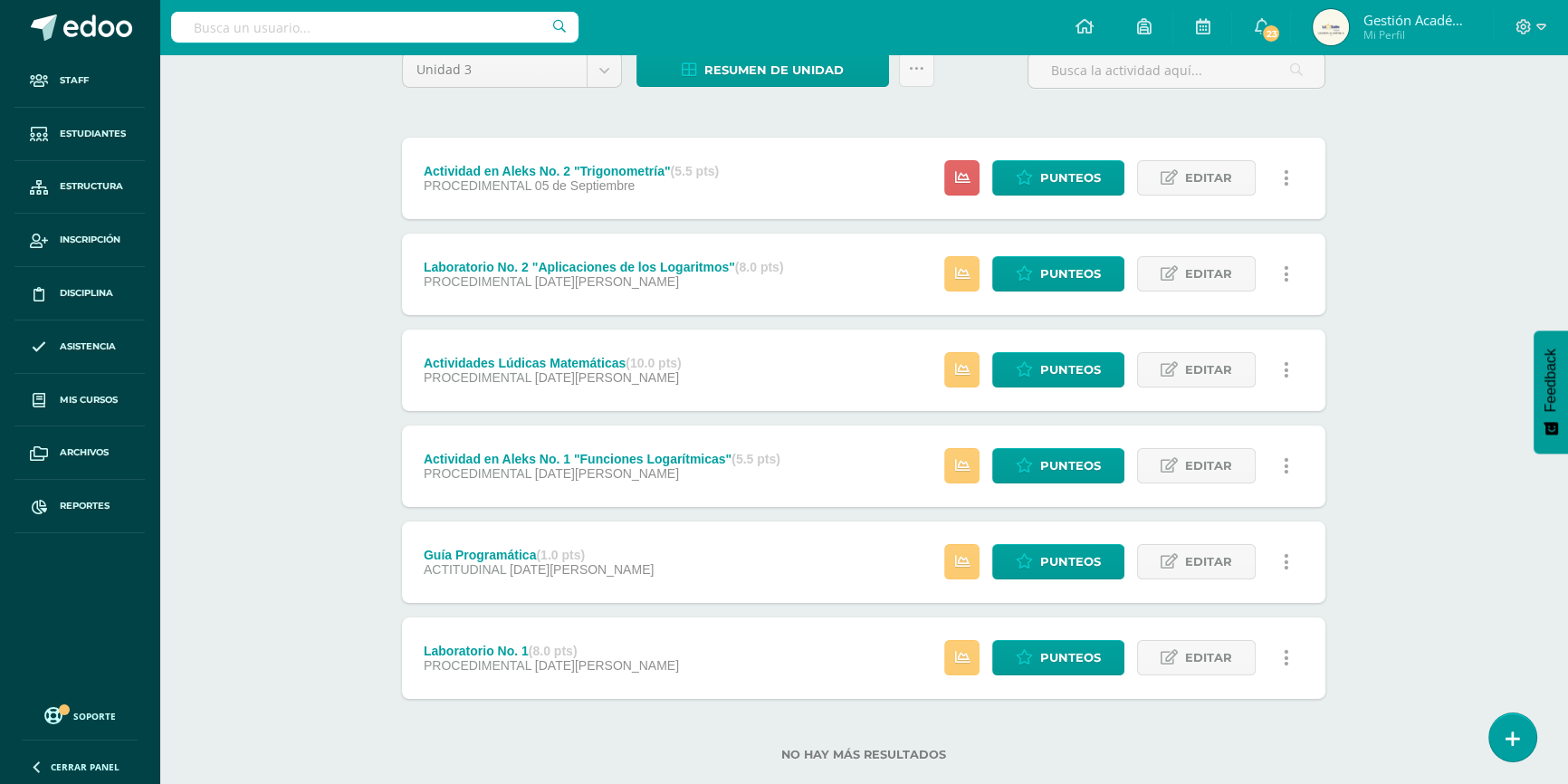
click at [667, 671] on div "Laboratorio No. 1 (8.0 pts) PROCEDIMENTAL [DATE][PERSON_NAME] Estatus de Activi…" at bounding box center [863, 658] width 923 height 82
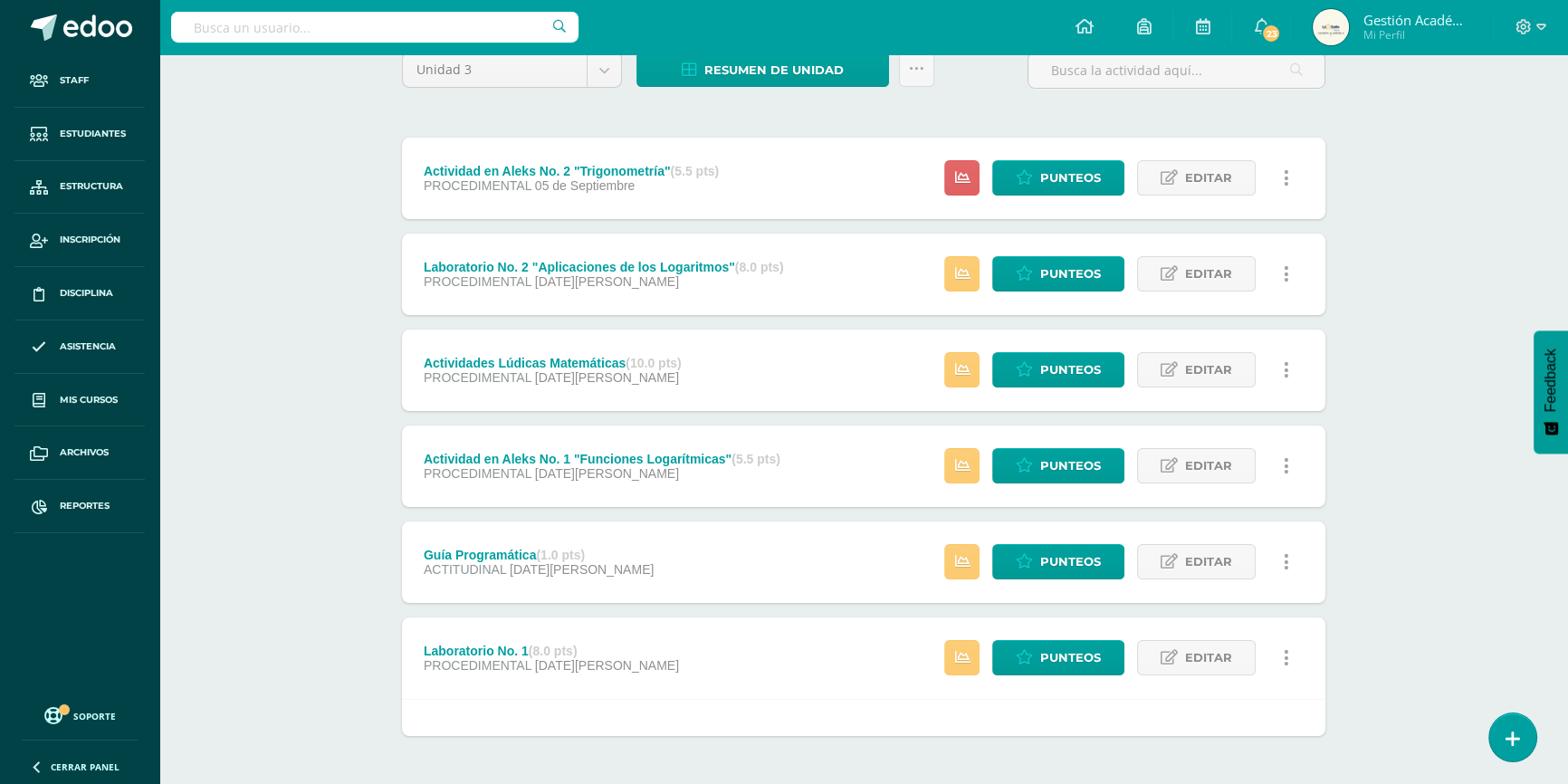
click at [713, 656] on div "Laboratorio No. 1 (8.0 pts) PROCEDIMENTAL [DATE][PERSON_NAME] Estatus de Activi…" at bounding box center [863, 658] width 923 height 82
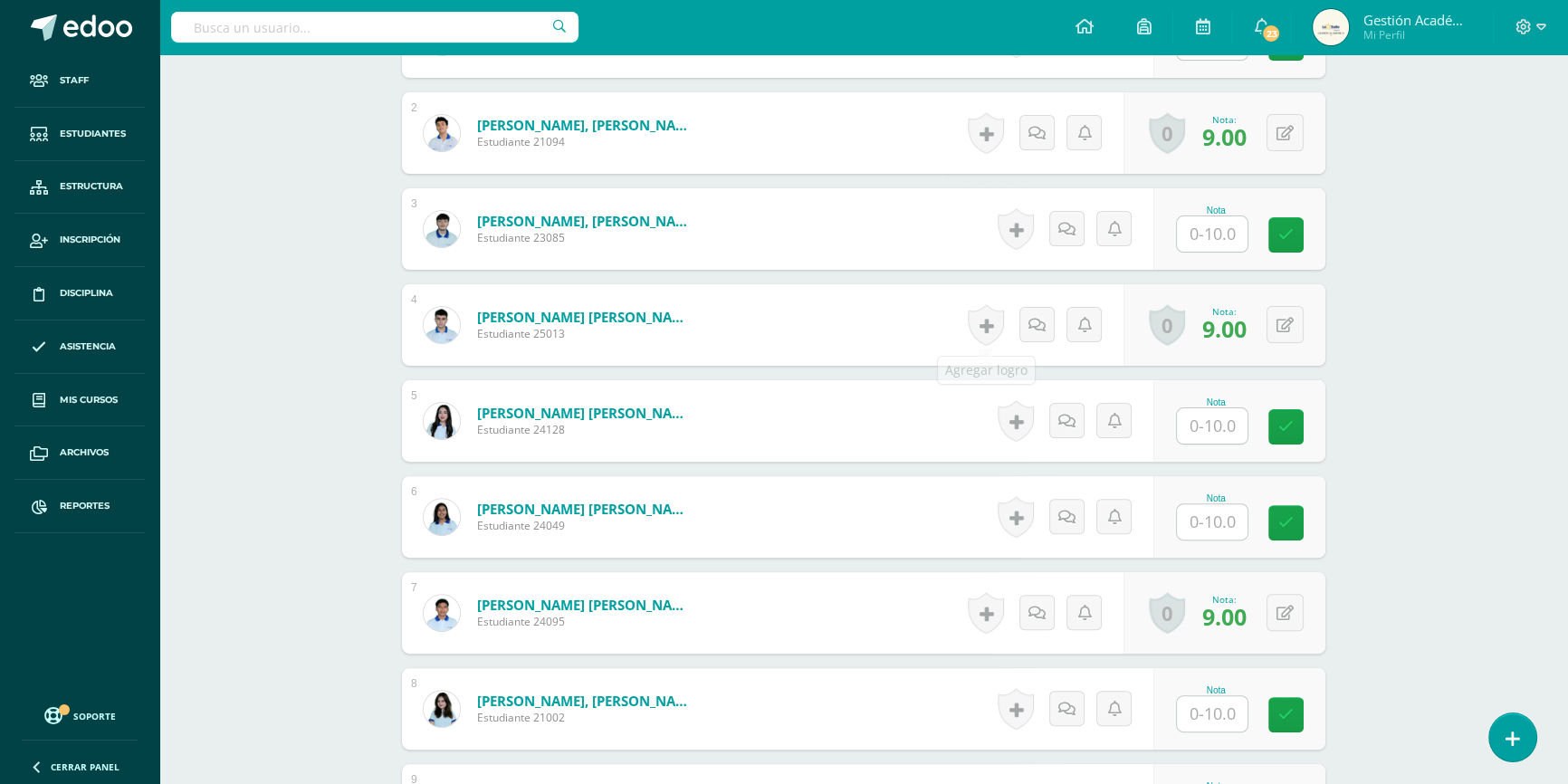
scroll to position [303, 0]
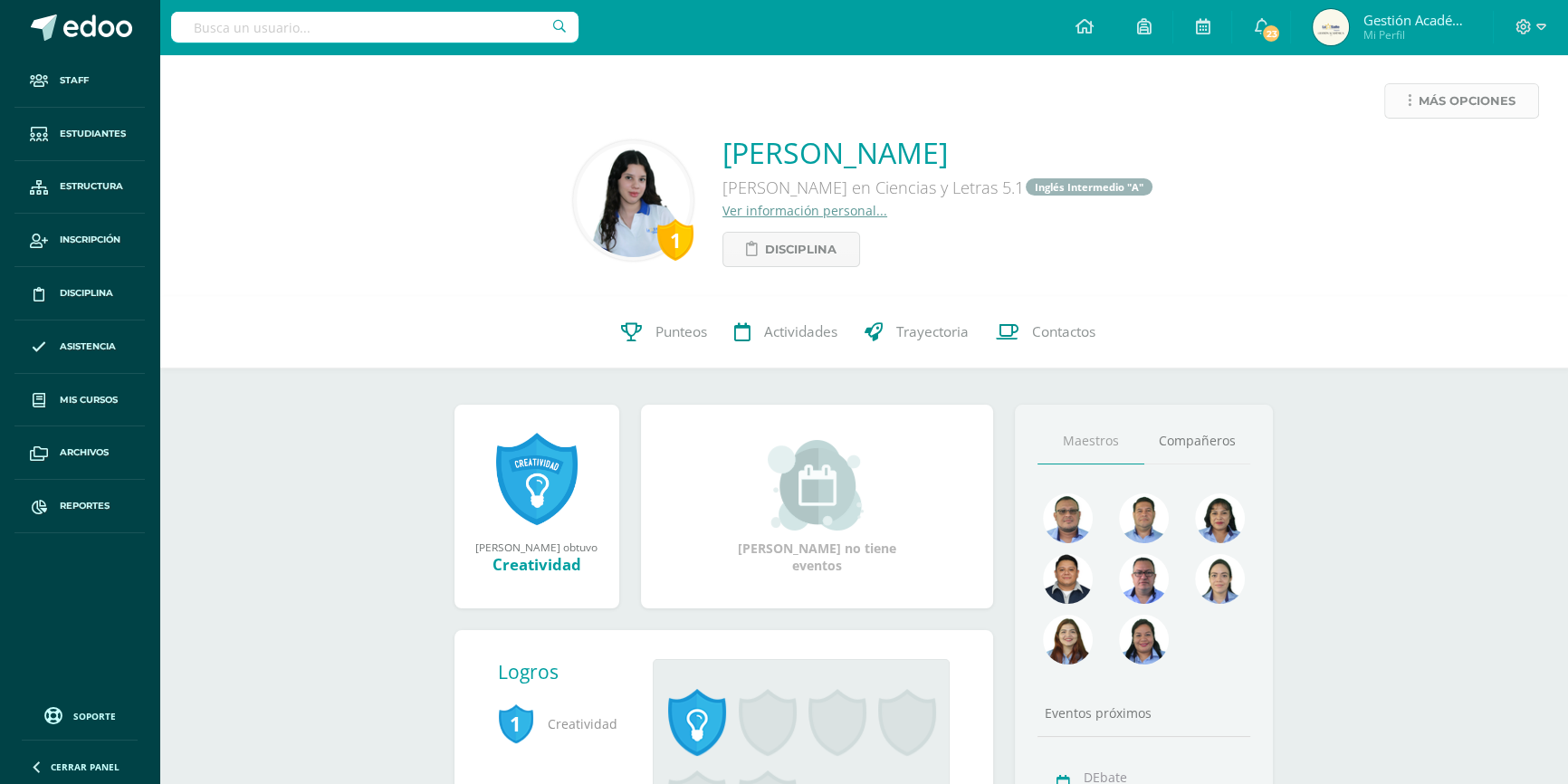
click at [1460, 95] on span "Más opciones" at bounding box center [1466, 101] width 97 height 34
click at [1437, 243] on link "Generar contraseña" at bounding box center [1426, 244] width 193 height 28
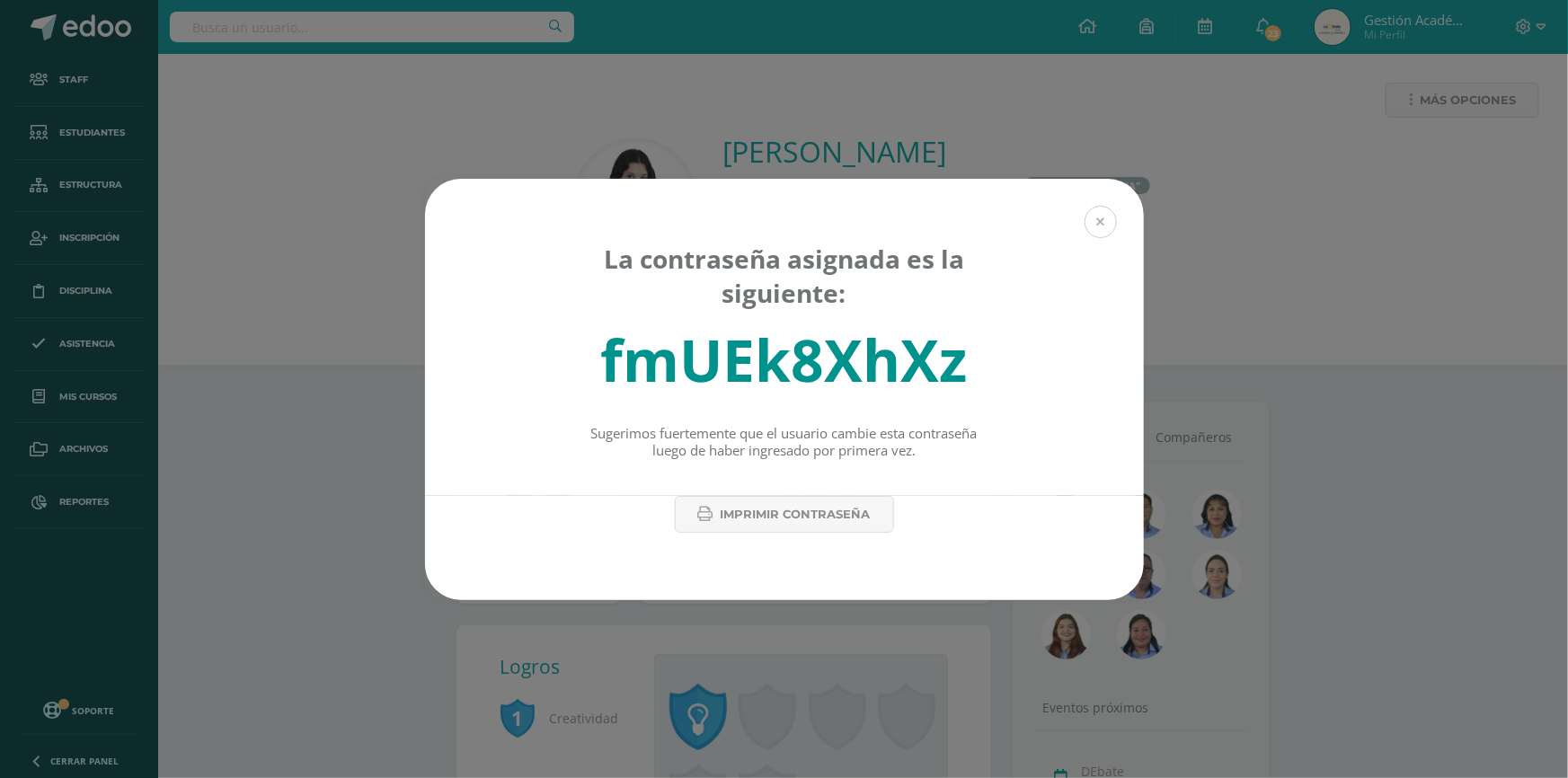
click at [1091, 228] on button at bounding box center [1100, 222] width 33 height 33
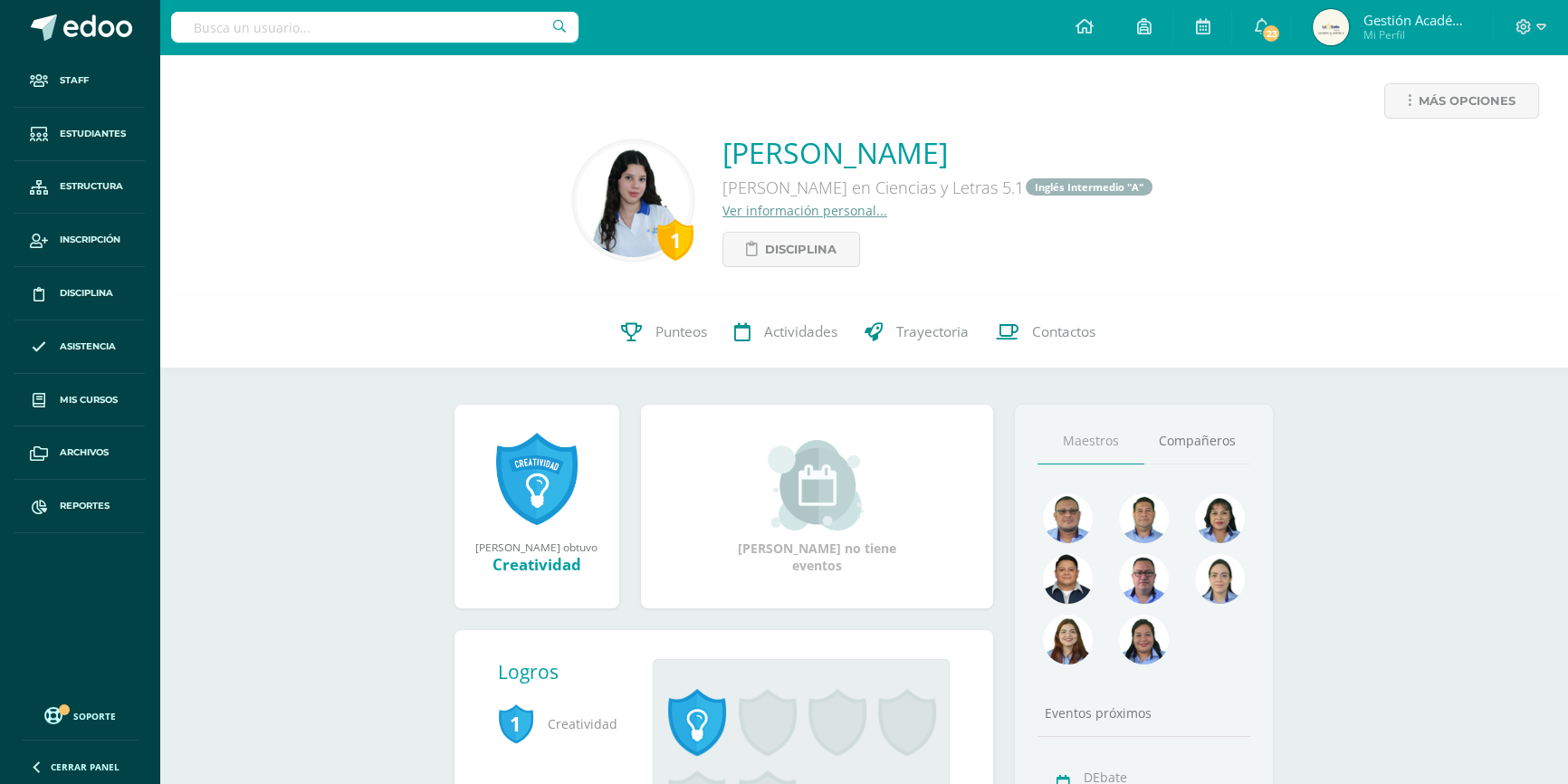
click at [254, 21] on input "text" at bounding box center [375, 27] width 408 height 31
type input "[PERSON_NAME]"
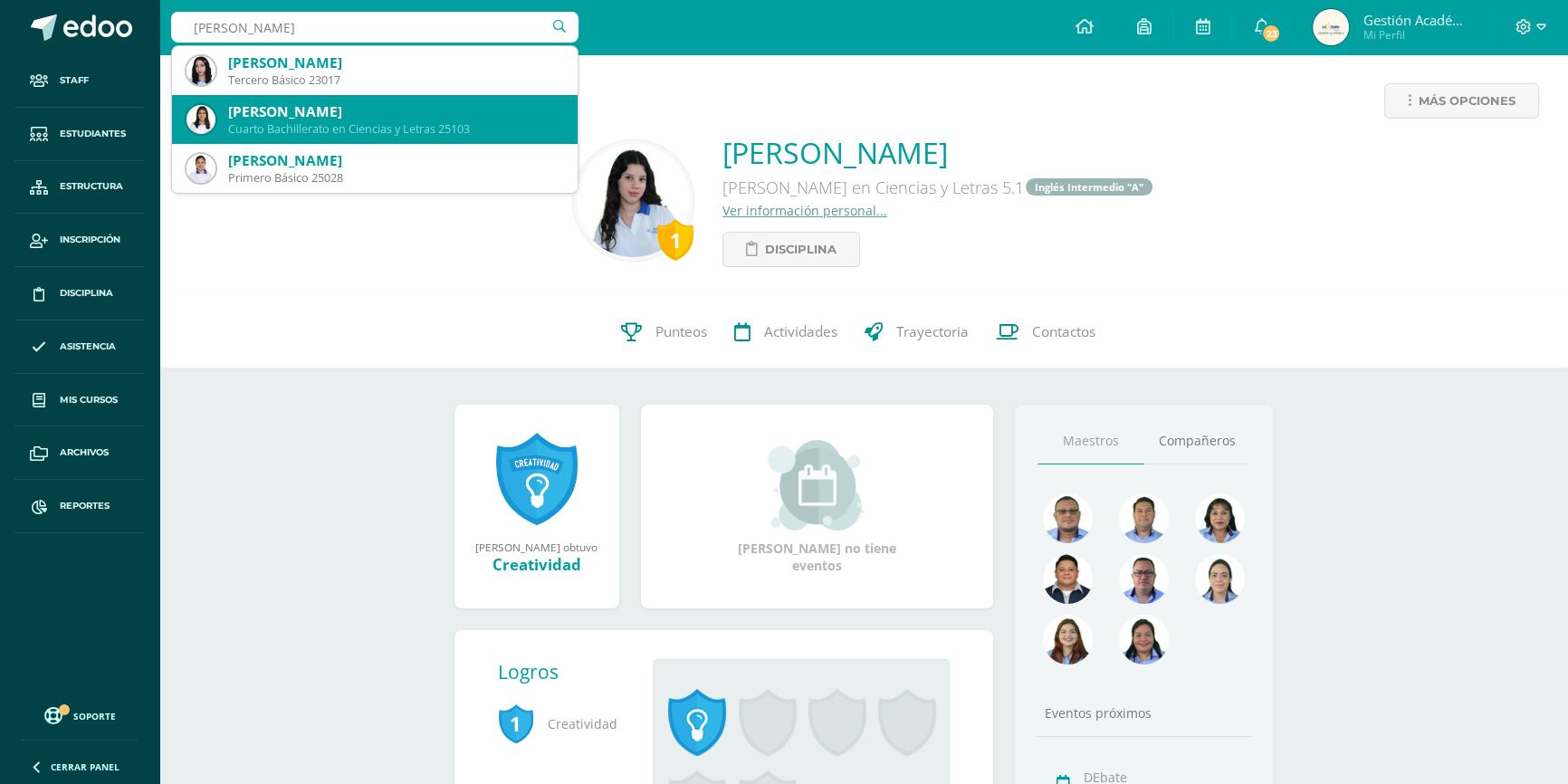
click at [380, 124] on div "Cuarto Bachillerato en Ciencias y Letras 25103" at bounding box center [396, 129] width 335 height 15
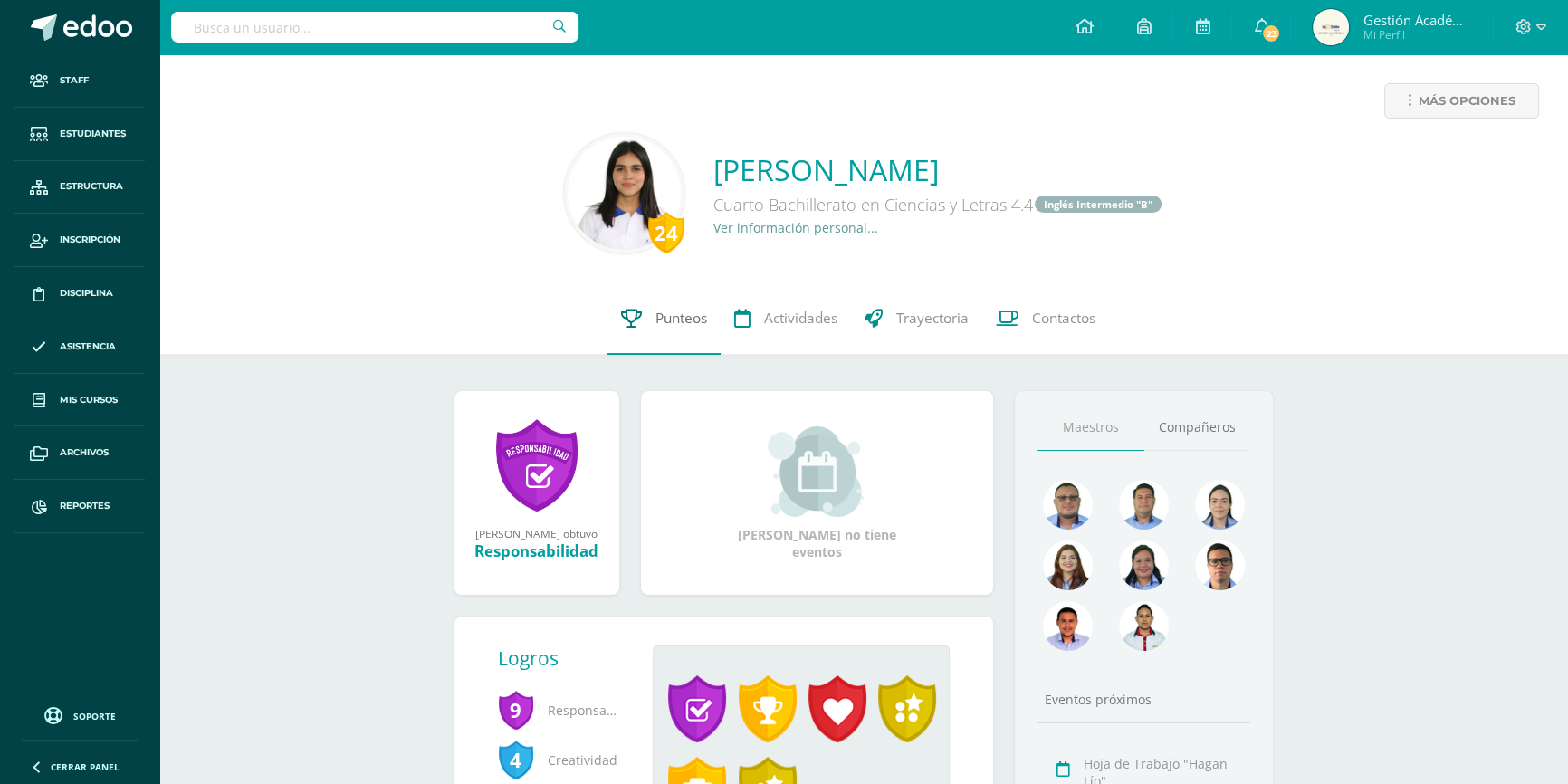
drag, startPoint x: 581, startPoint y: 301, endPoint x: 643, endPoint y: 316, distance: 63.8
click at [623, 309] on div "24 Andrea Morales 25103 Punteos Actividades Trayectoria Contactos" at bounding box center [863, 318] width 1409 height 73
click at [643, 316] on link "Punteos" at bounding box center [664, 318] width 114 height 73
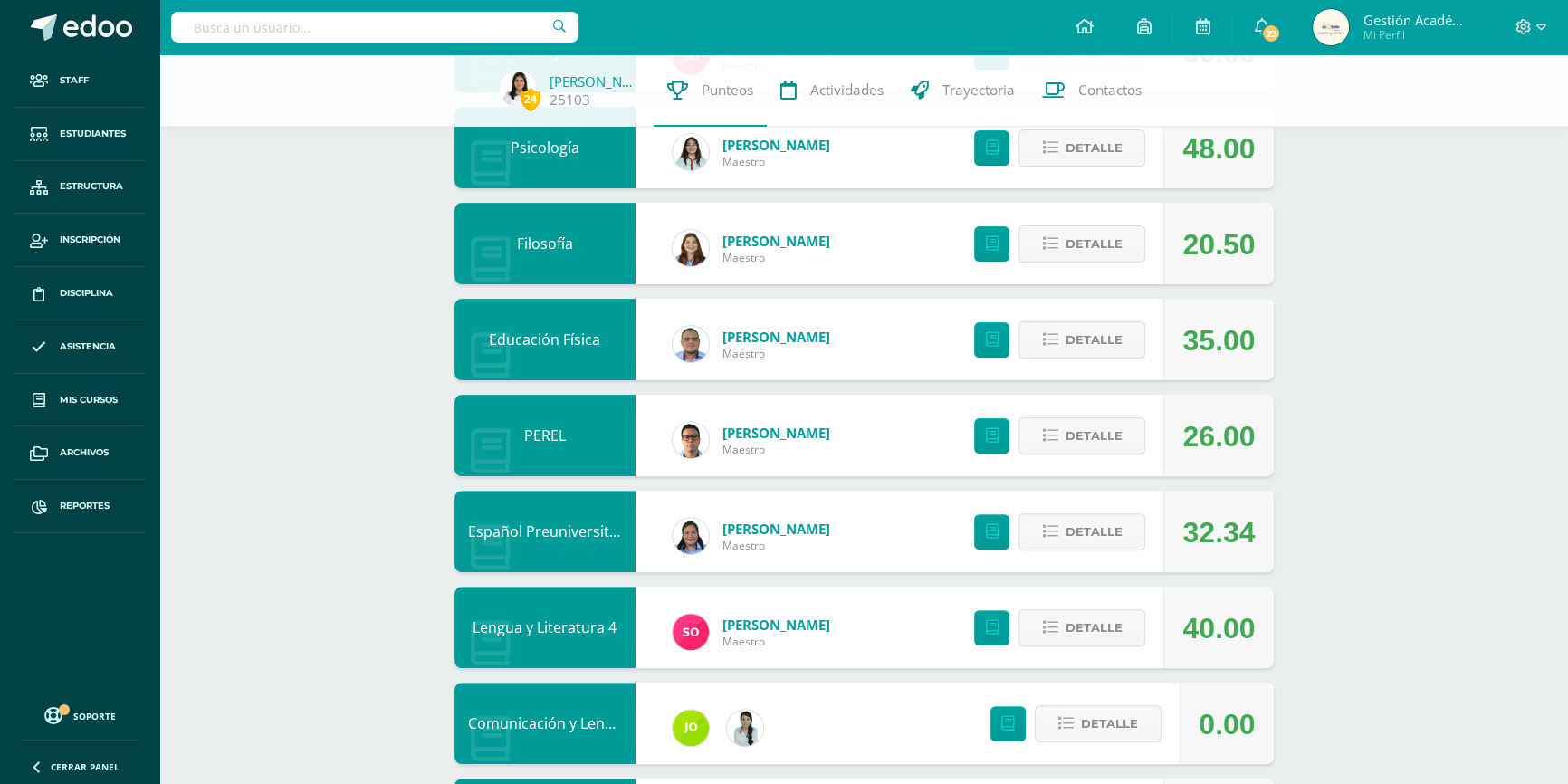
scroll to position [770, 0]
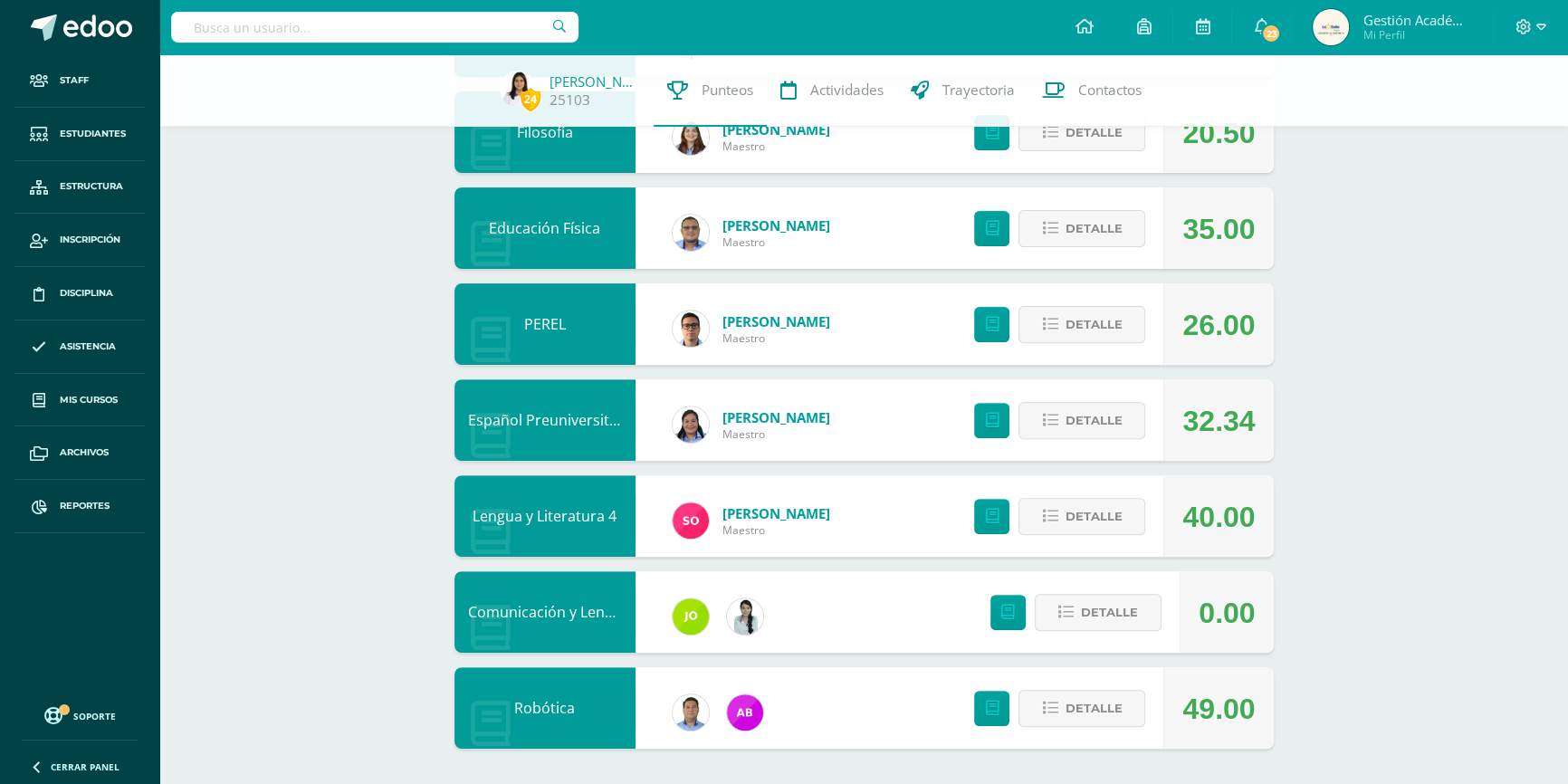
click at [361, 37] on input "text" at bounding box center [375, 27] width 408 height 31
type input "Amy"
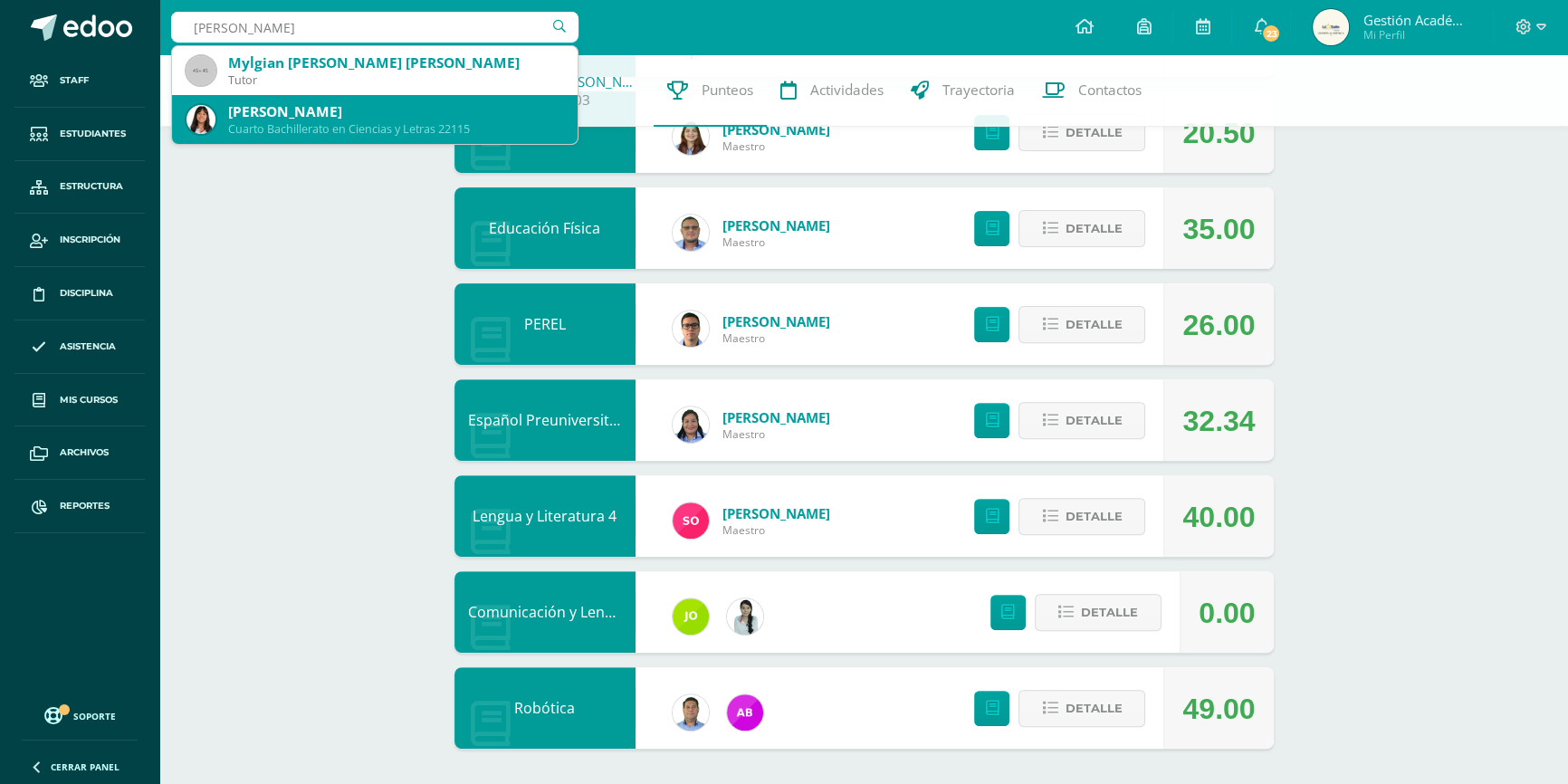
click at [376, 113] on div "Amy Mariana Serrano Osorio" at bounding box center [396, 112] width 335 height 19
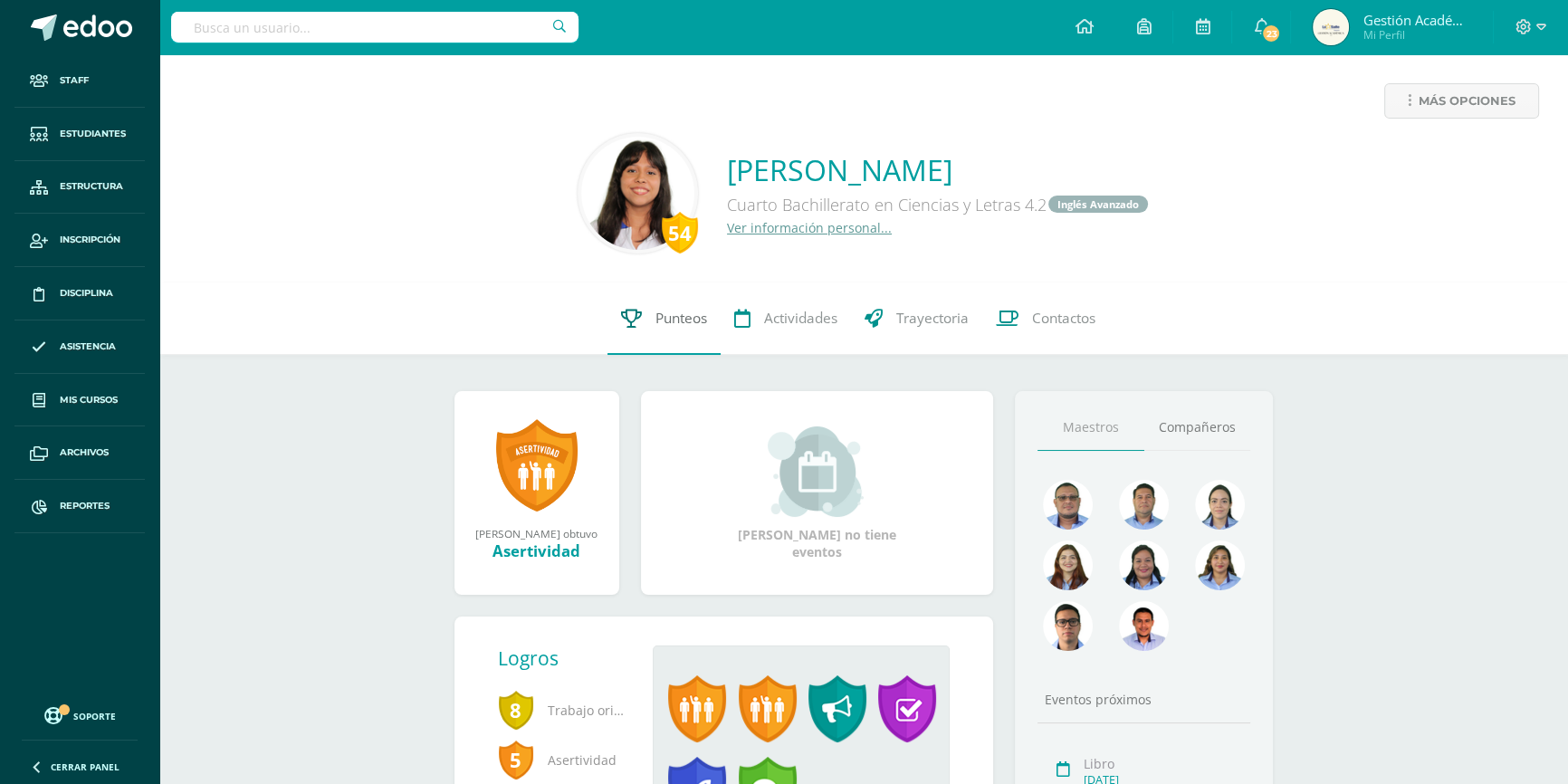
click at [691, 333] on link "Punteos" at bounding box center [664, 318] width 114 height 73
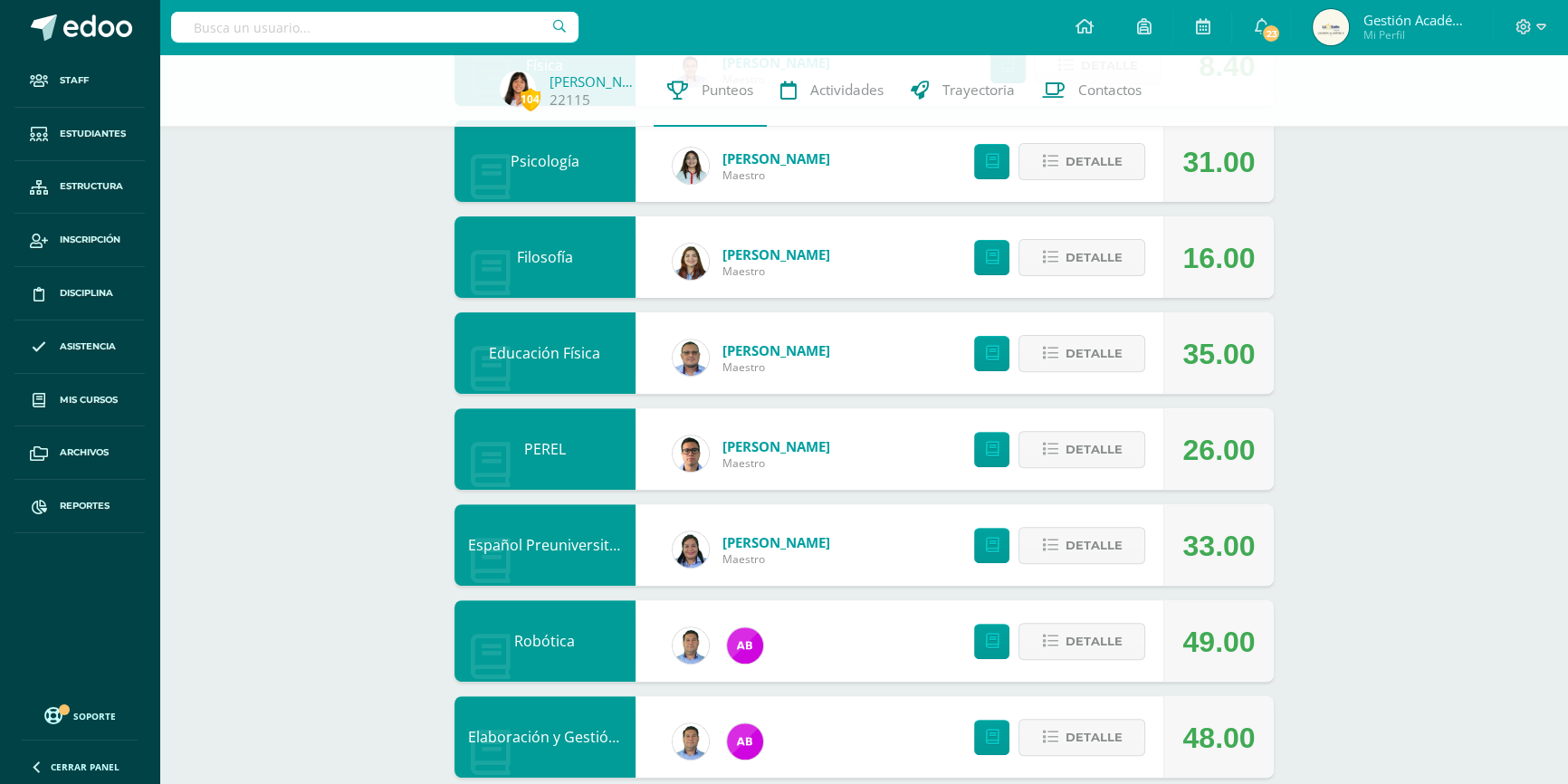
scroll to position [770, 0]
